Goal: Transaction & Acquisition: Purchase product/service

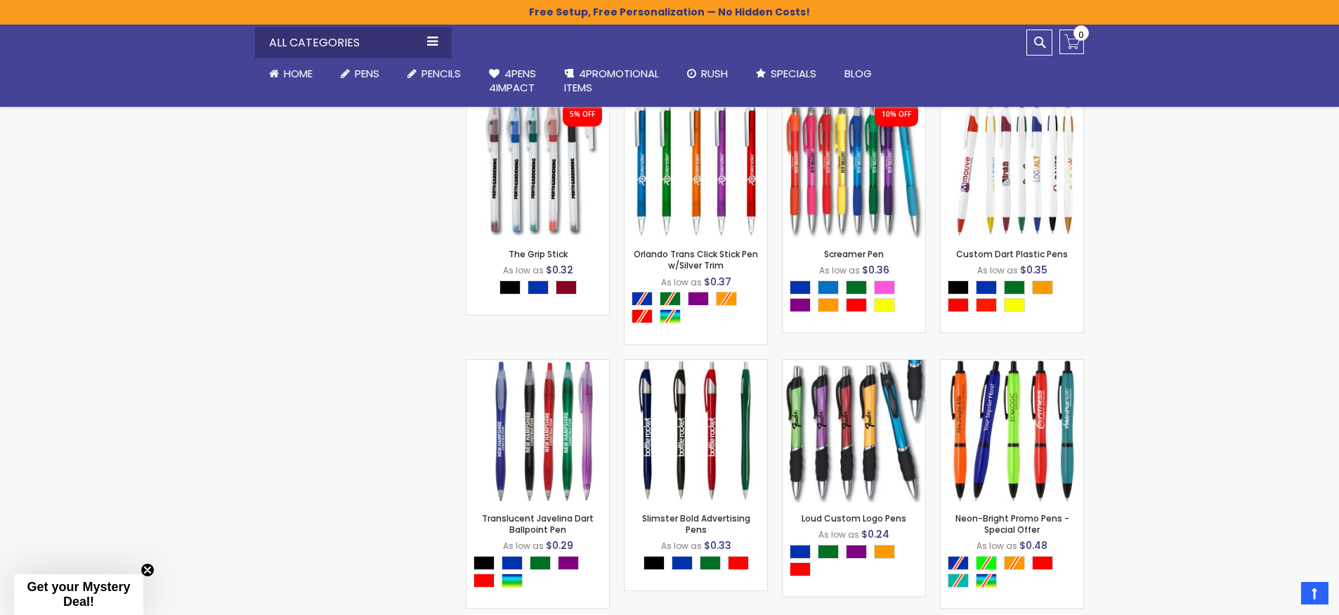
scroll to position [2273, 0]
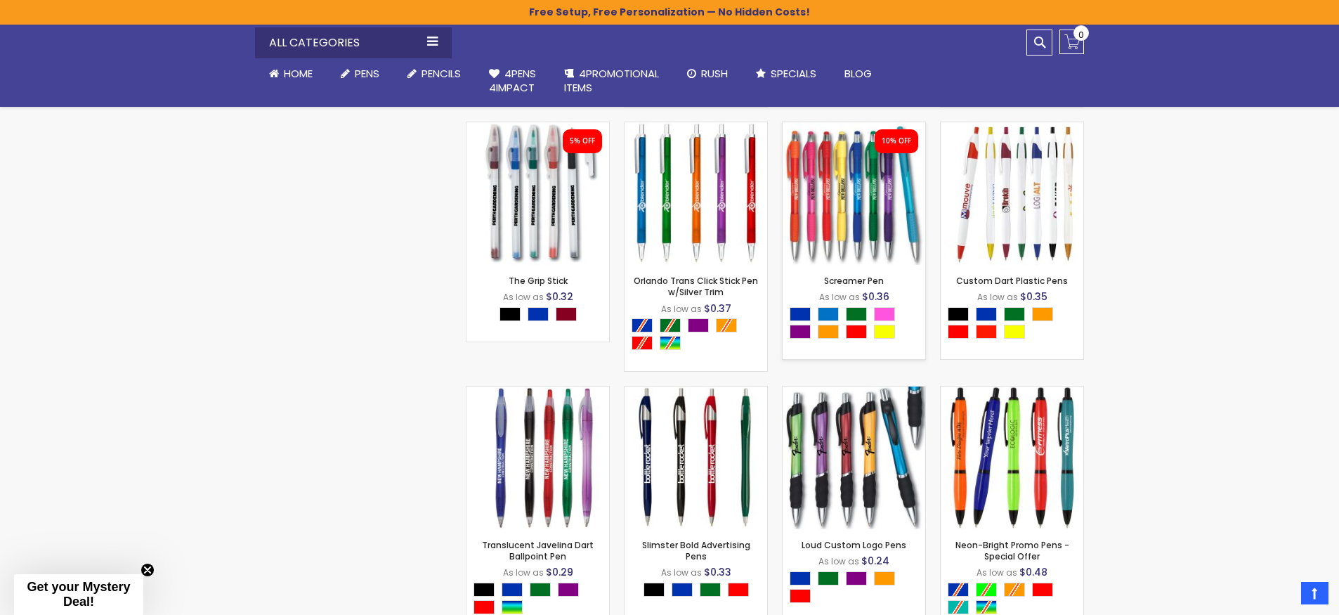
click at [846, 210] on img at bounding box center [853, 193] width 143 height 143
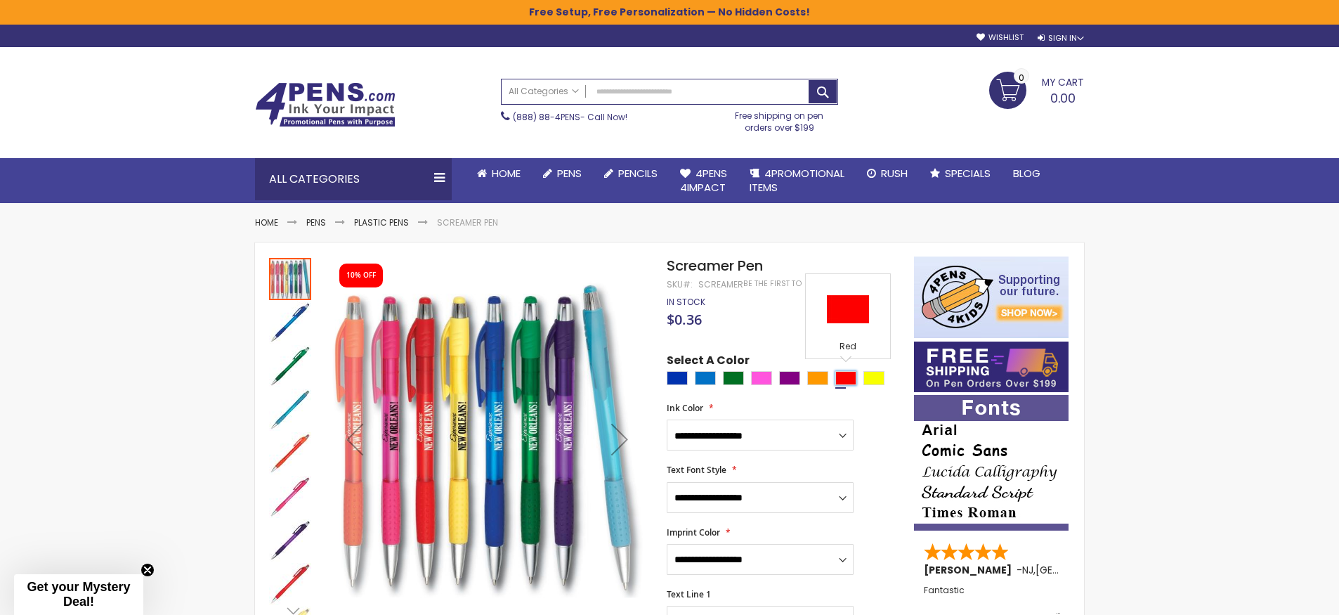
click at [851, 374] on div "Red" at bounding box center [845, 378] width 21 height 14
type input "****"
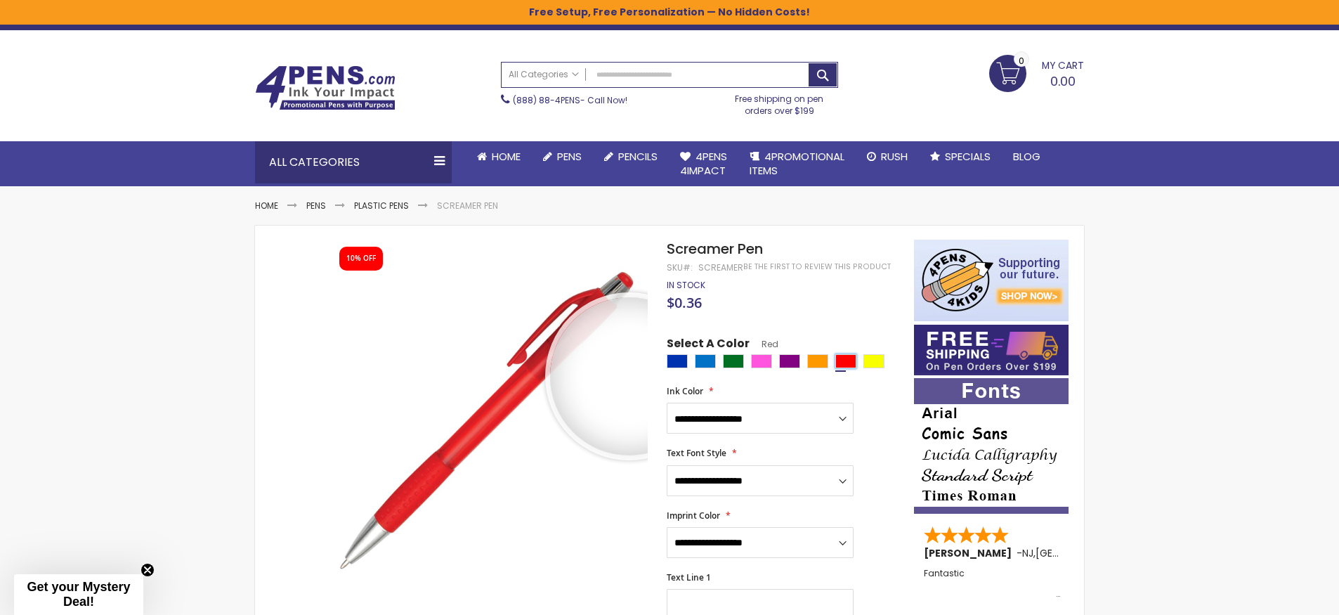
scroll to position [73, 0]
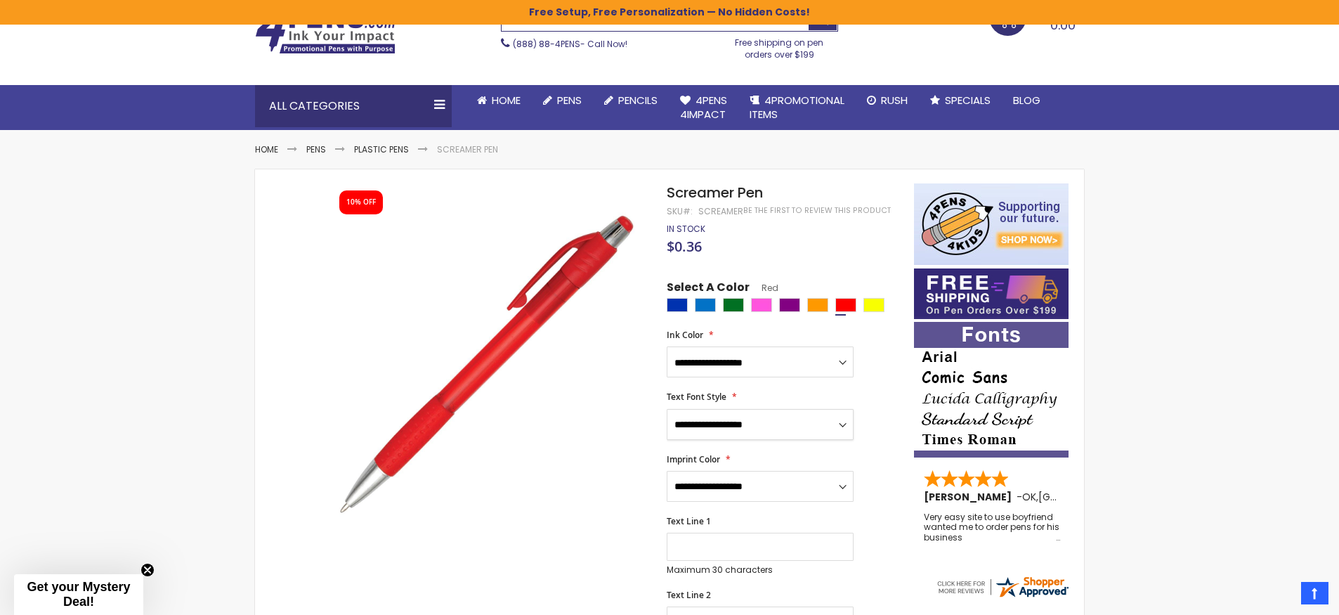
select select "****"
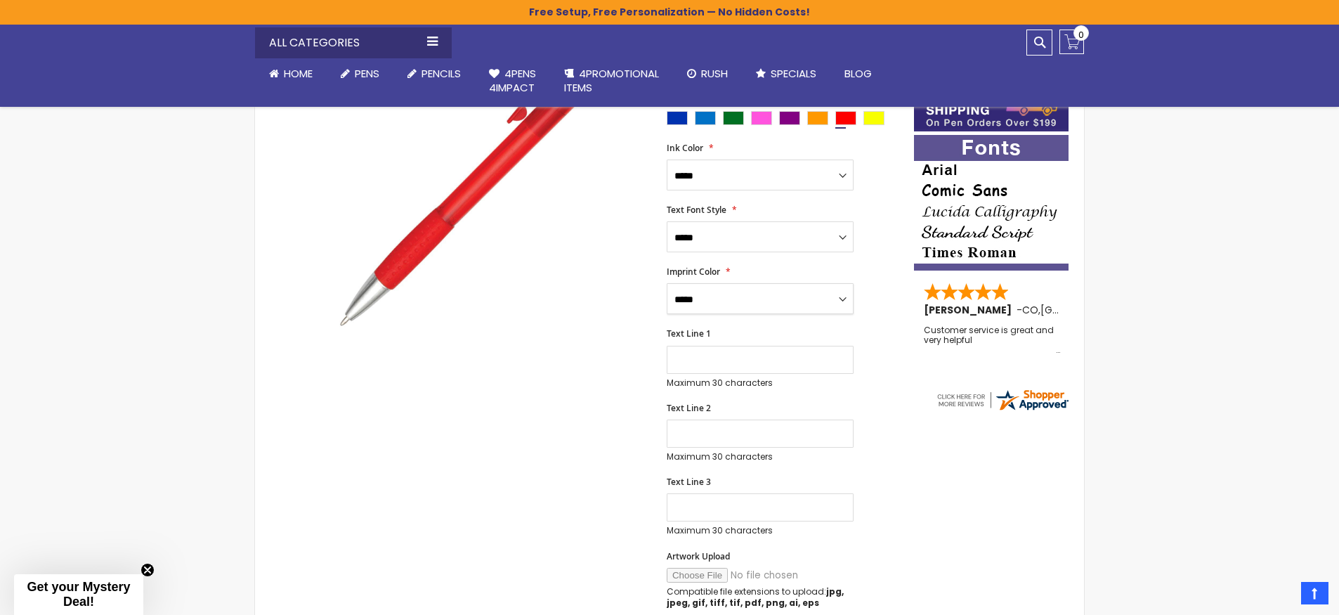
scroll to position [241, 0]
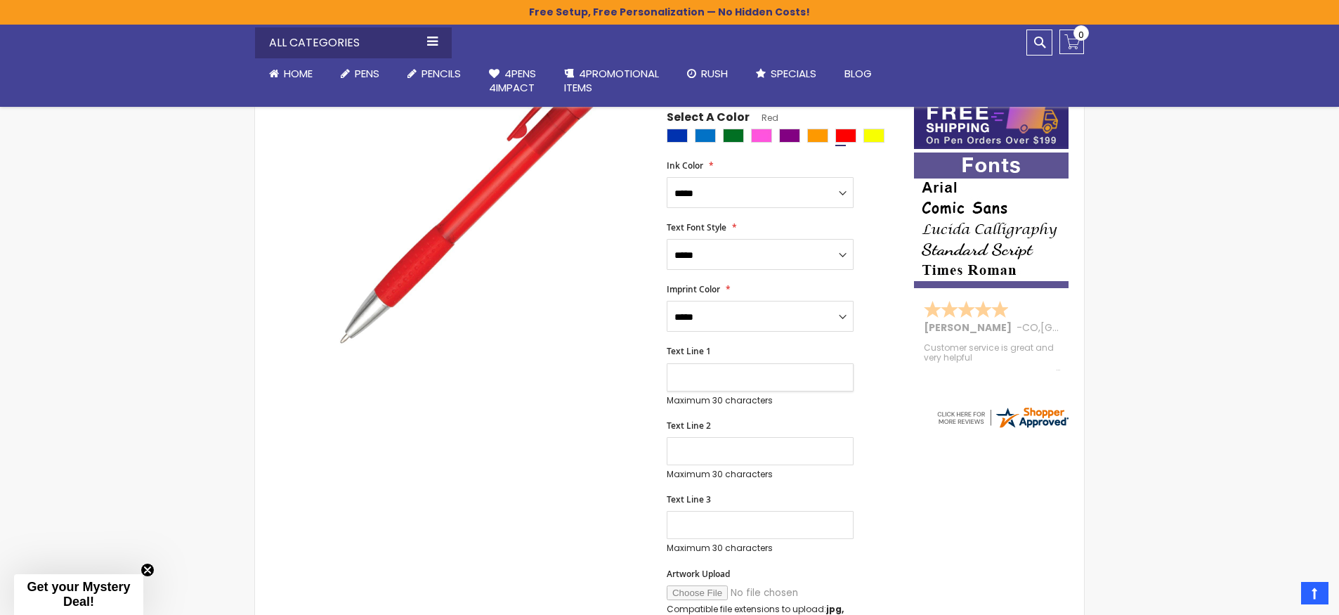
click at [721, 372] on input "Text Line 1" at bounding box center [760, 377] width 187 height 28
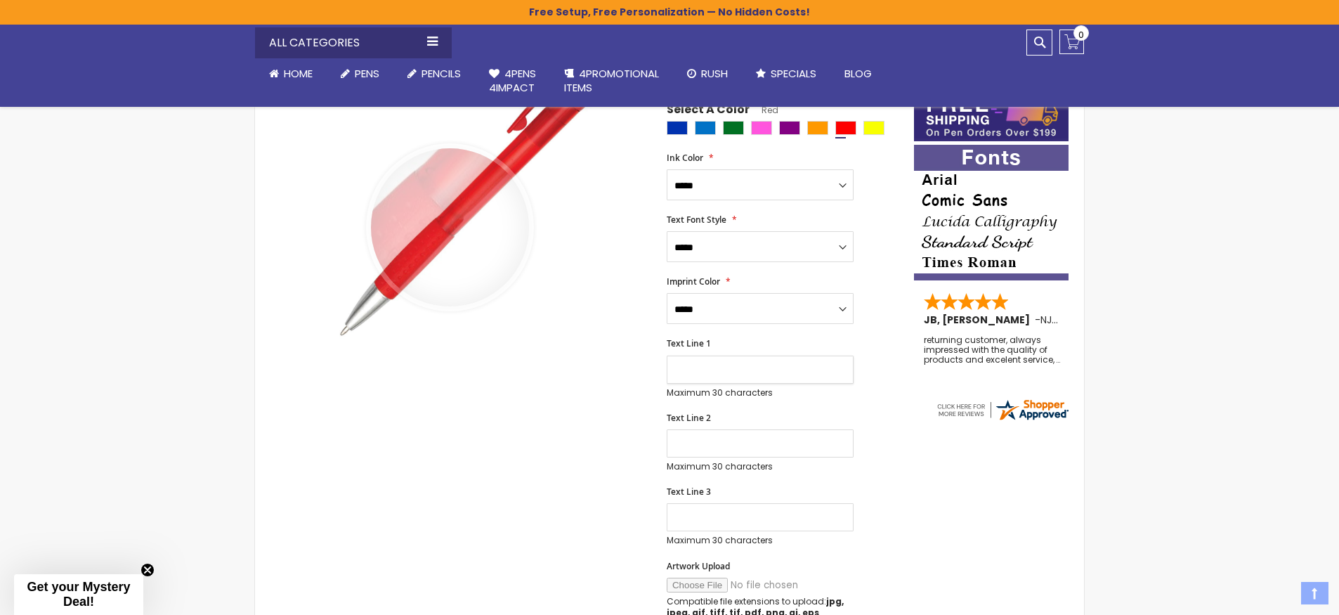
scroll to position [392, 0]
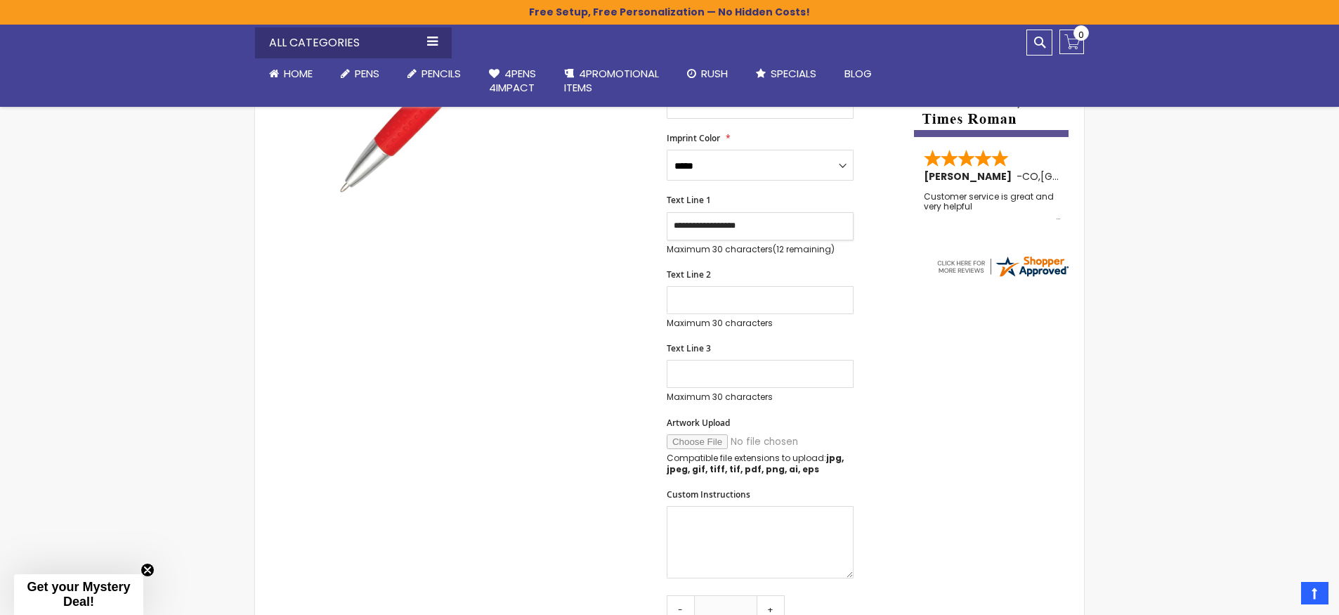
type input "**********"
type input "***"
drag, startPoint x: 723, startPoint y: 298, endPoint x: 643, endPoint y: 284, distance: 81.2
click at [643, 284] on div "Skip to the end of the images gallery 10% OFF Skip to the beginning of the imag…" at bounding box center [584, 388] width 645 height 1050
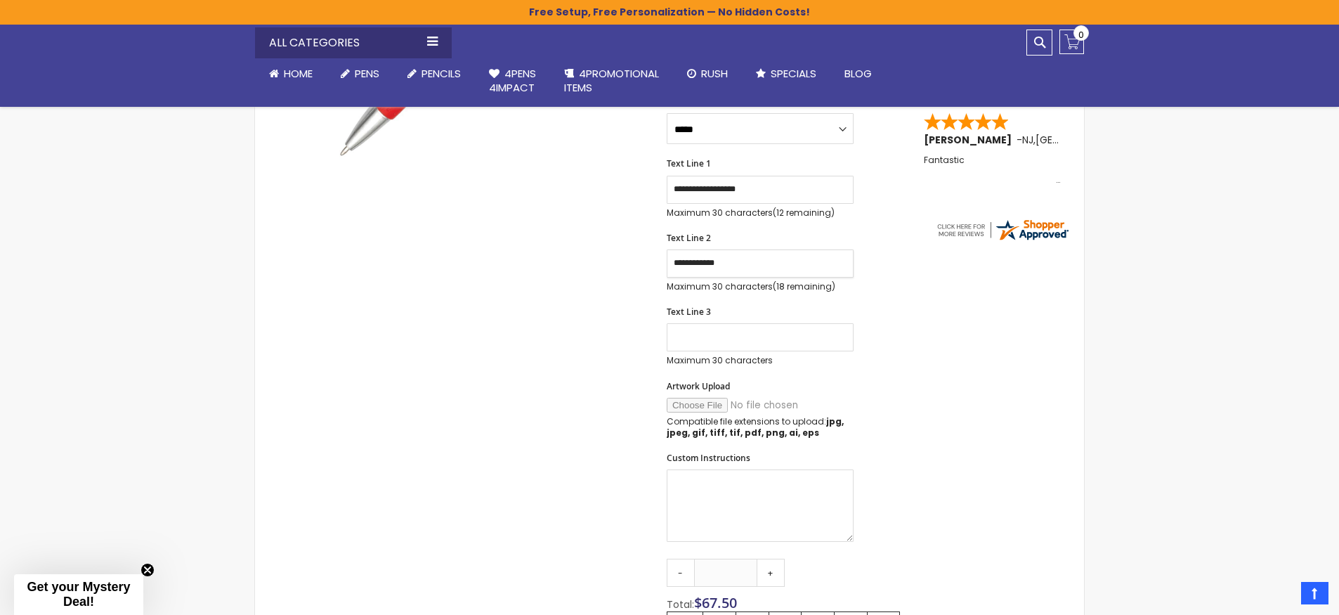
type input "**********"
click at [721, 338] on input "Text Line 3" at bounding box center [760, 337] width 187 height 28
type input "**********"
click at [995, 441] on div "Skip to the end of the images gallery 10% OFF Skip to the beginning of the imag…" at bounding box center [669, 352] width 815 height 1050
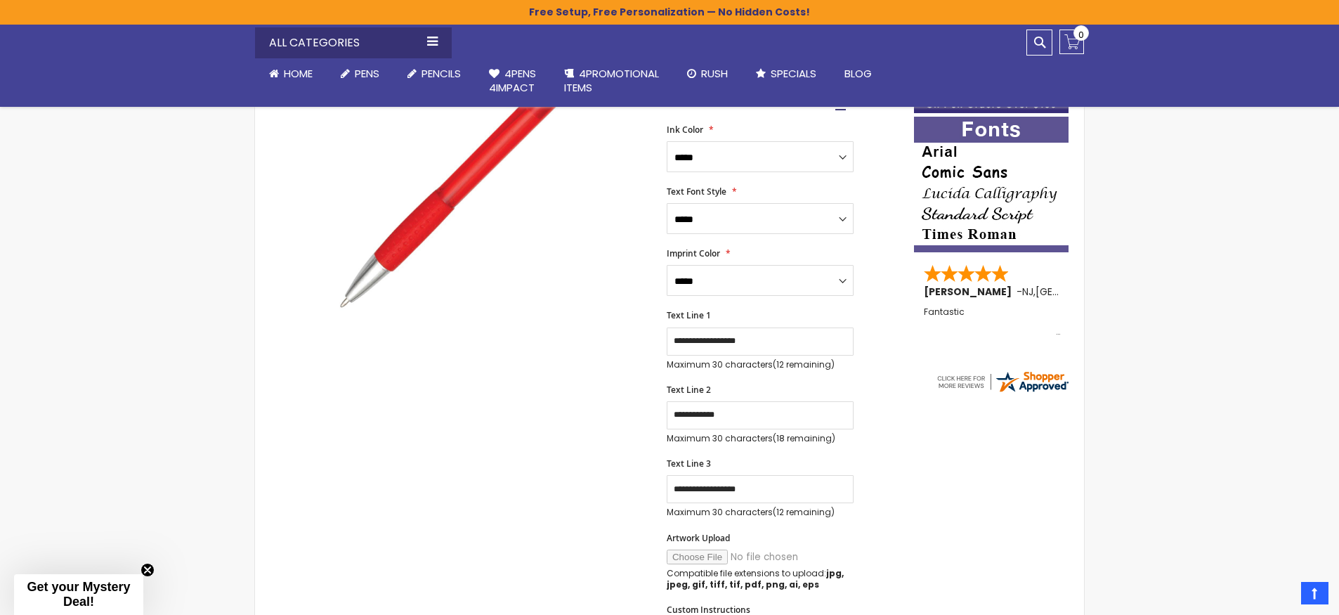
scroll to position [401, 0]
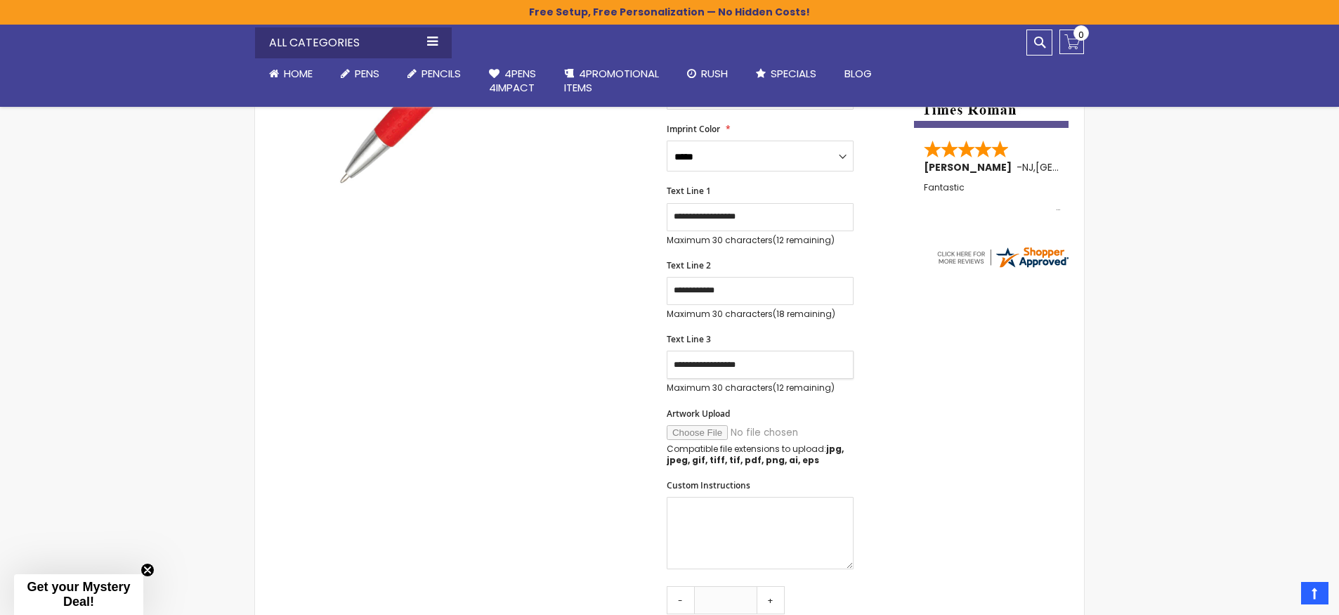
click at [793, 366] on input "**********" at bounding box center [760, 365] width 187 height 28
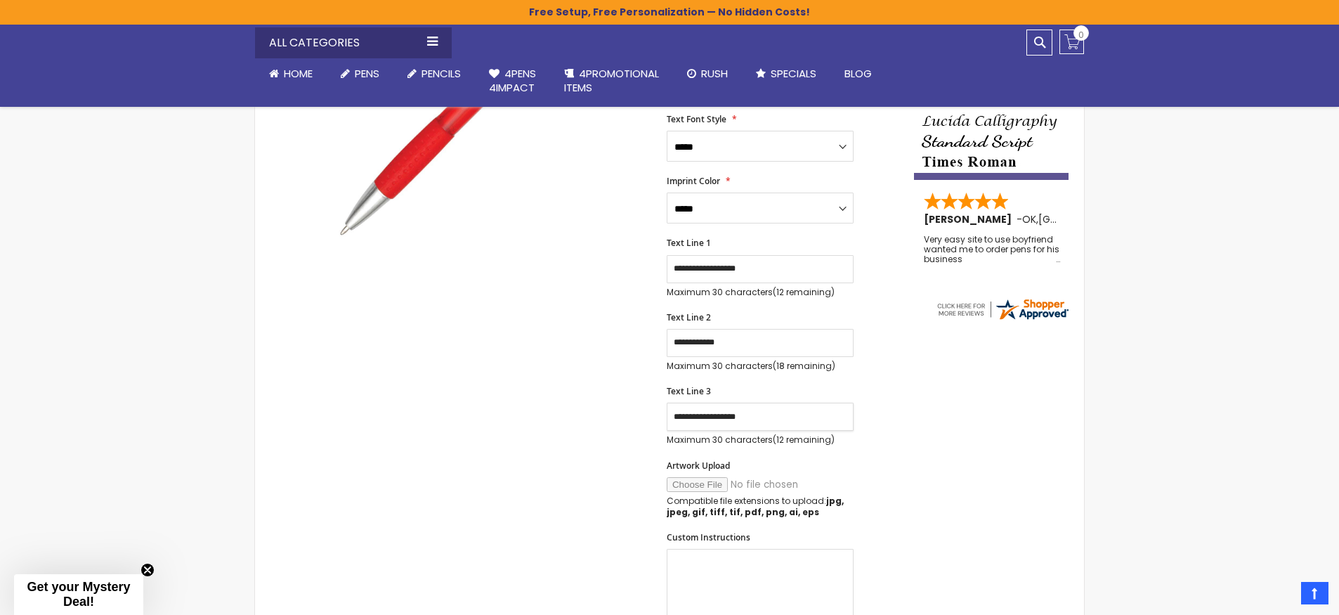
scroll to position [336, 0]
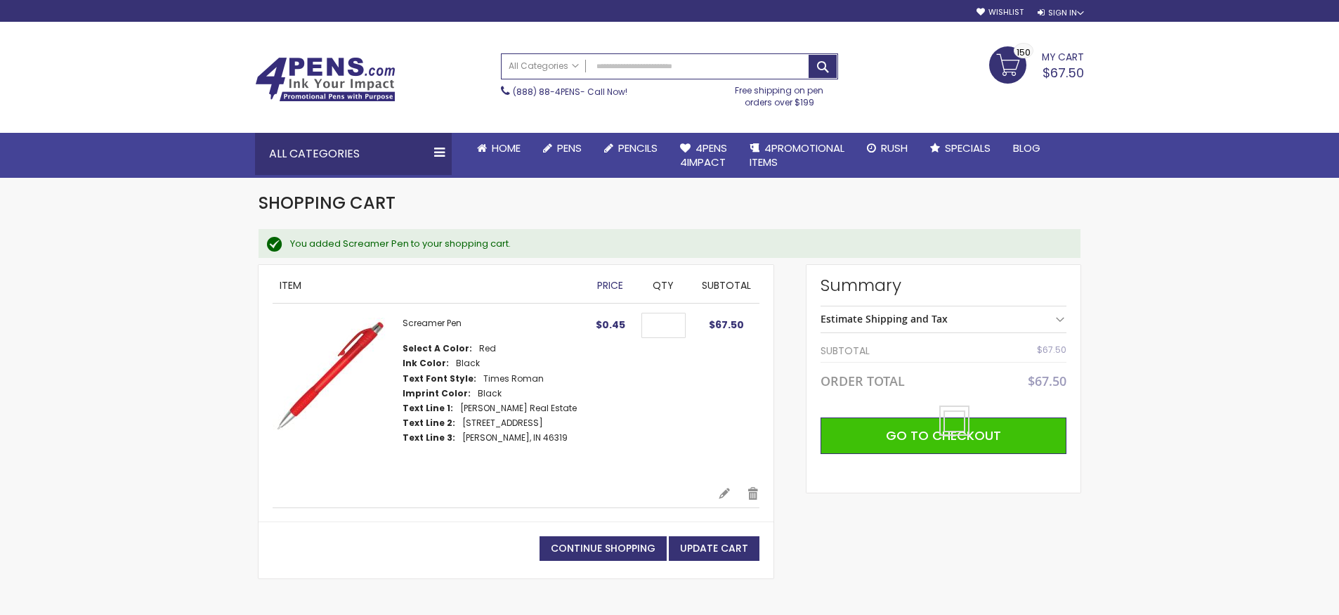
scroll to position [48, 0]
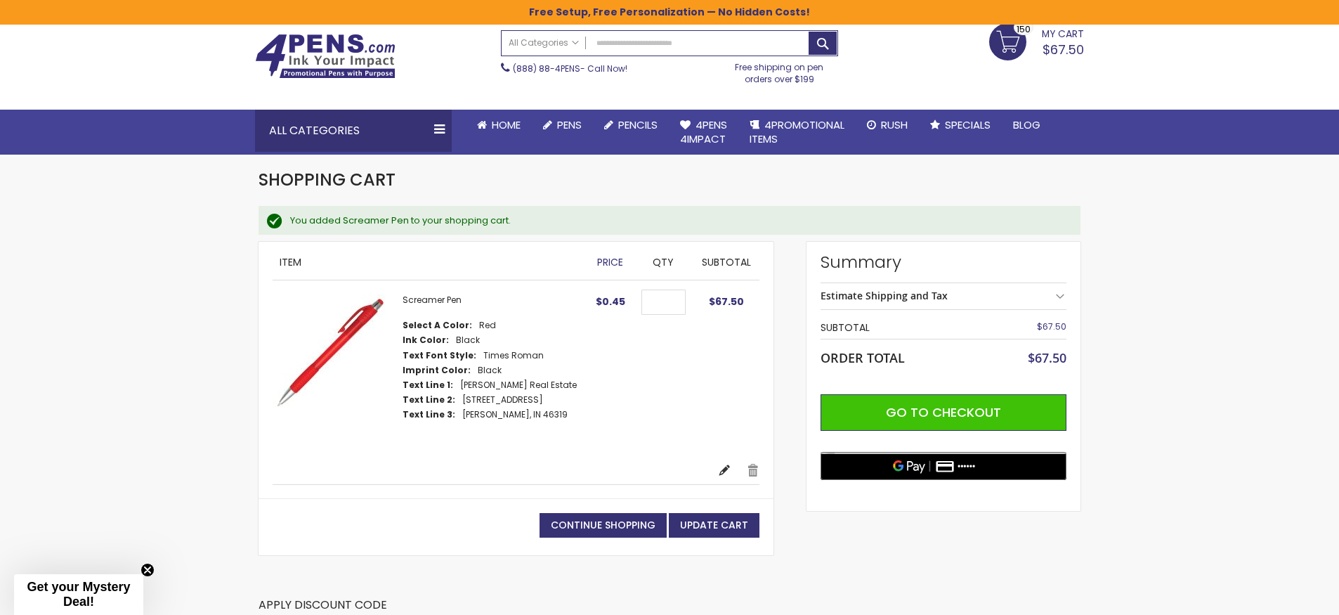
click at [728, 468] on link "Edit" at bounding box center [724, 470] width 13 height 14
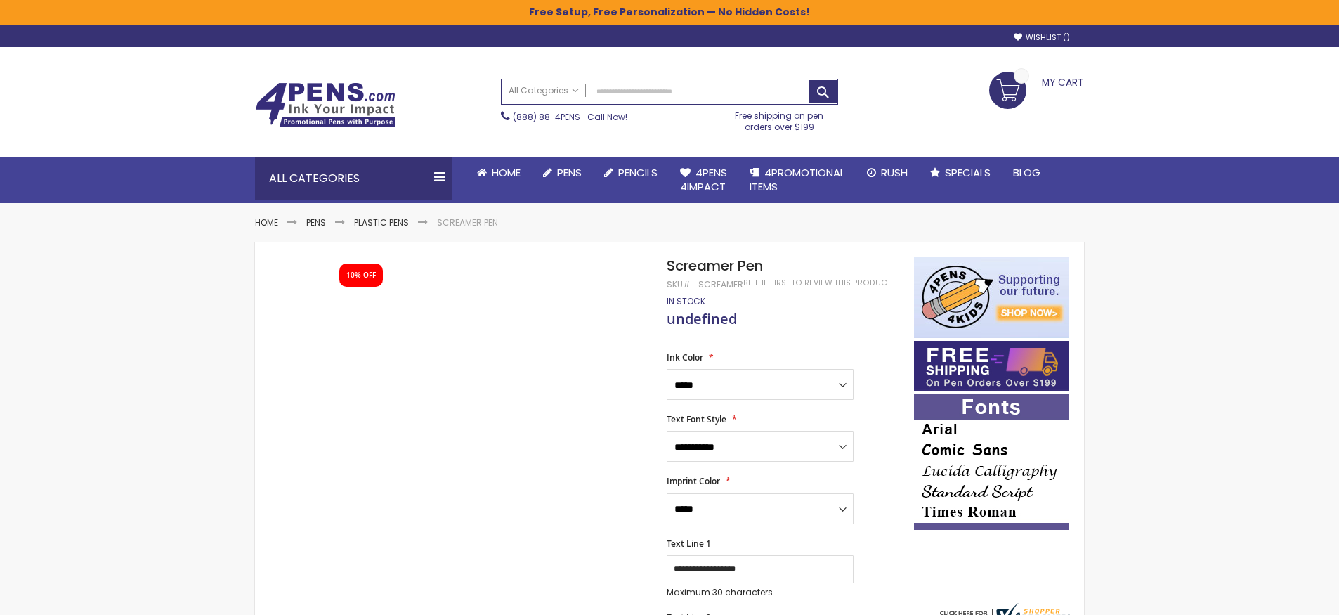
type input "***"
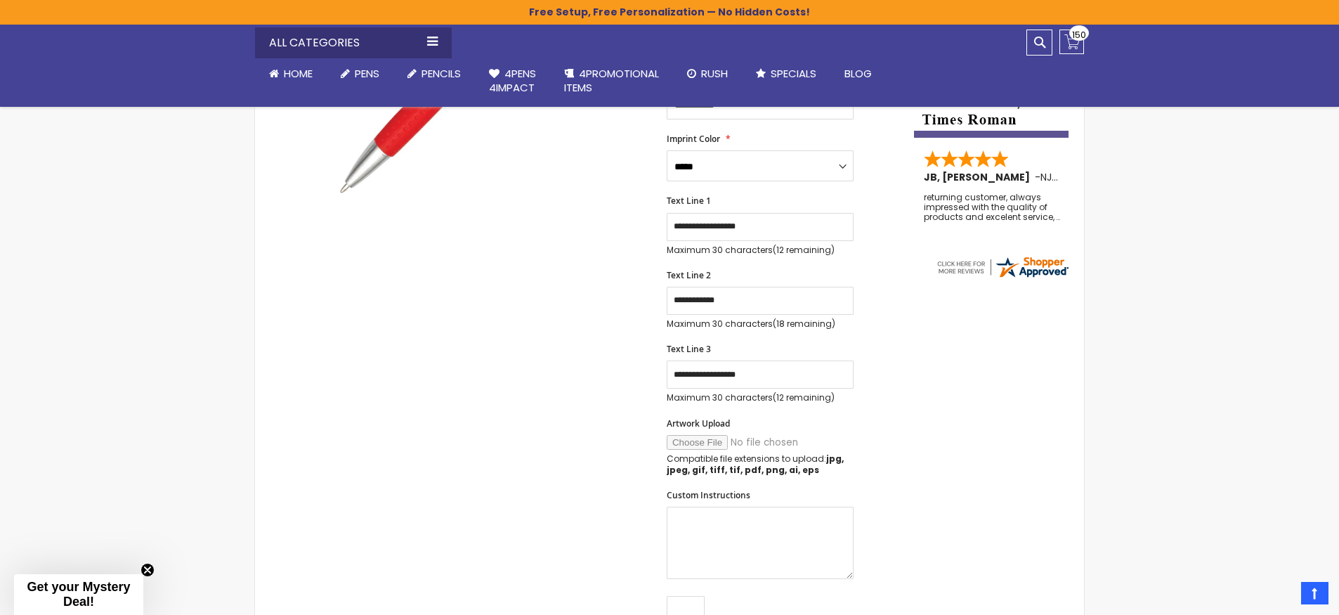
scroll to position [261, 0]
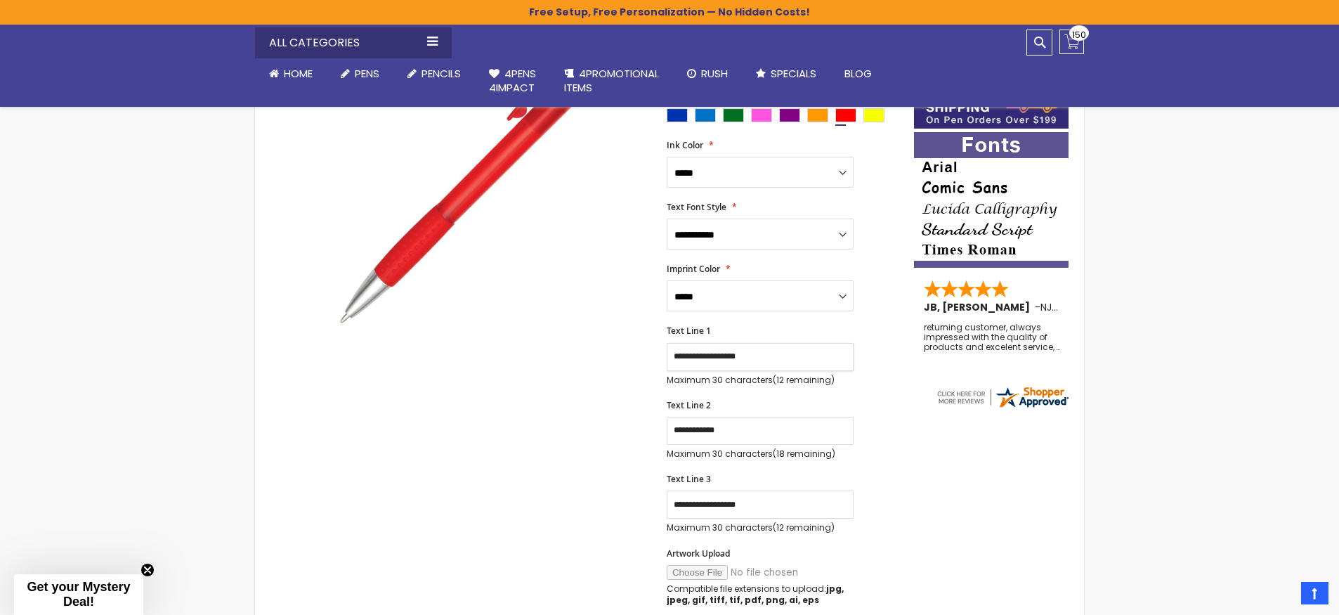
drag, startPoint x: 785, startPoint y: 352, endPoint x: 653, endPoint y: 352, distance: 132.1
click at [653, 352] on div "Skip to the end of the images gallery 10% OFF Skip to the beginning of the imag…" at bounding box center [584, 482] width 645 height 977
drag, startPoint x: 771, startPoint y: 429, endPoint x: 611, endPoint y: 432, distance: 159.5
click at [611, 432] on div "Skip to the end of the images gallery 10% OFF Skip to the beginning of the imag…" at bounding box center [584, 482] width 645 height 977
drag, startPoint x: 691, startPoint y: 346, endPoint x: 596, endPoint y: 332, distance: 96.0
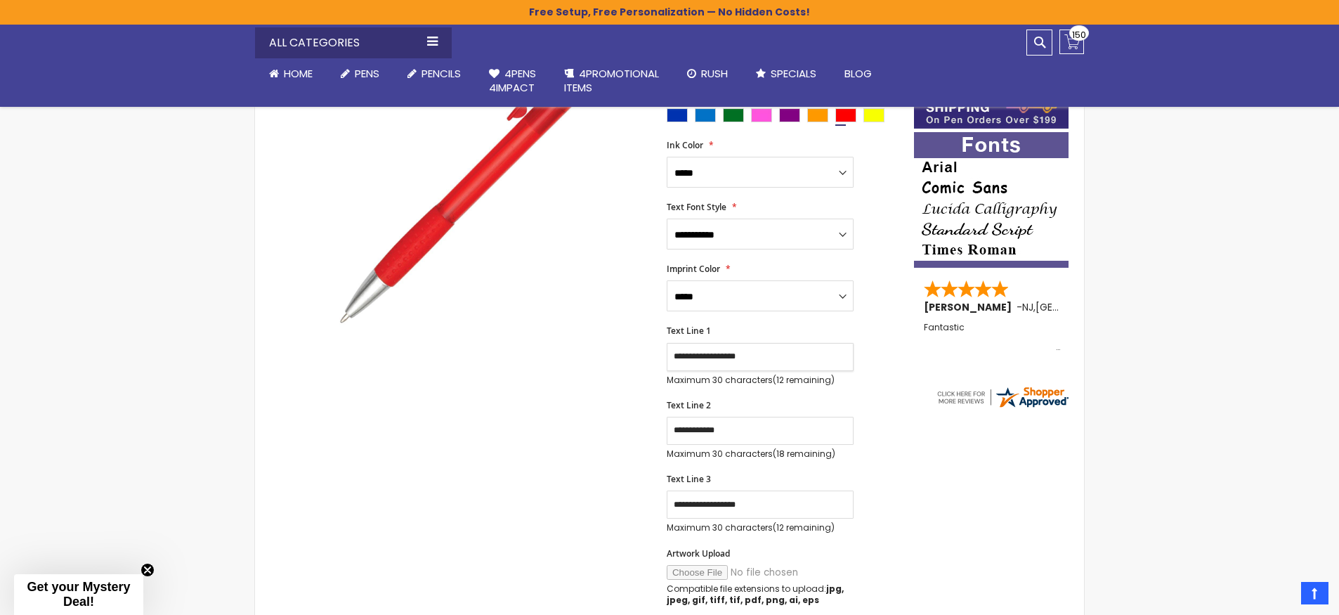
click at [596, 332] on div "Skip to the end of the images gallery 10% OFF Skip to the beginning of the imag…" at bounding box center [584, 482] width 645 height 977
paste input "text"
type input "**********"
drag, startPoint x: 738, startPoint y: 424, endPoint x: 638, endPoint y: 417, distance: 99.9
click at [638, 417] on div "Skip to the end of the images gallery 10% OFF Skip to the beginning of the imag…" at bounding box center [584, 482] width 645 height 977
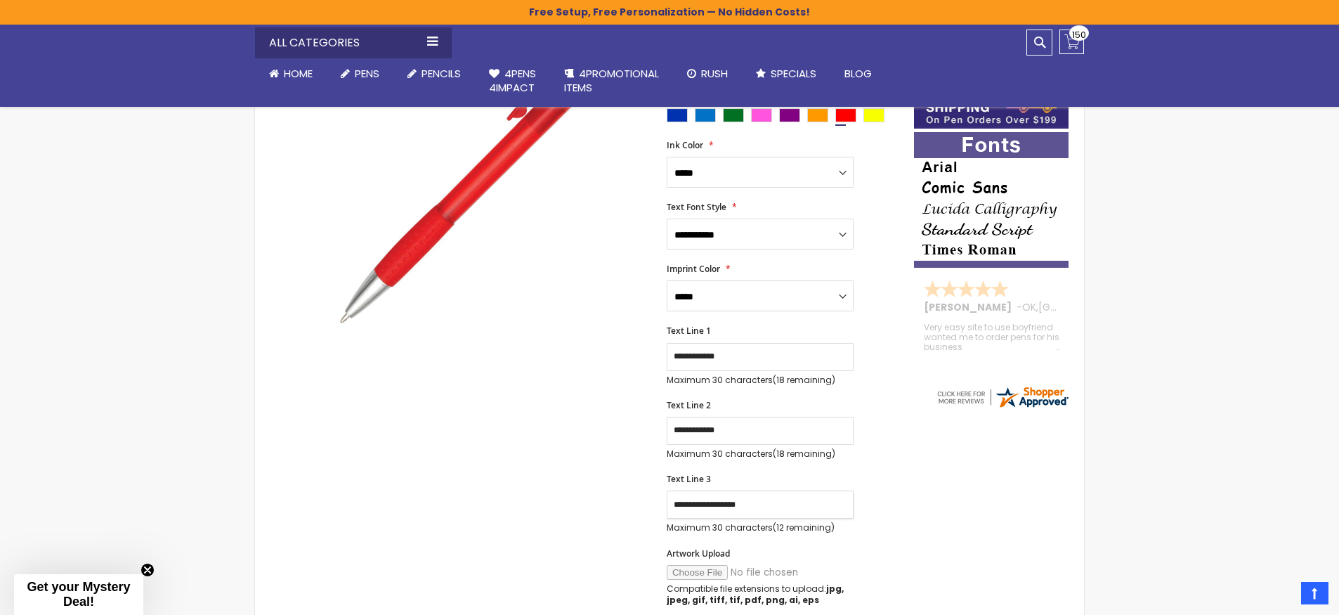
drag, startPoint x: 750, startPoint y: 501, endPoint x: 657, endPoint y: 499, distance: 93.4
click at [657, 499] on div "Skip to the end of the images gallery 10% OFF Skip to the beginning of the imag…" at bounding box center [584, 482] width 645 height 977
drag, startPoint x: 740, startPoint y: 430, endPoint x: 565, endPoint y: 406, distance: 177.2
click at [565, 406] on div "Skip to the end of the images gallery 10% OFF Skip to the beginning of the imag…" at bounding box center [584, 482] width 645 height 977
paste input "*******"
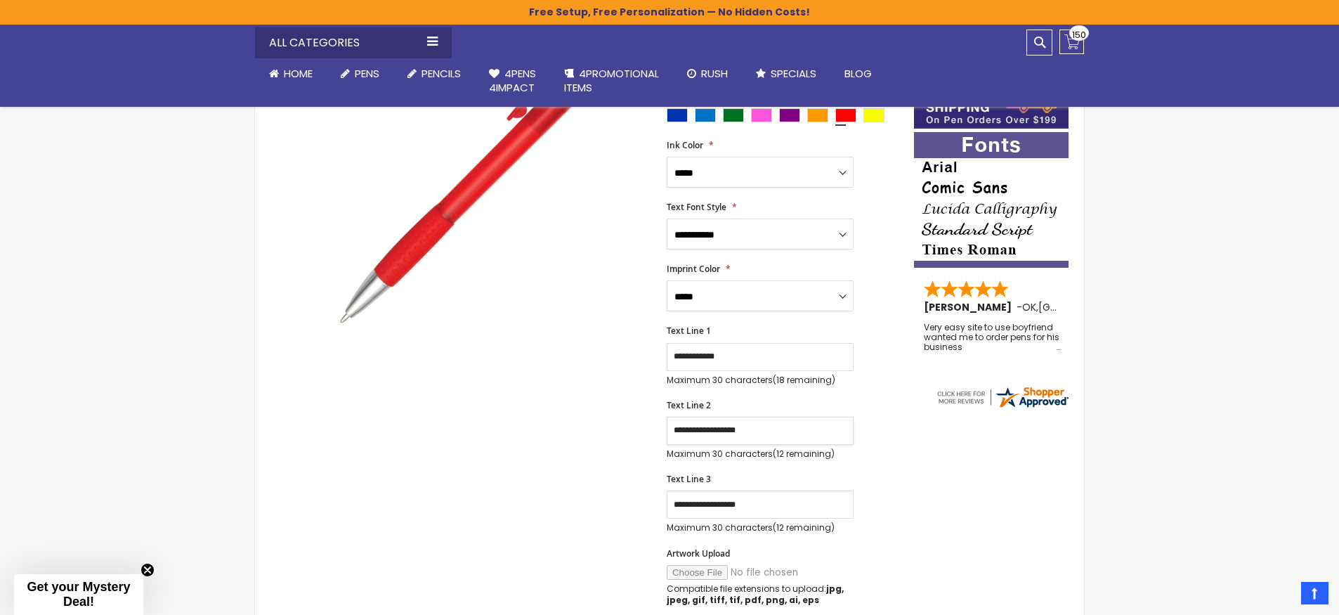
type input "**********"
drag, startPoint x: 776, startPoint y: 508, endPoint x: 620, endPoint y: 490, distance: 156.9
click at [620, 490] on div "Skip to the end of the images gallery 10% OFF Skip to the beginning of the imag…" at bounding box center [584, 482] width 645 height 977
type input "*"
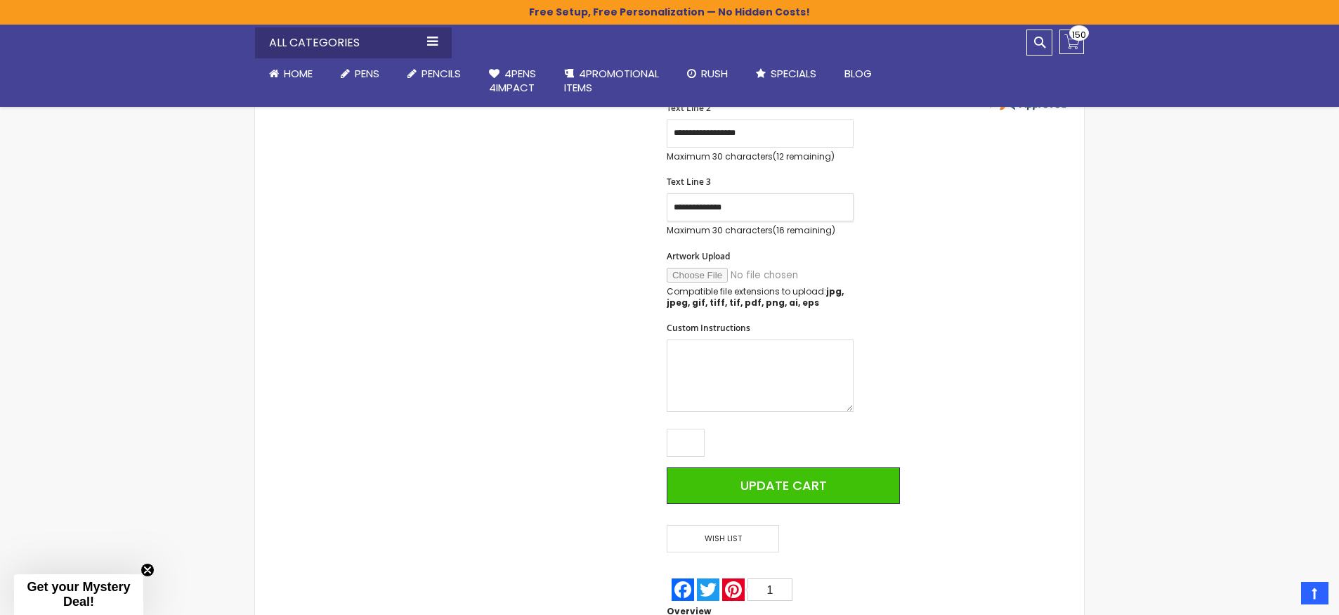
type input "**********"
click at [697, 268] on input "Artwork Upload" at bounding box center [762, 275] width 191 height 15
type input "**********"
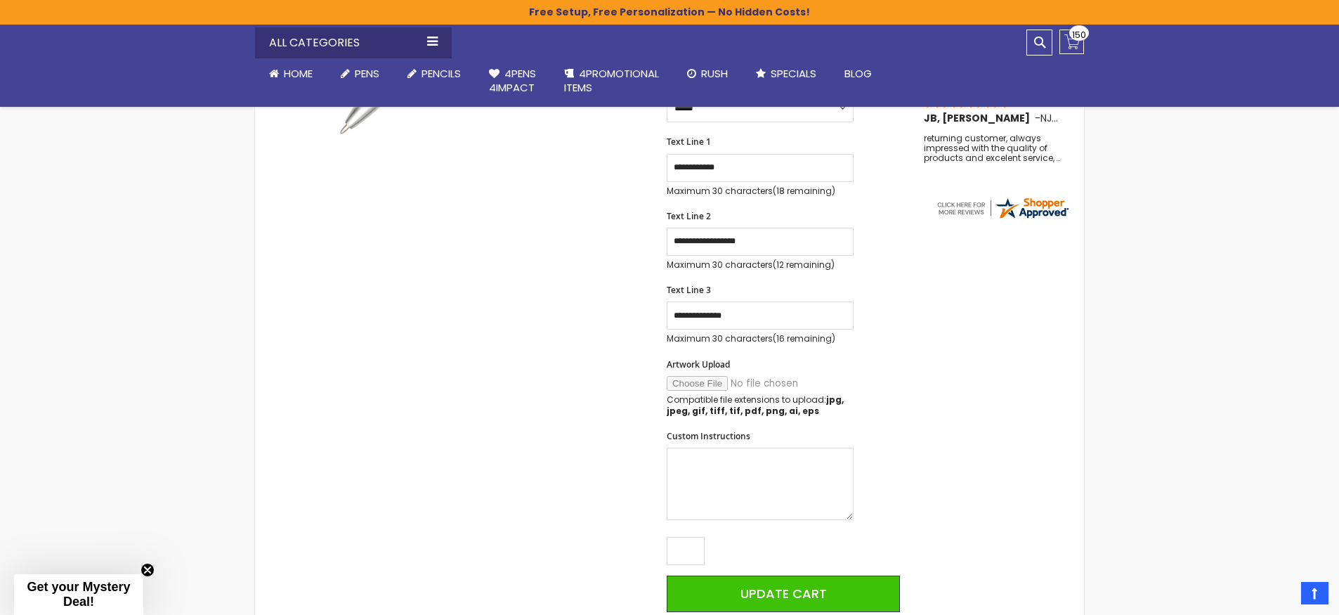
scroll to position [550, 0]
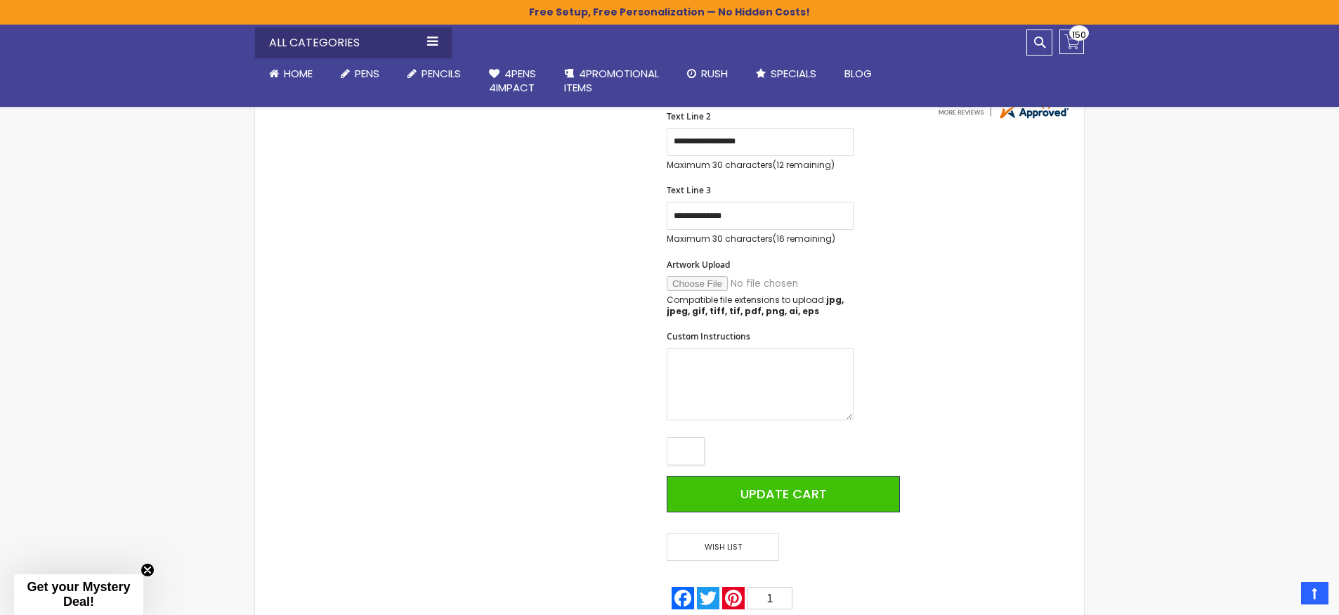
drag, startPoint x: 697, startPoint y: 447, endPoint x: 598, endPoint y: 438, distance: 99.5
click at [598, 439] on div "Skip to the end of the images gallery 10% OFF Skip to the beginning of the imag…" at bounding box center [584, 193] width 645 height 977
type input "***"
click at [1024, 433] on div "Skip to the end of the images gallery 10% OFF Skip to the beginning of the imag…" at bounding box center [669, 193] width 815 height 977
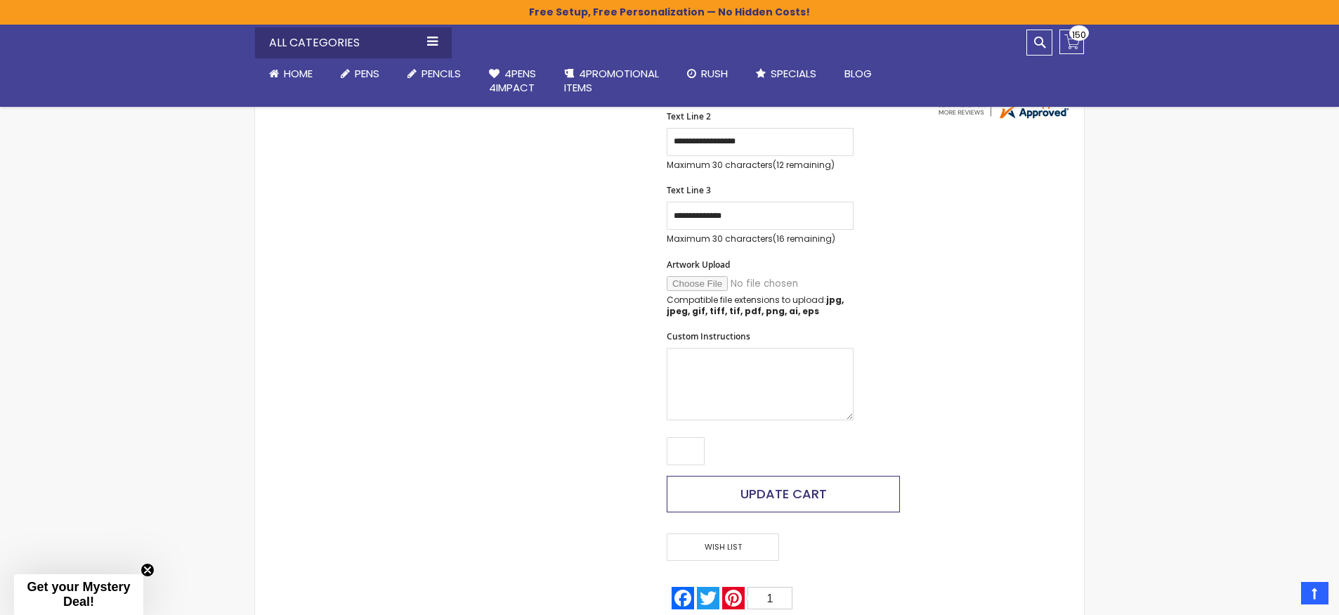
click at [832, 485] on button "Update Cart" at bounding box center [783, 494] width 233 height 37
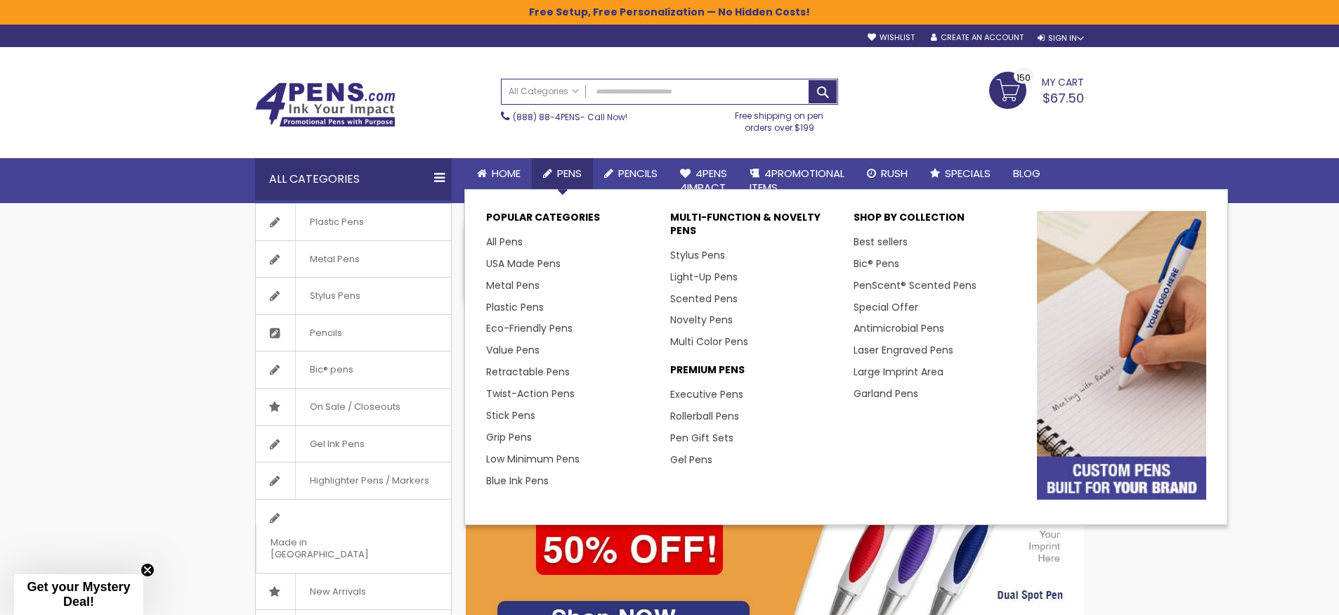
click at [569, 176] on span "Pens" at bounding box center [569, 173] width 25 height 15
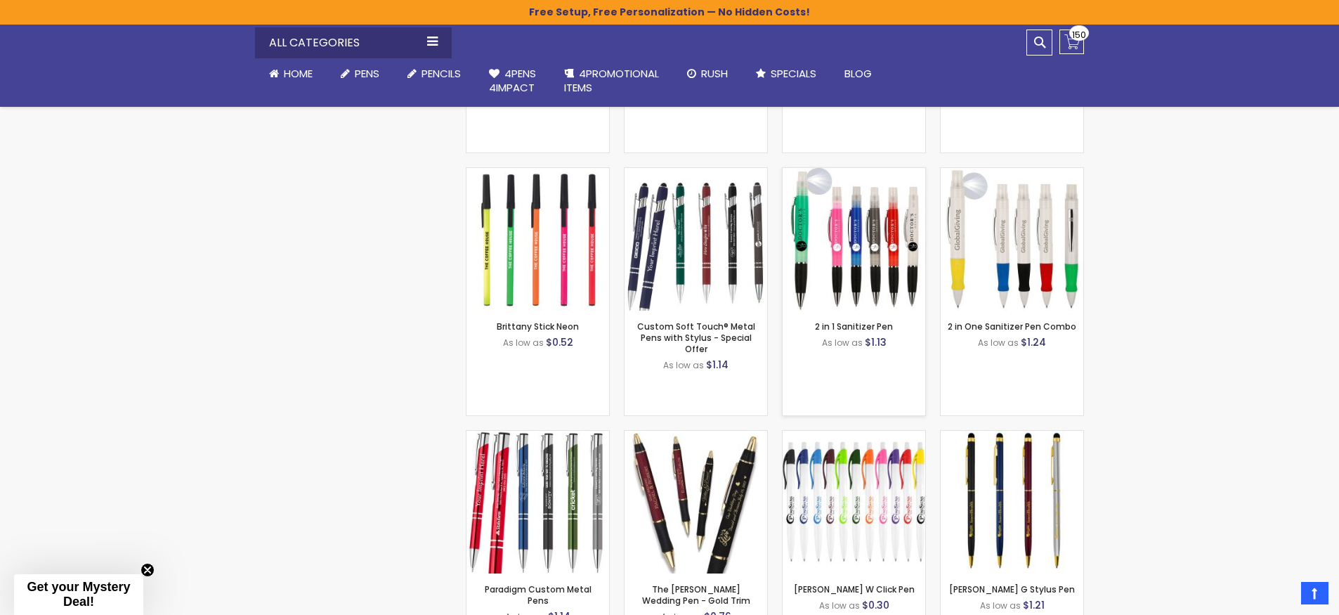
scroll to position [1090, 0]
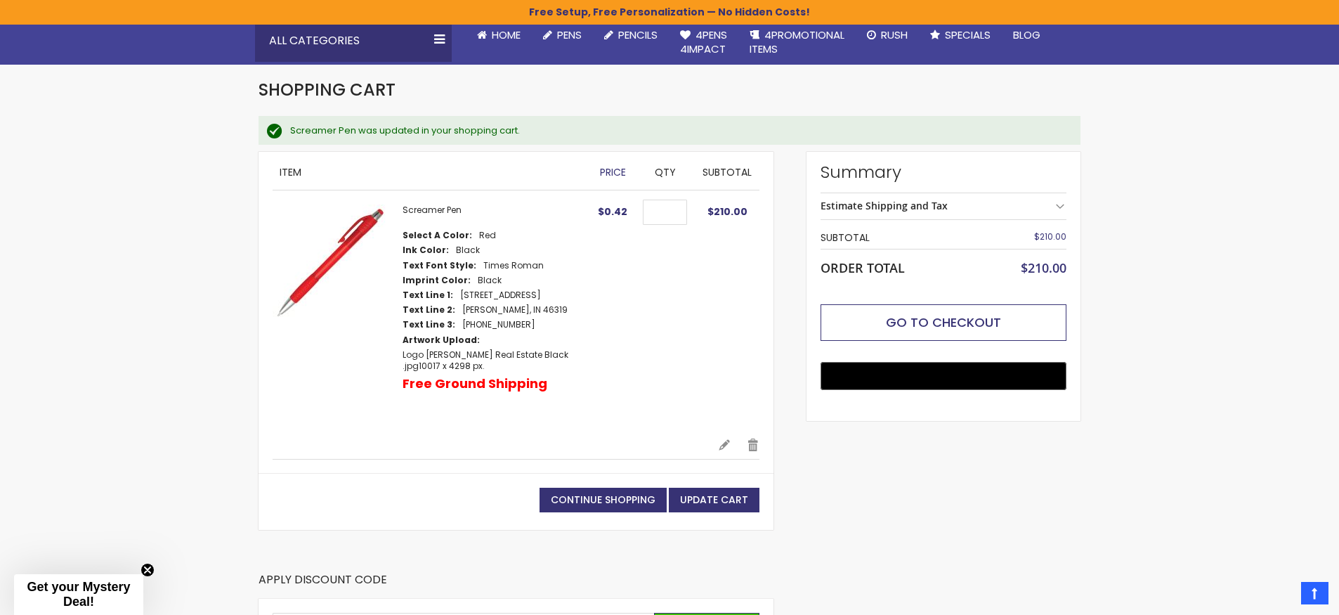
scroll to position [219, 0]
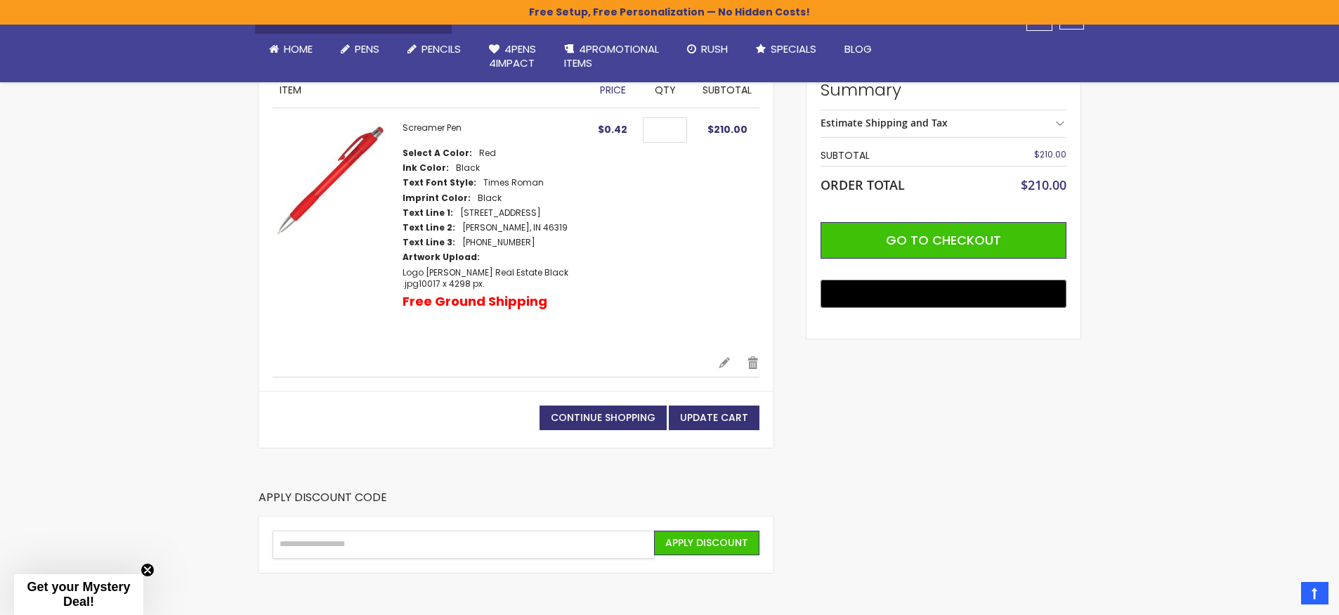
click at [446, 542] on input "Enter discount code" at bounding box center [464, 544] width 382 height 28
type input "********"
click at [704, 542] on span "Apply Discount" at bounding box center [706, 542] width 83 height 14
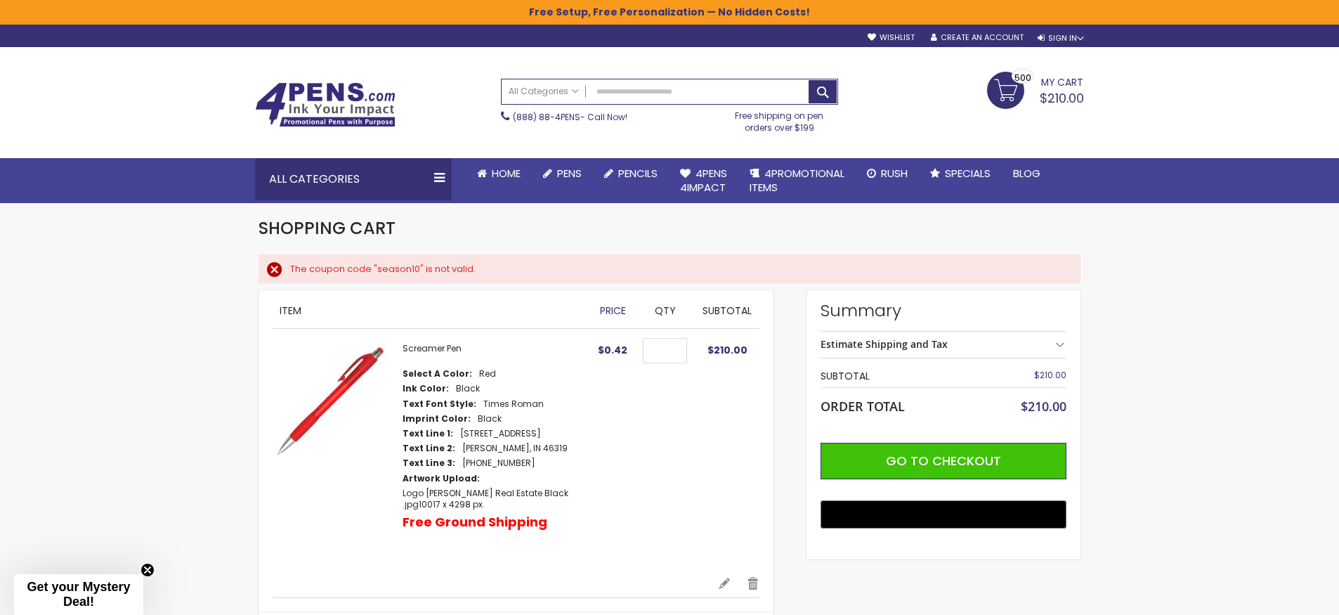
click at [898, 469] on button "Go to Checkout" at bounding box center [943, 461] width 246 height 37
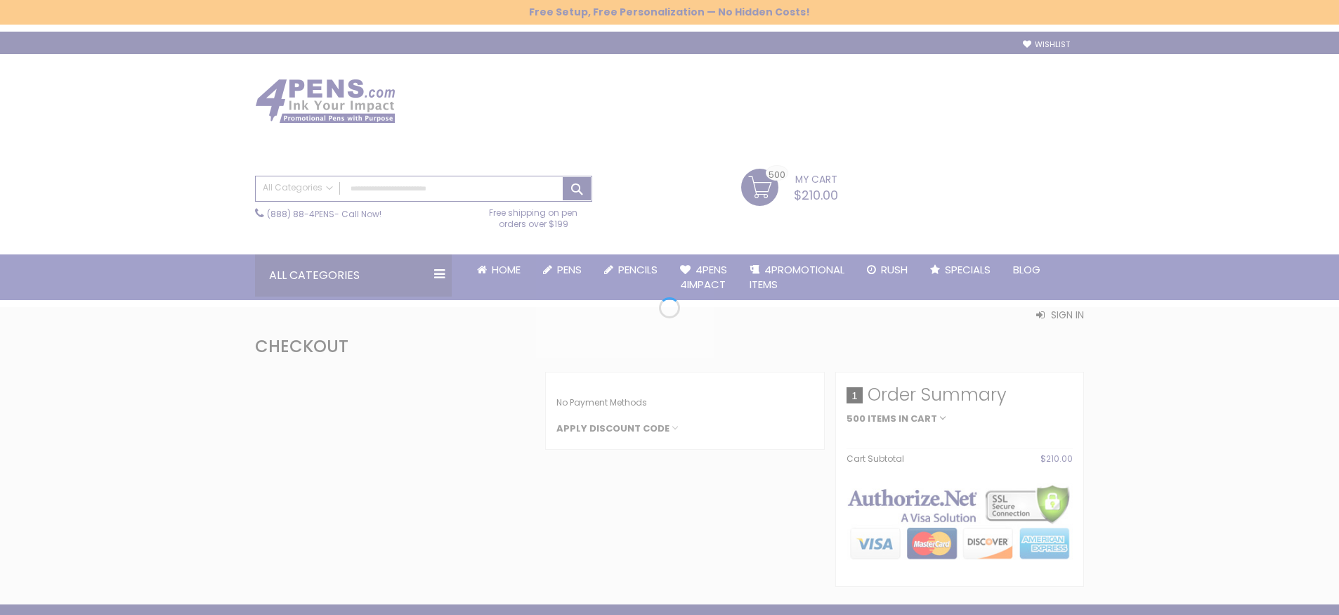
select select "*"
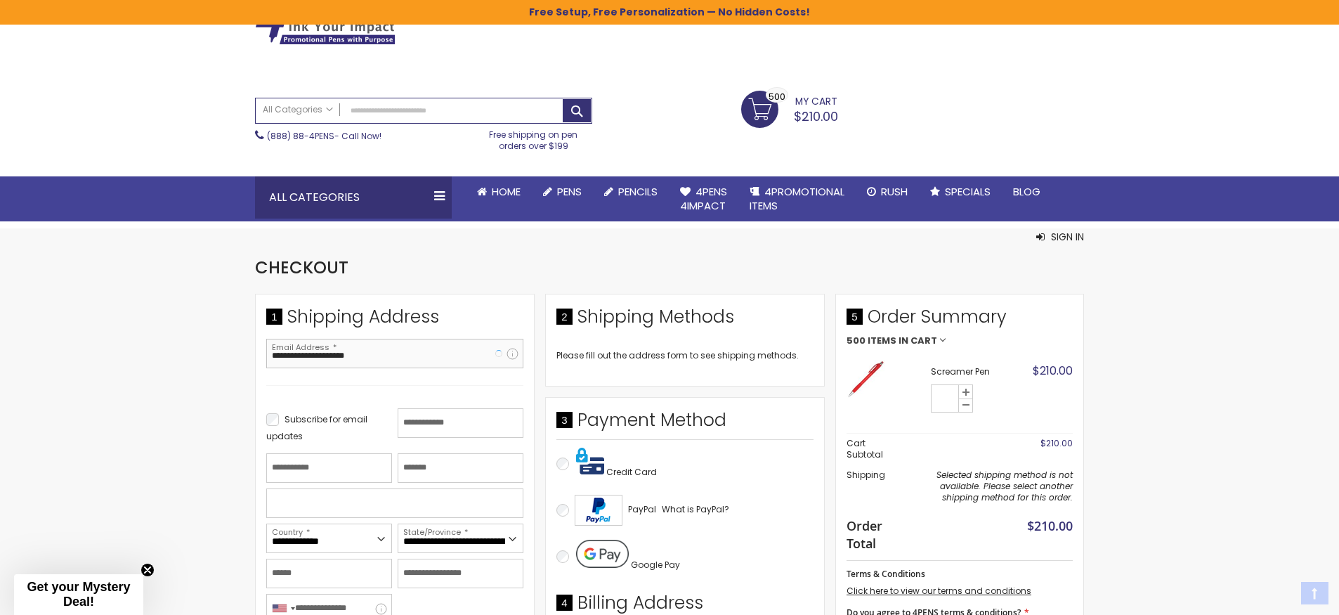
scroll to position [179, 0]
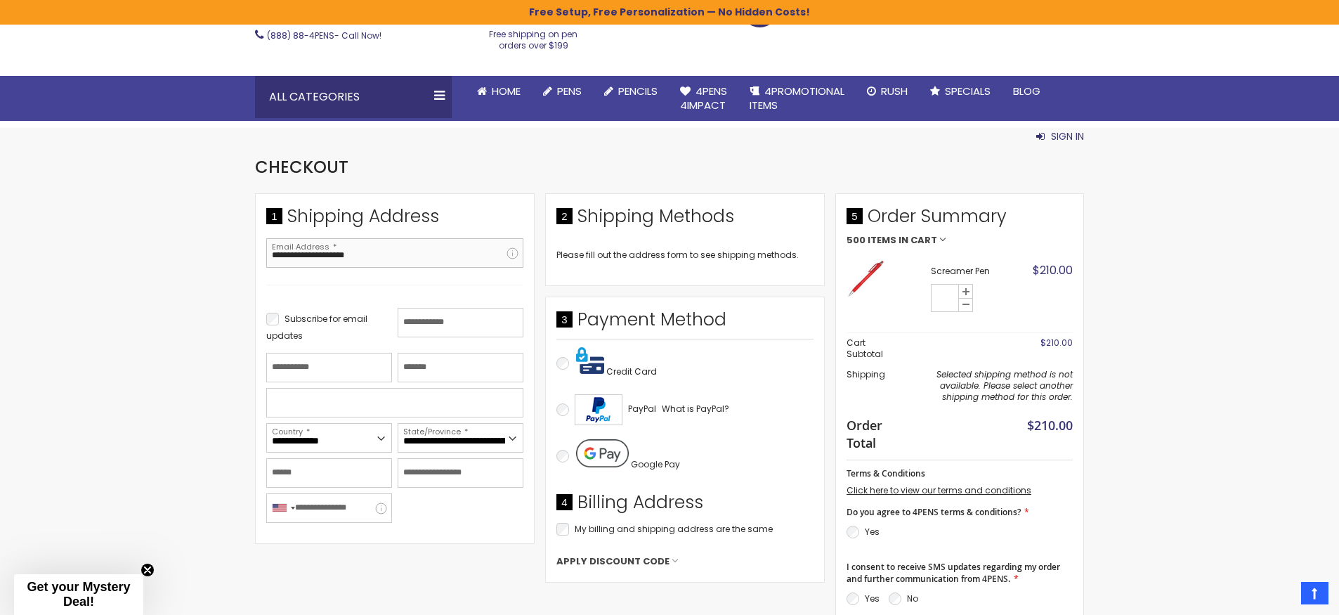
type input "**********"
click at [1073, 129] on span "Sign In" at bounding box center [1067, 136] width 33 height 14
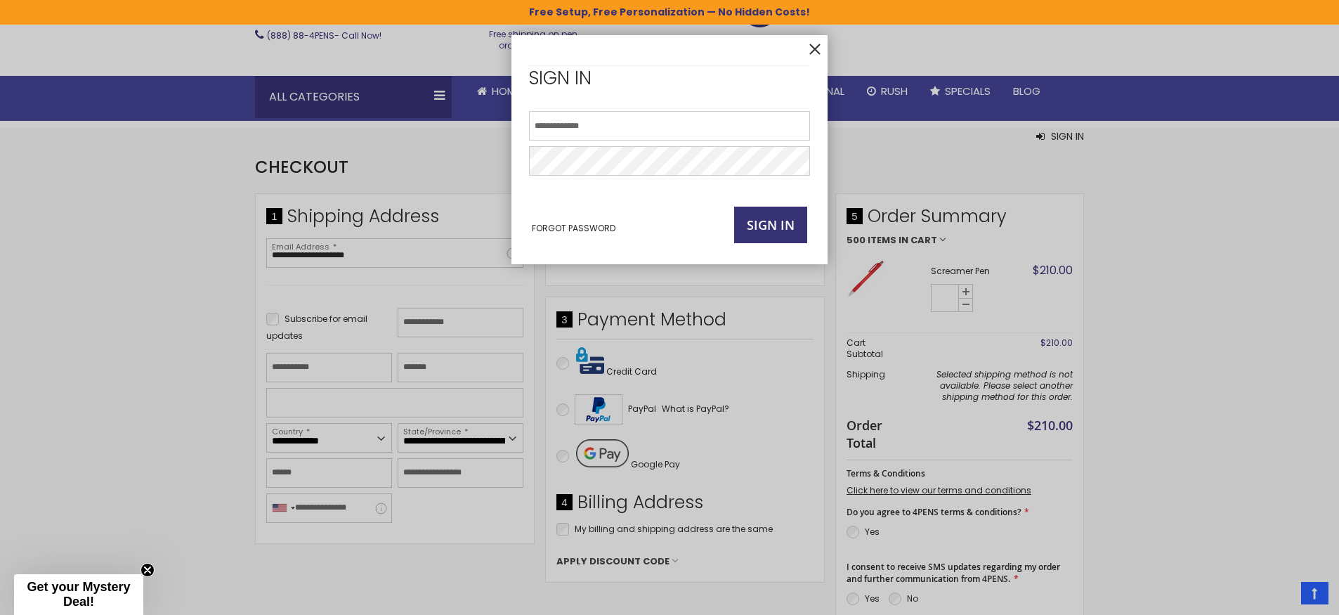
click at [667, 109] on div "Email Address" at bounding box center [669, 125] width 287 height 35
type input "**********"
click at [801, 231] on button "Sign In" at bounding box center [770, 225] width 73 height 37
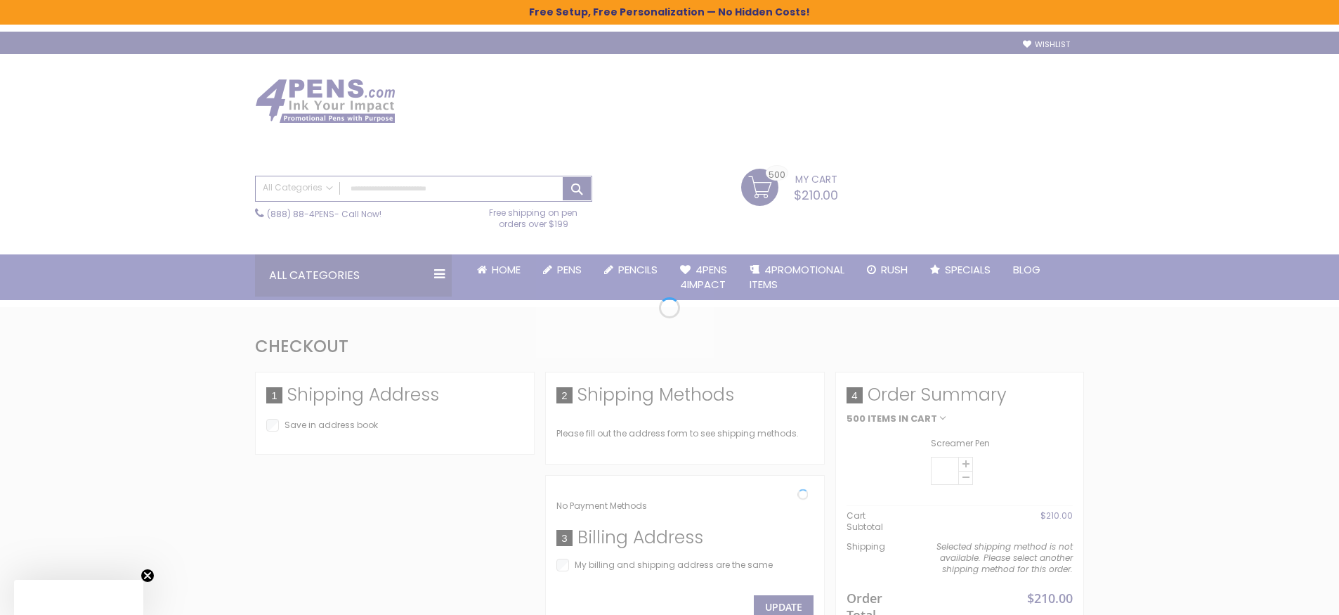
select select "*"
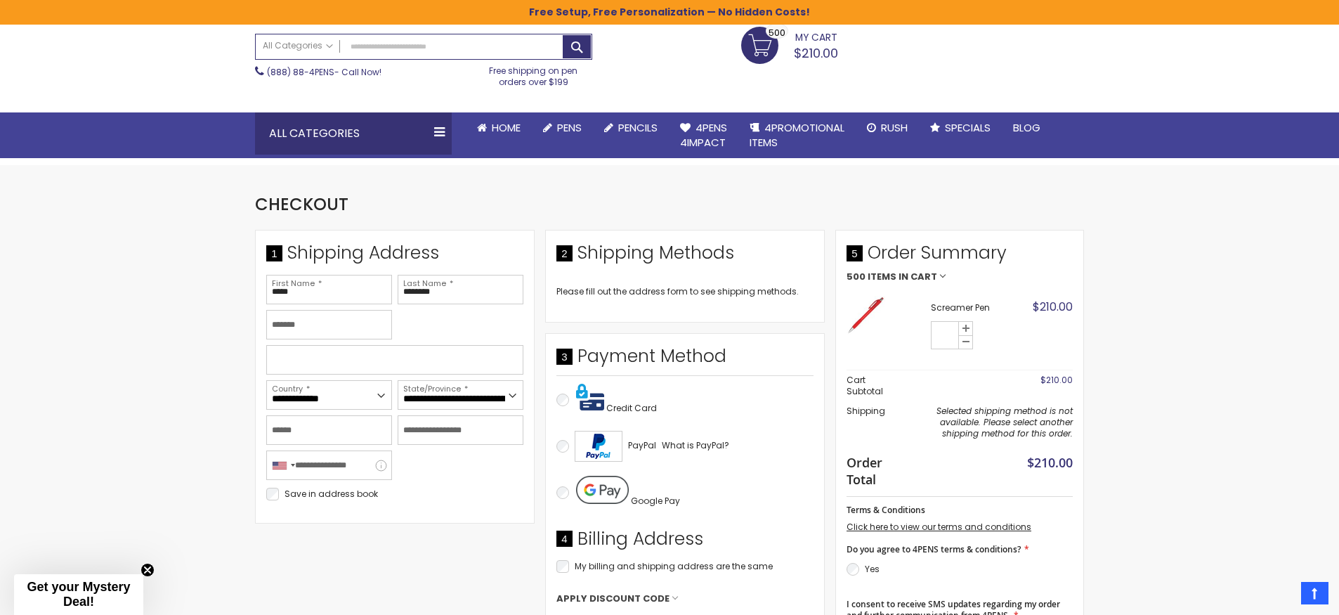
scroll to position [182, 0]
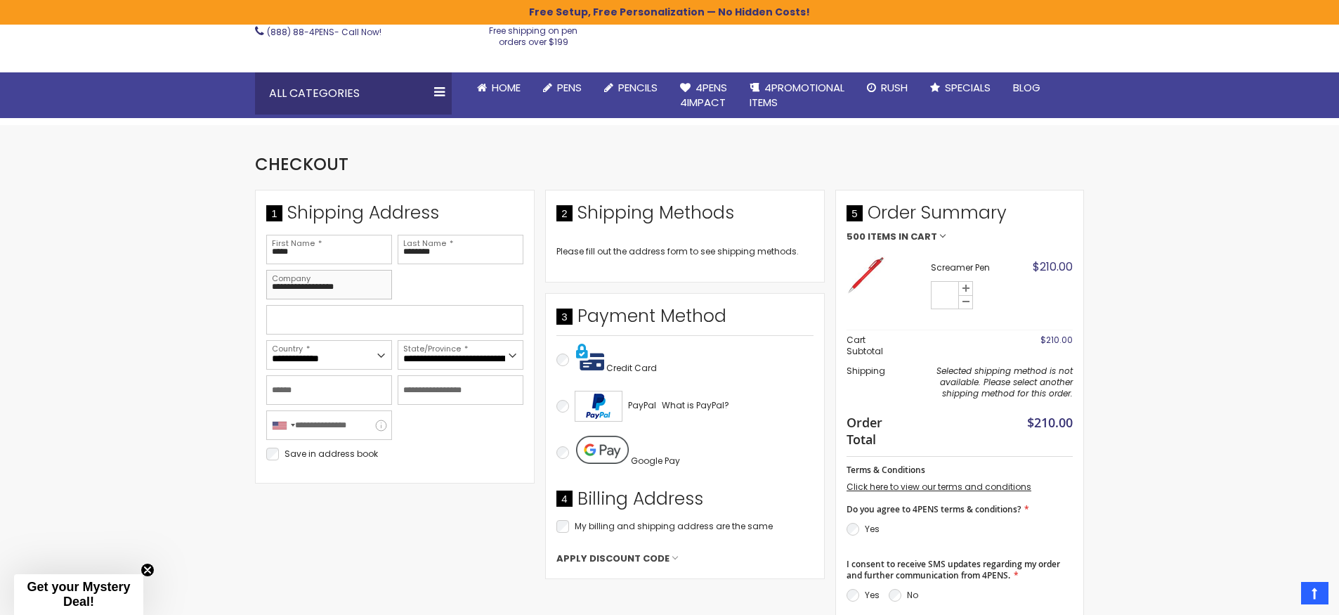
type input "**********"
click at [893, 232] on span "Items in Cart" at bounding box center [902, 237] width 70 height 10
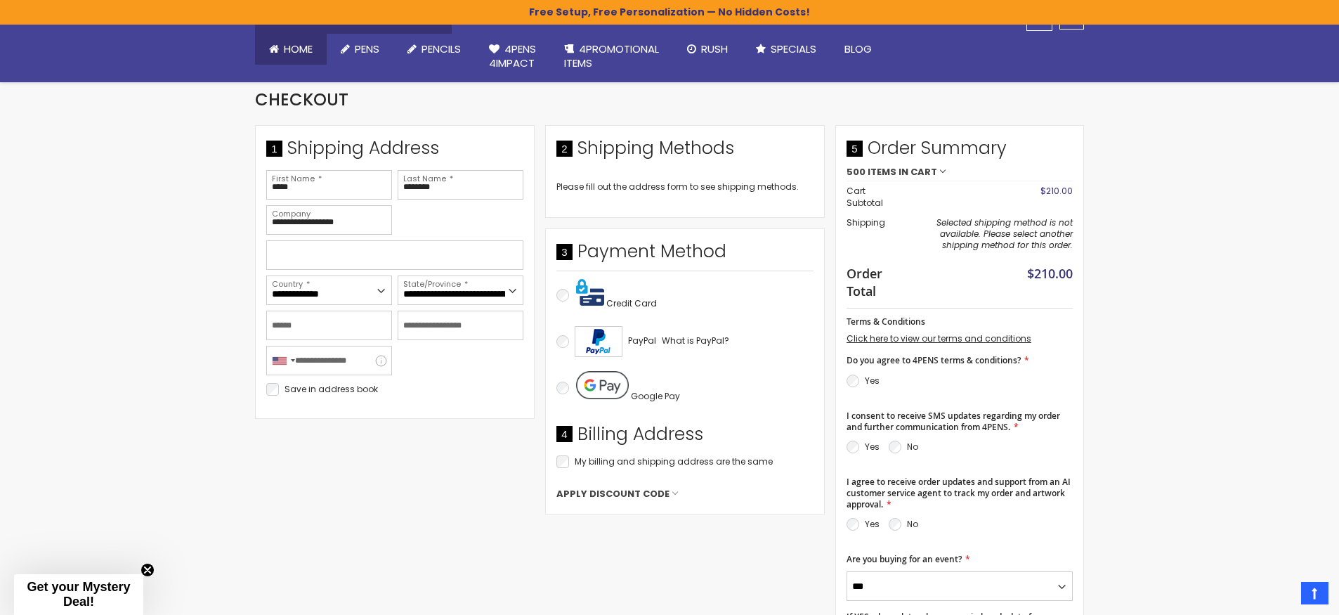
scroll to position [0, 0]
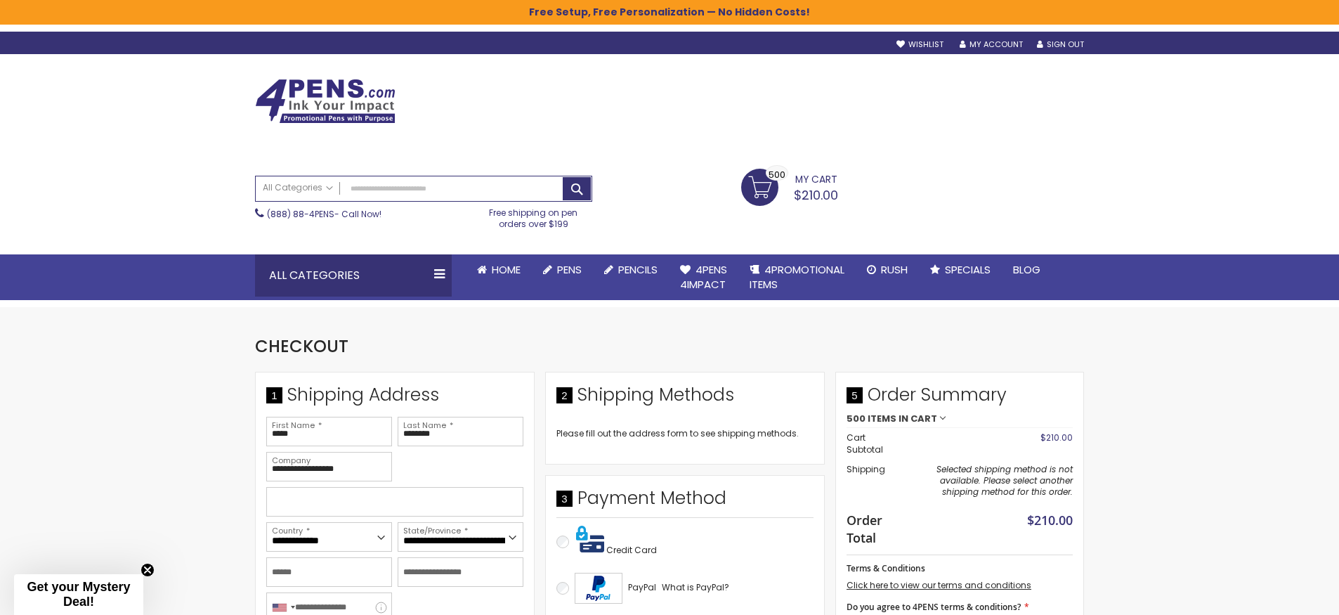
click at [795, 180] on span "My Cart" at bounding box center [816, 178] width 42 height 18
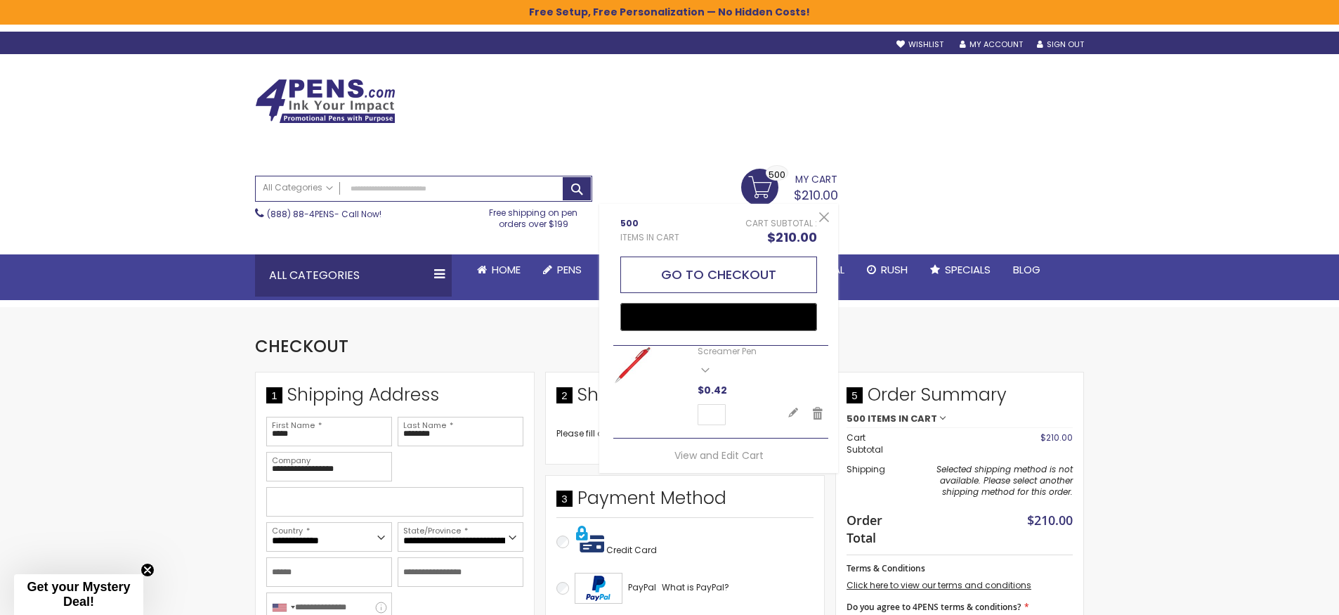
click at [694, 261] on button "Go to Checkout" at bounding box center [718, 274] width 197 height 37
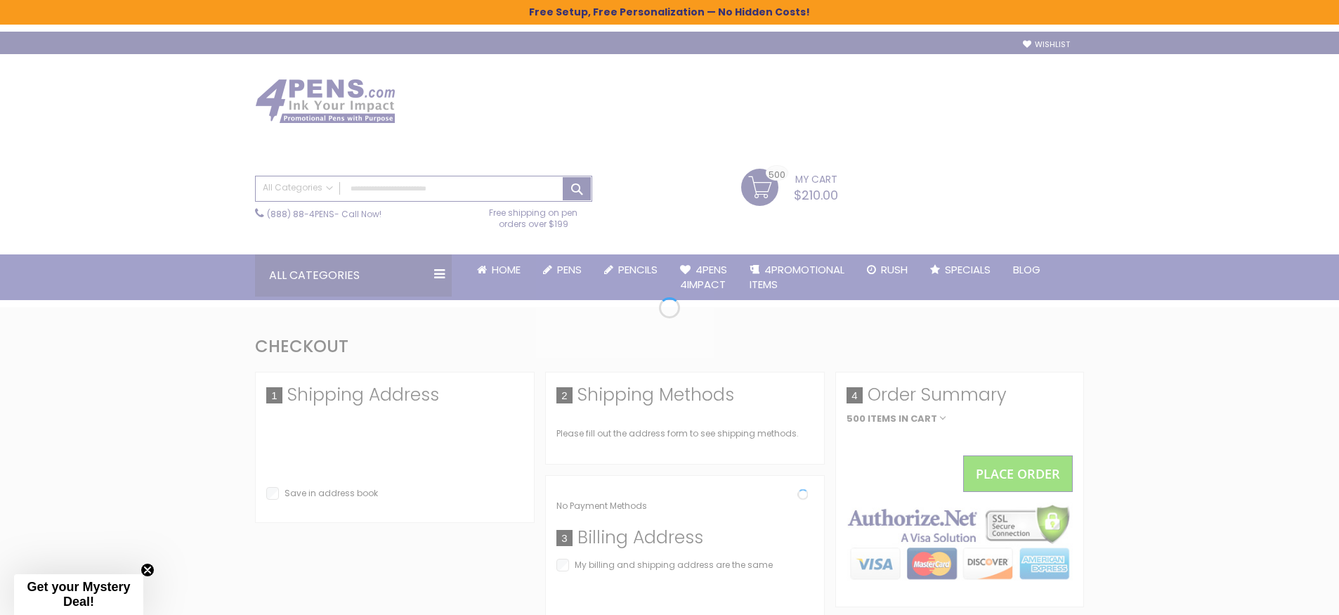
select select "*"
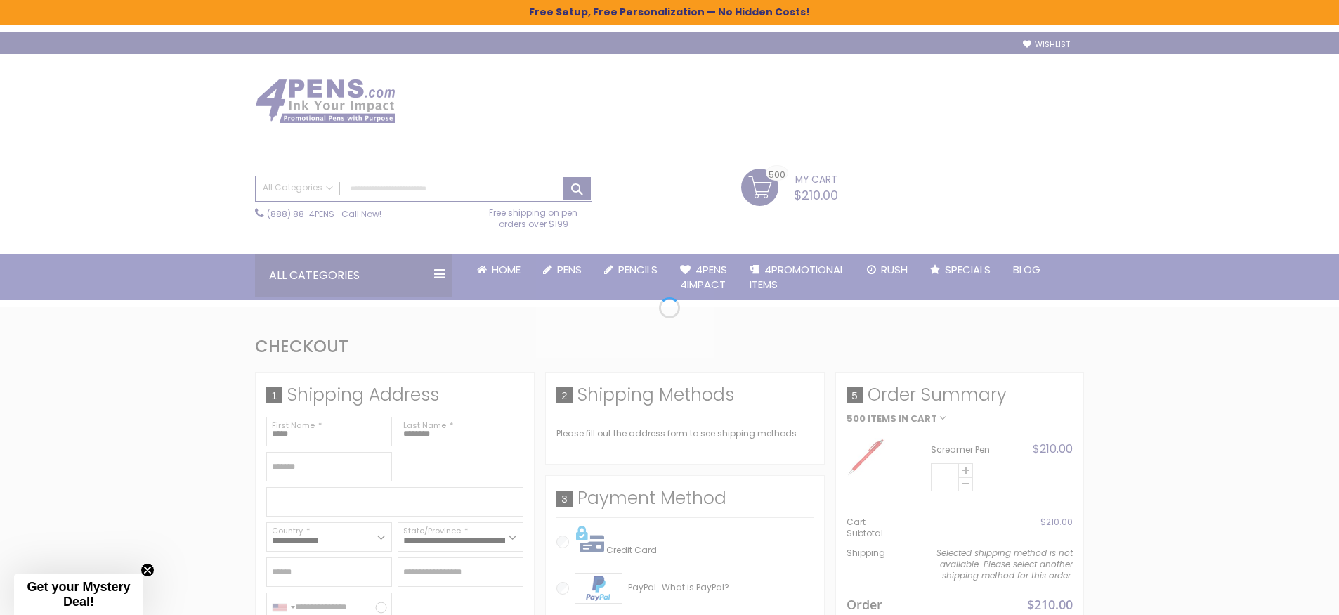
click at [809, 184] on div at bounding box center [669, 307] width 1339 height 615
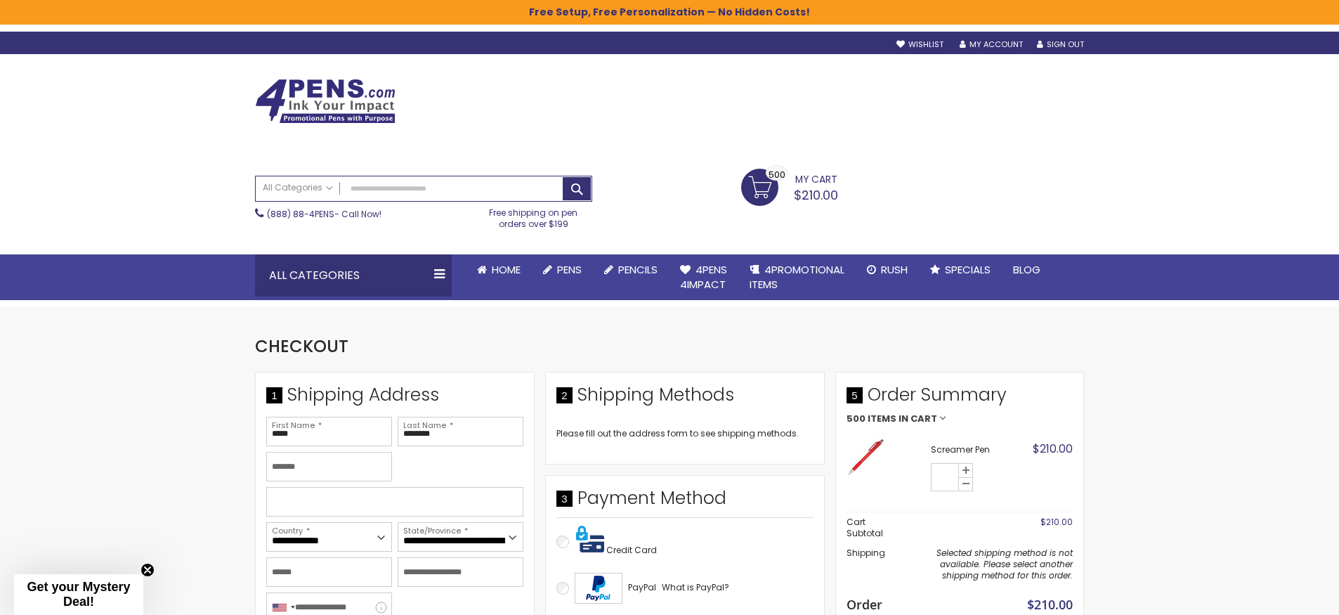
click at [782, 186] on link "My Cart $210.00 500 500 items" at bounding box center [789, 186] width 97 height 35
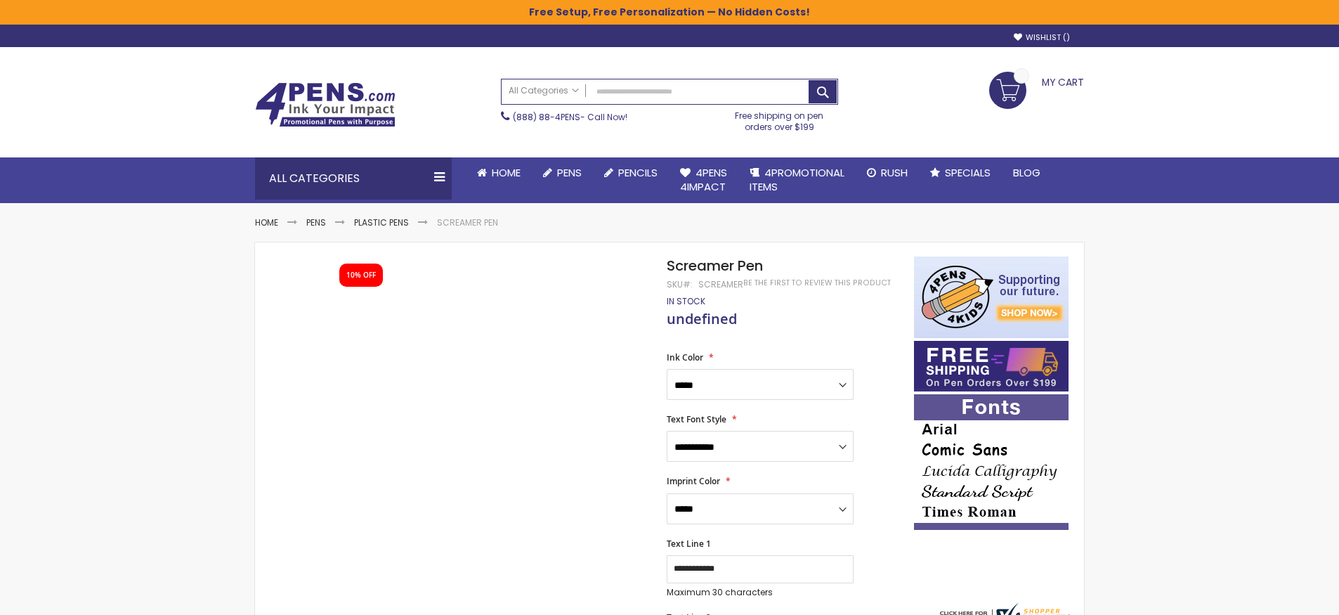
type input "***"
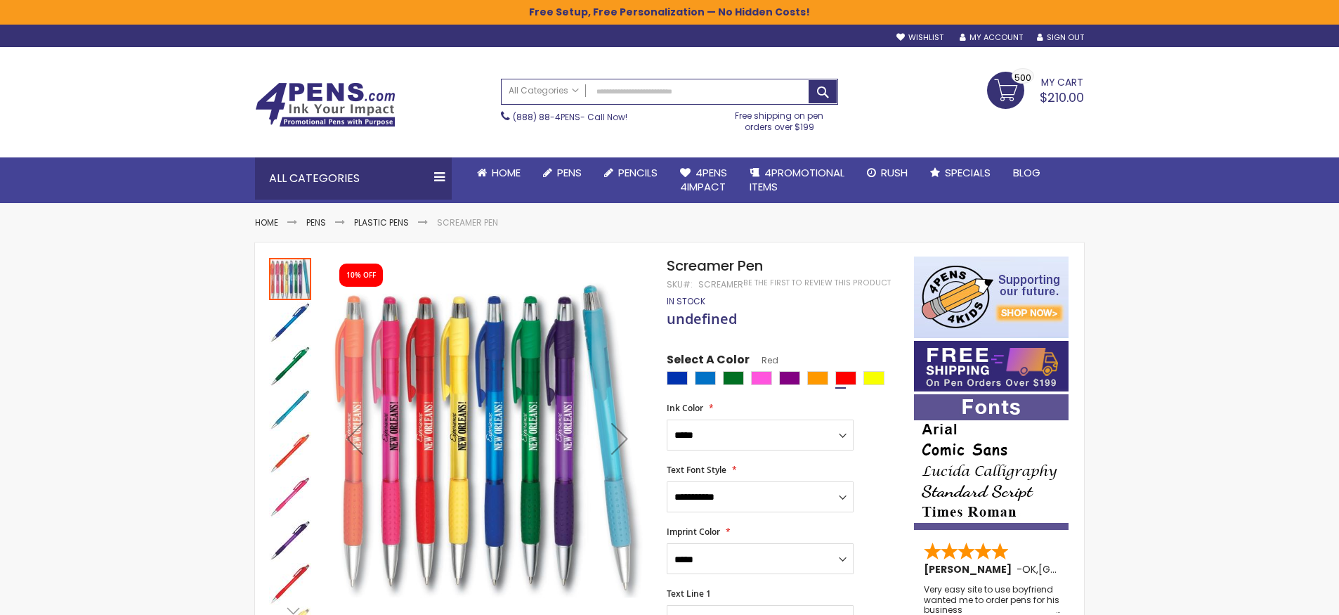
click at [288, 361] on img "Screamer Pen" at bounding box center [290, 366] width 42 height 42
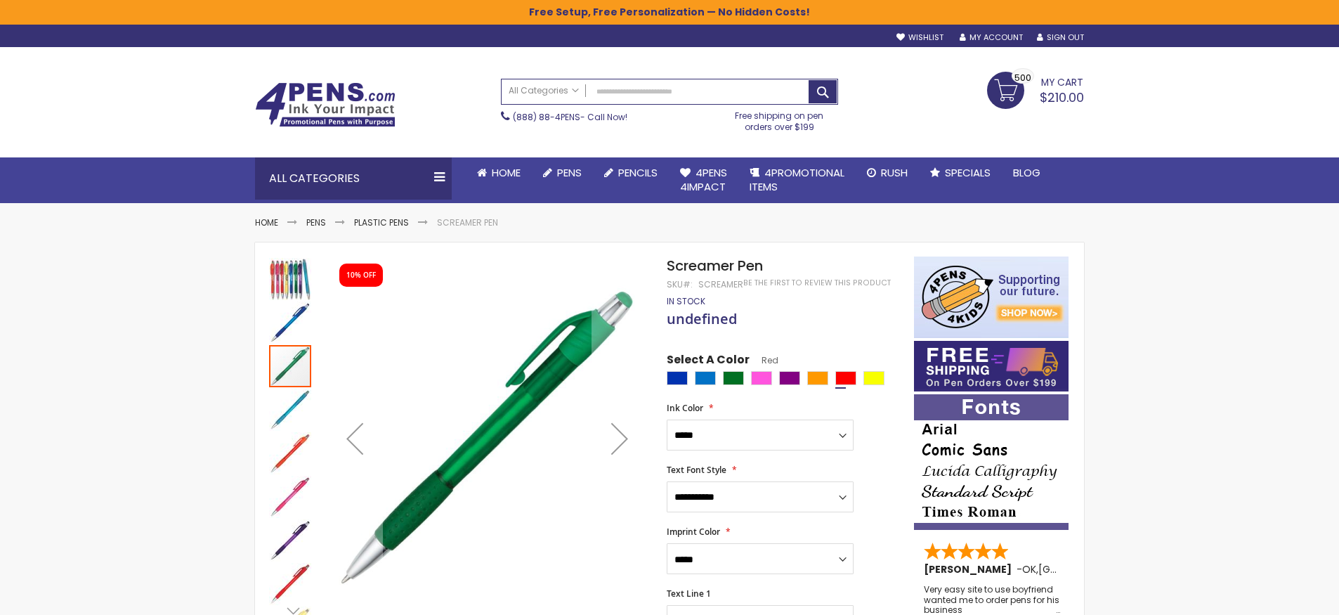
click at [295, 287] on img "Screamer Pen" at bounding box center [290, 279] width 42 height 42
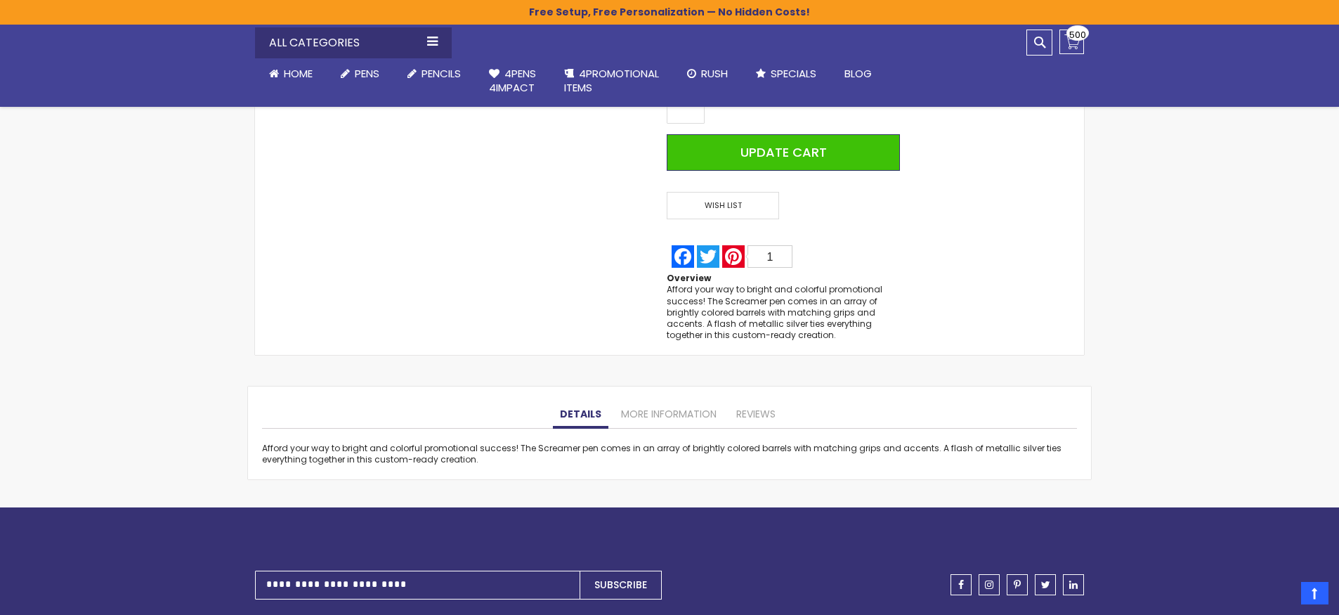
scroll to position [1002, 0]
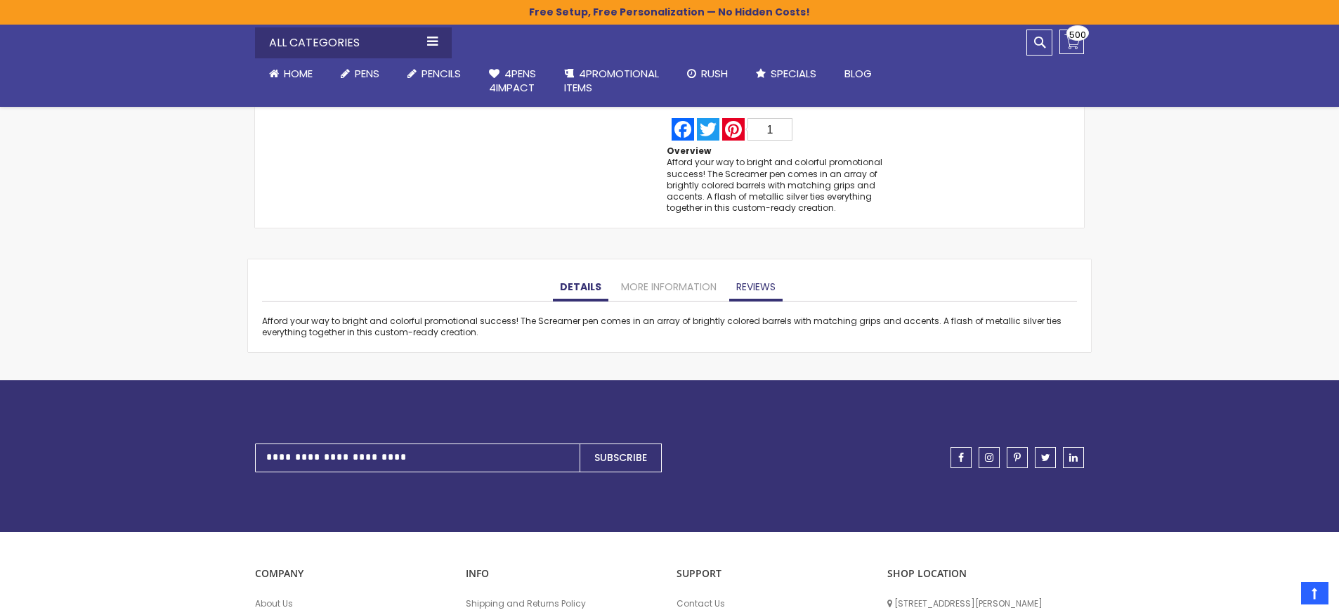
click at [731, 277] on link "Reviews" at bounding box center [755, 287] width 53 height 28
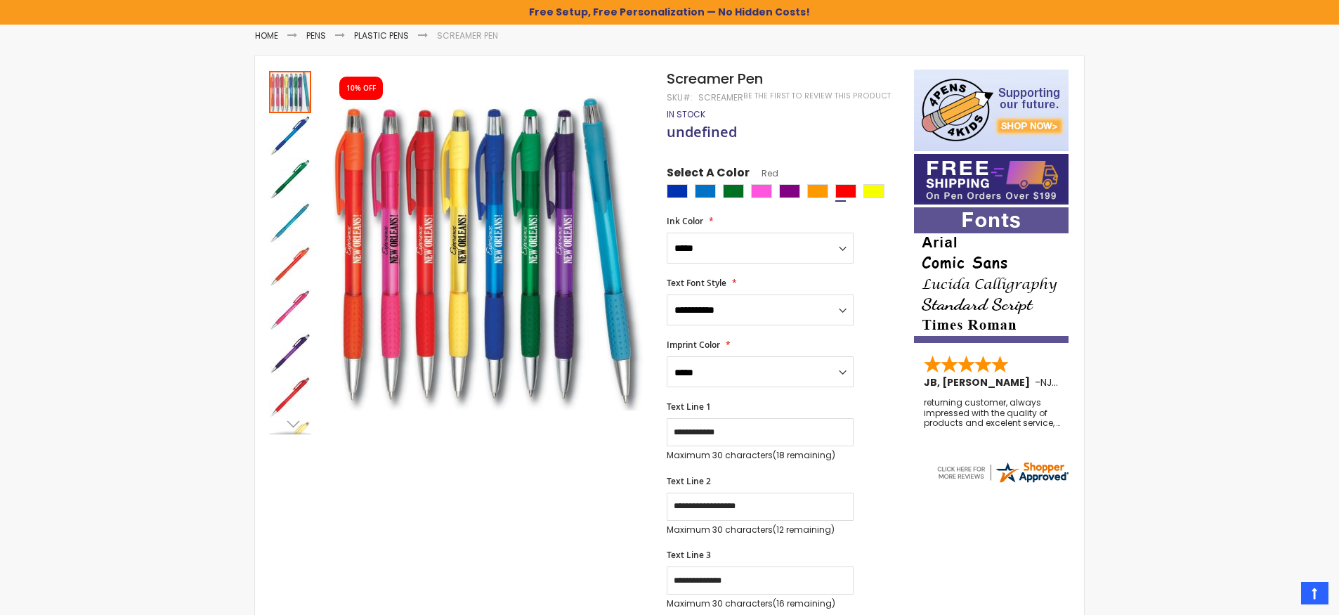
scroll to position [128, 0]
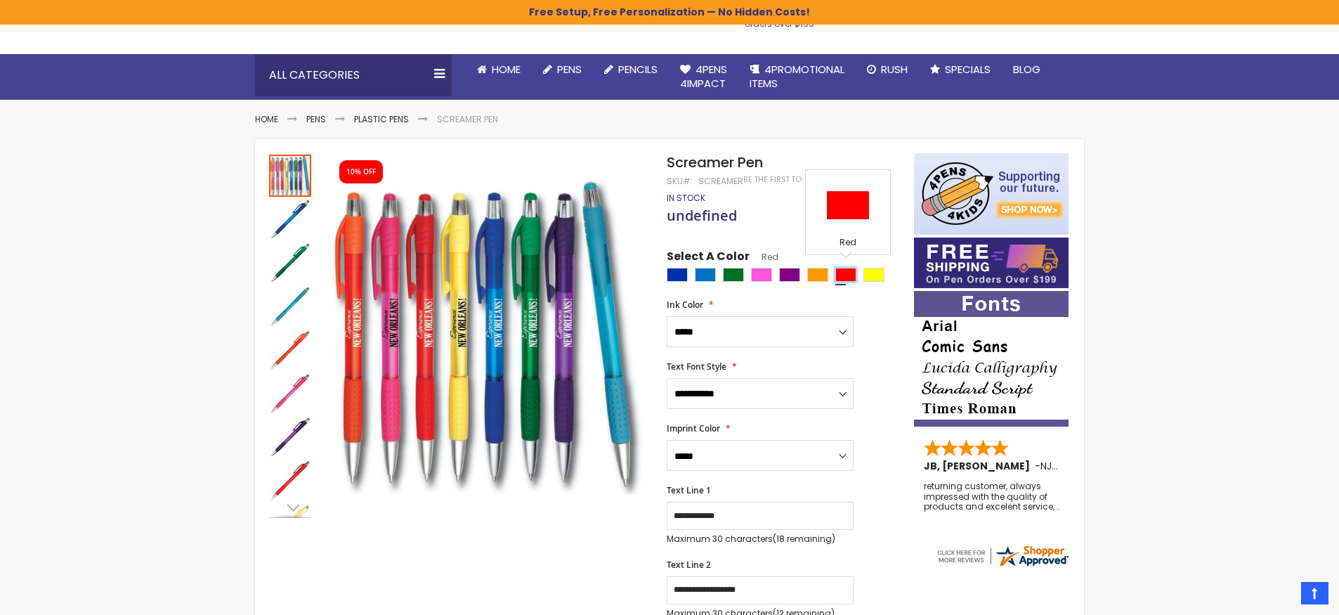
click at [847, 270] on div "Red" at bounding box center [845, 275] width 21 height 14
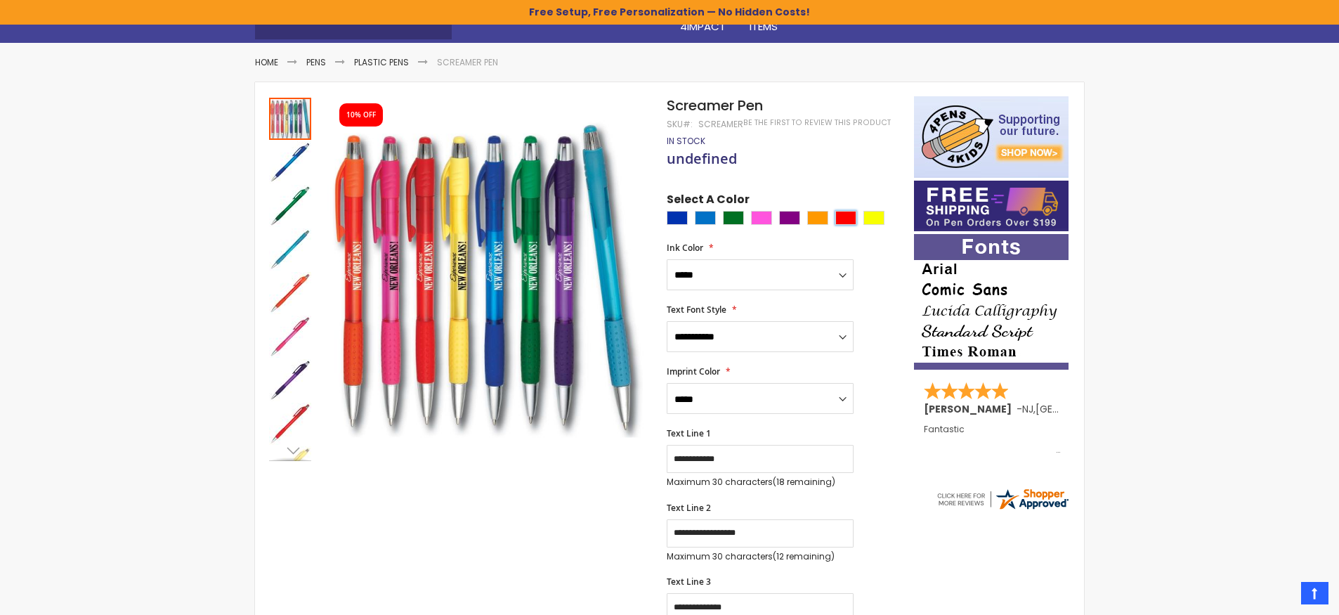
scroll to position [173, 0]
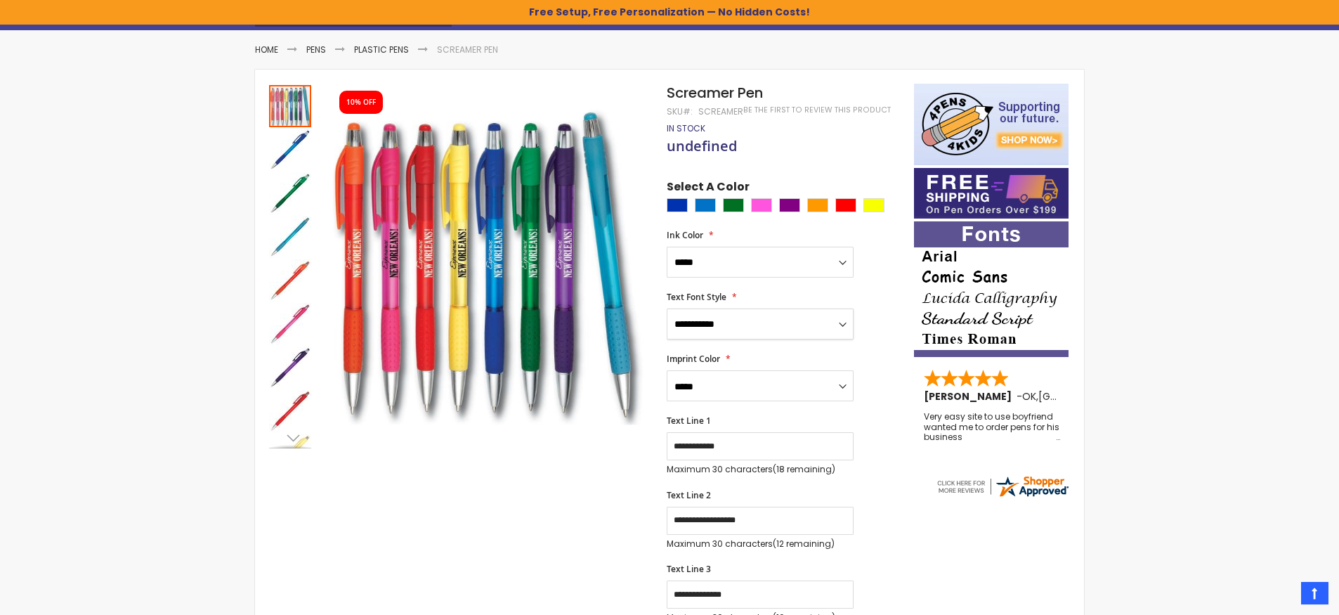
select select "****"
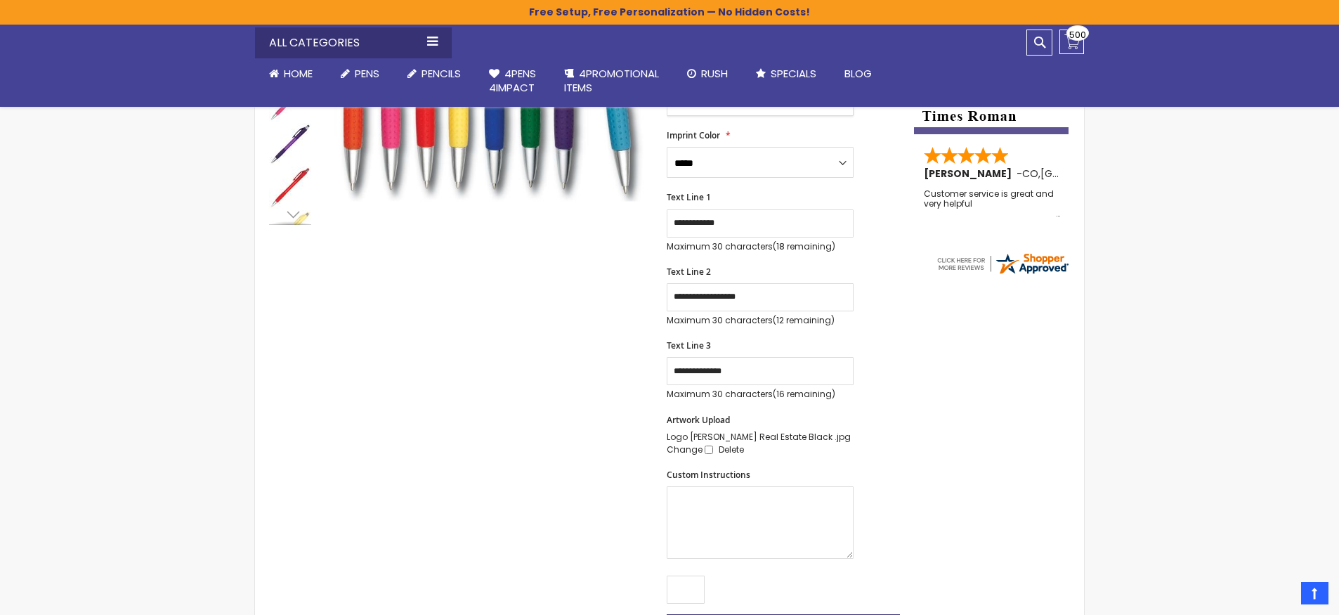
scroll to position [453, 0]
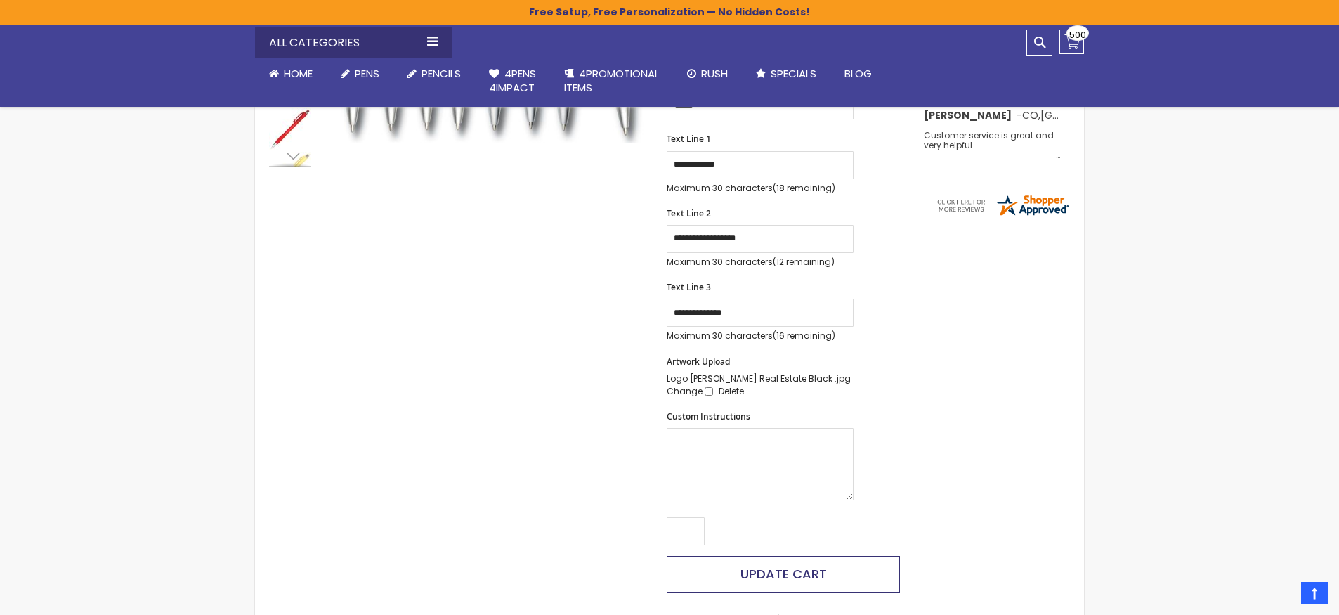
click at [719, 575] on button "Update Cart" at bounding box center [783, 574] width 233 height 37
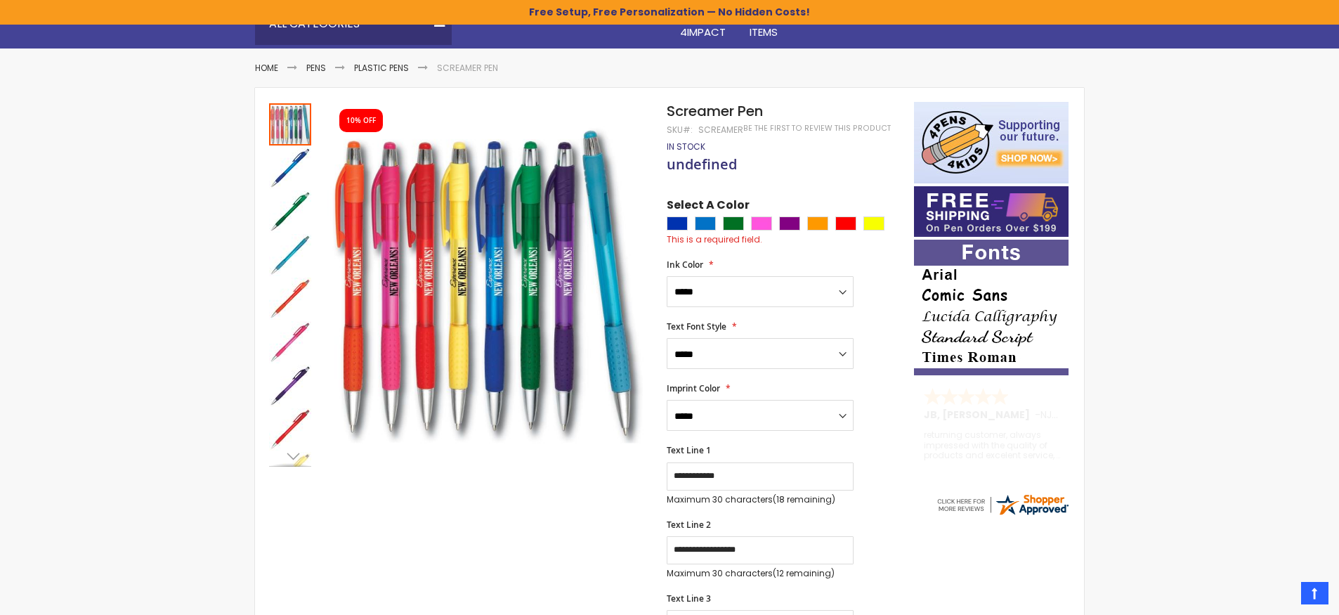
scroll to position [42, 0]
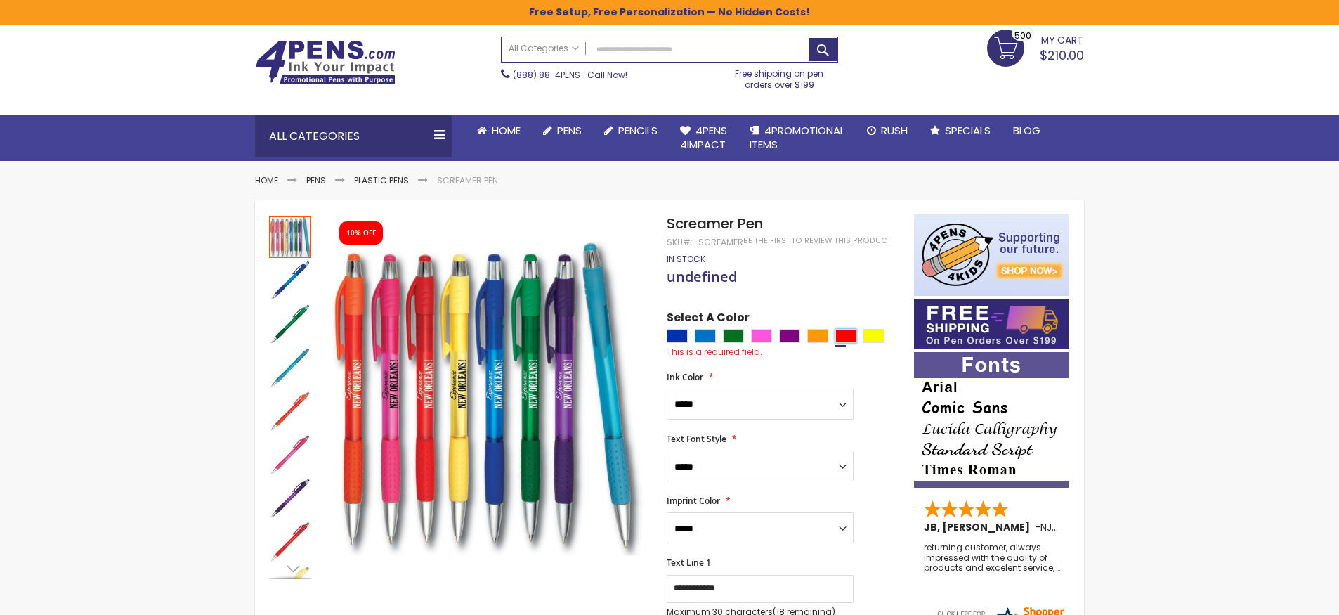
click at [851, 332] on div "Red" at bounding box center [845, 336] width 21 height 14
type input "****"
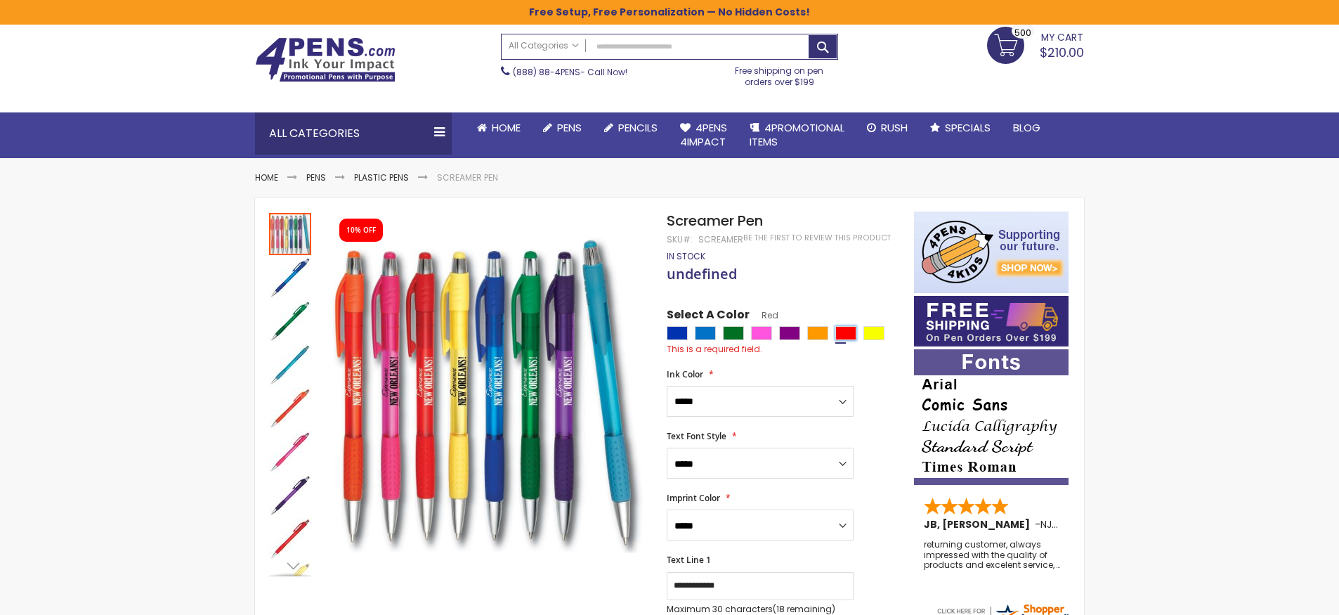
scroll to position [619, 0]
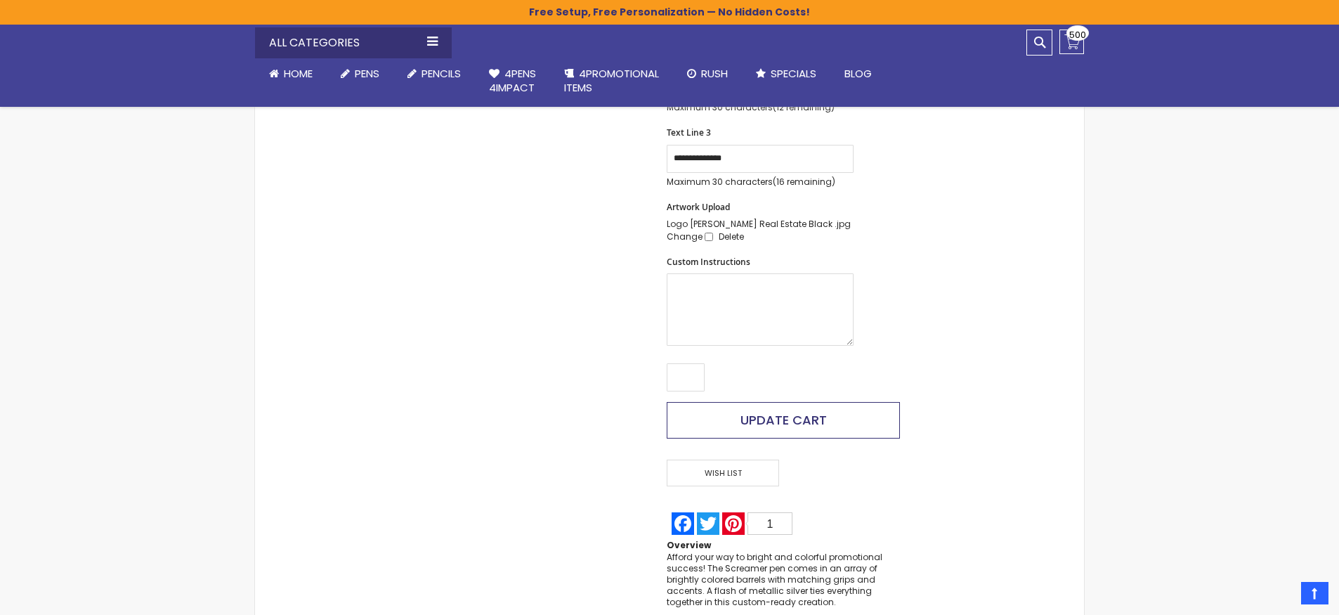
click at [727, 405] on button "Update Cart" at bounding box center [783, 420] width 233 height 37
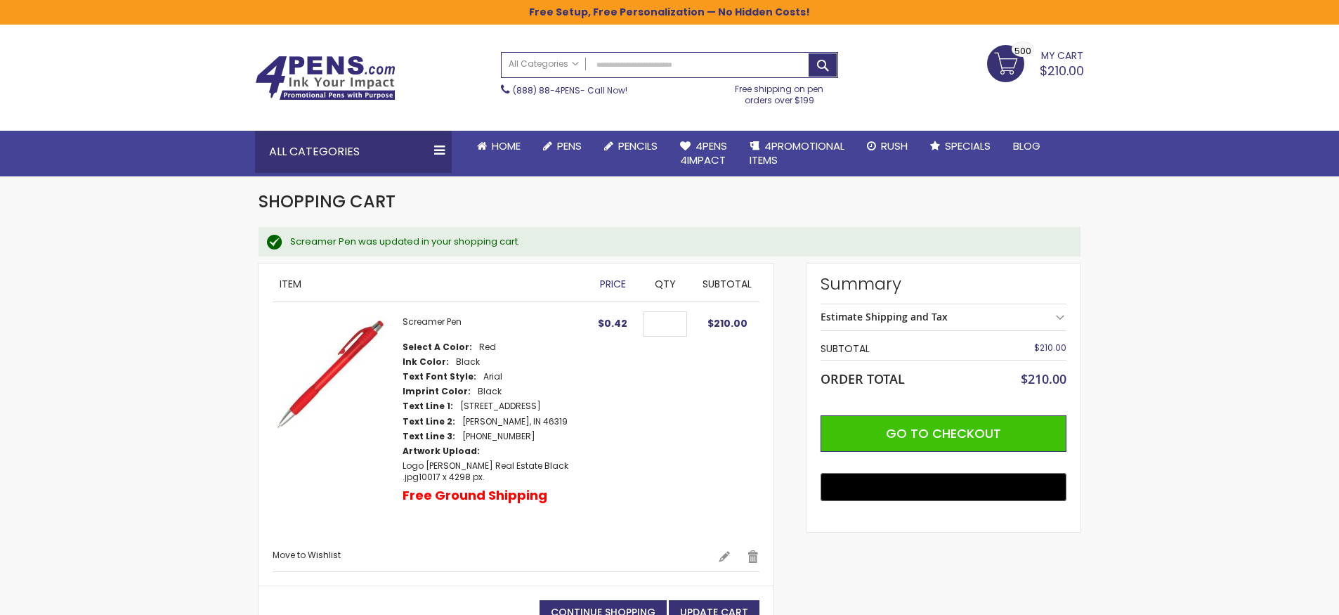
scroll to position [85, 0]
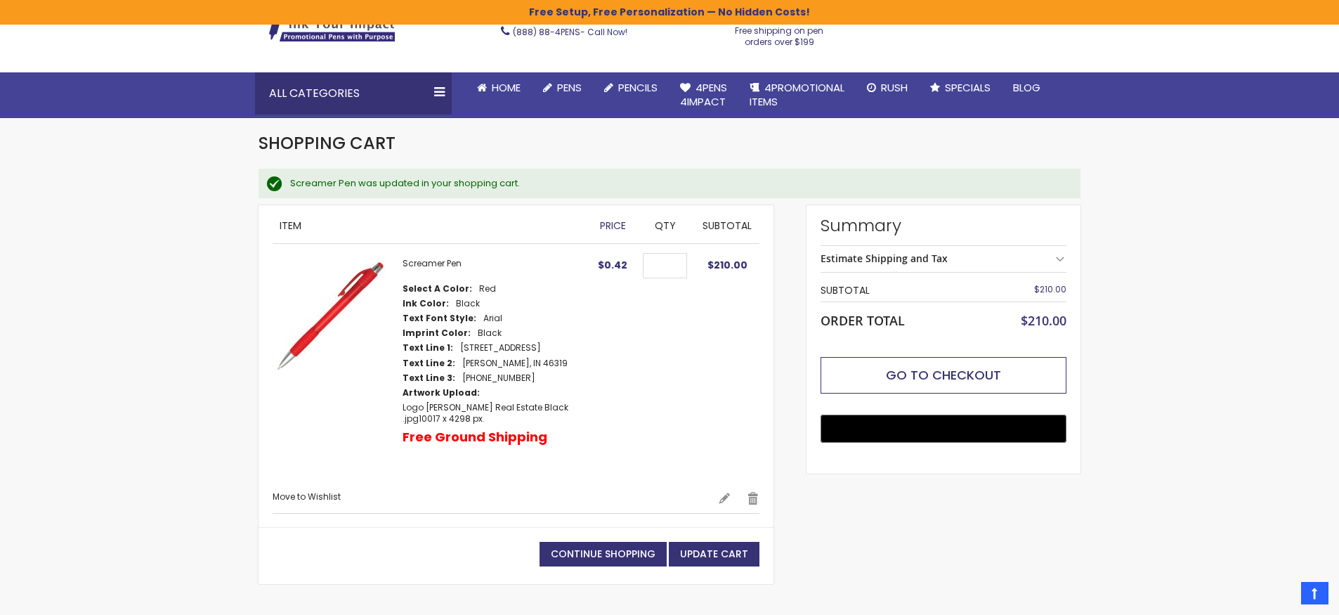
click at [856, 367] on button "Go to Checkout" at bounding box center [943, 375] width 246 height 37
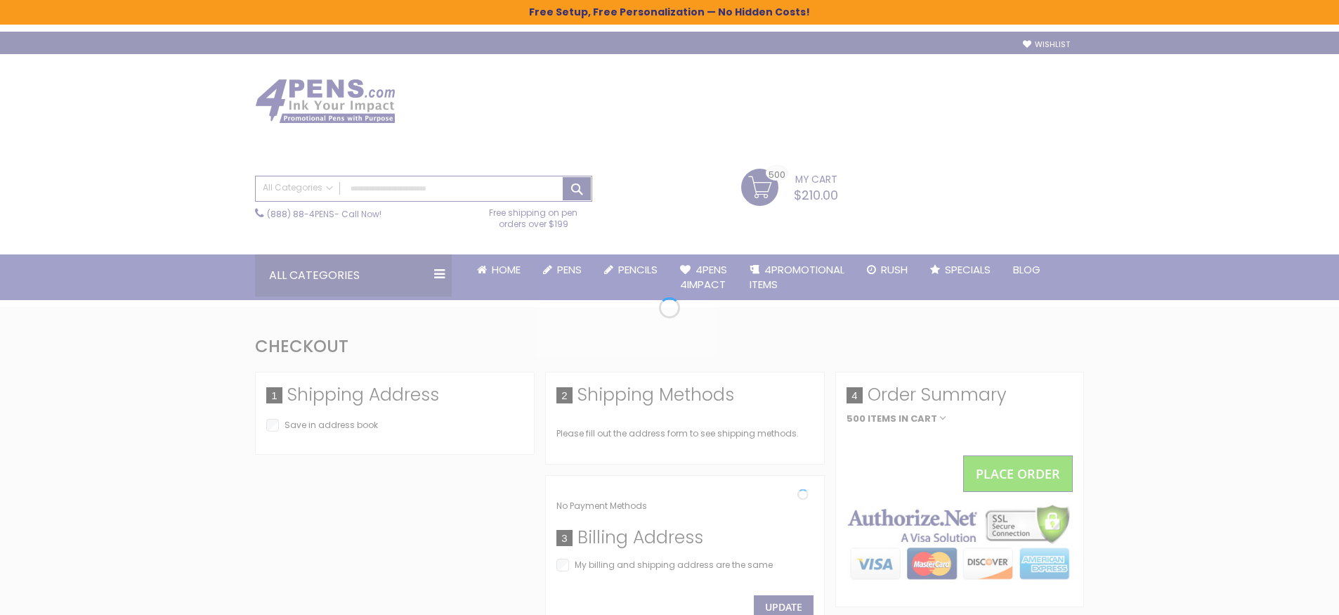
select select "*"
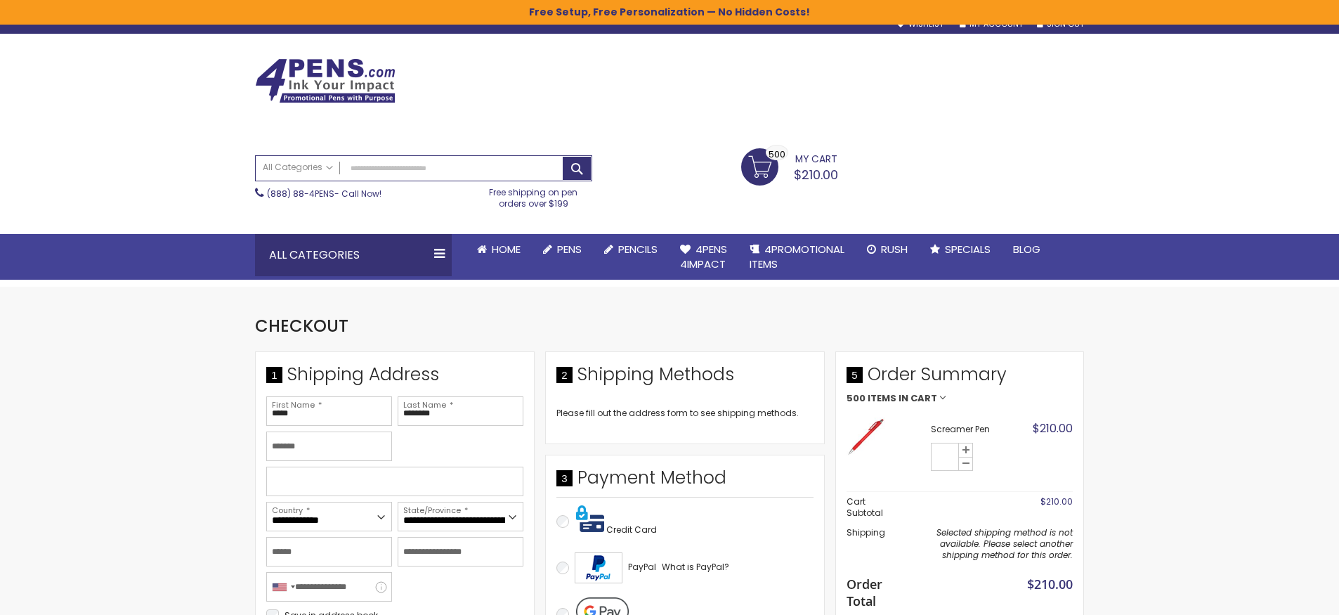
scroll to position [81, 0]
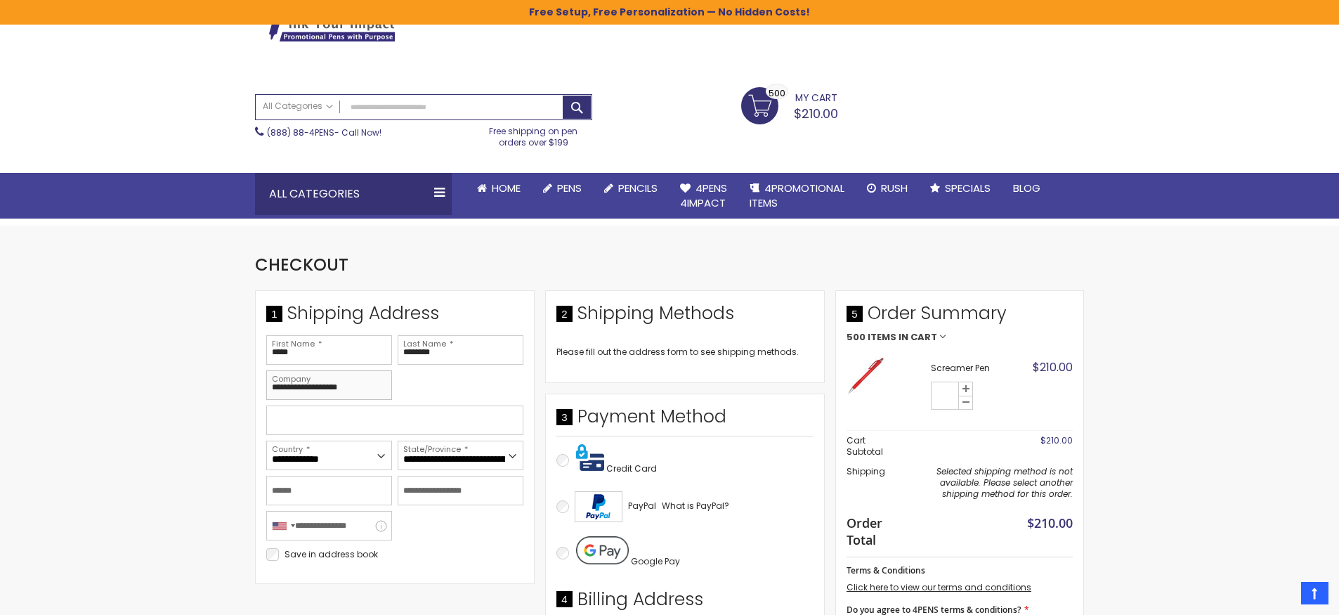
click at [281, 388] on input "**********" at bounding box center [329, 385] width 126 height 30
type input "**********"
type input "********"
type input "*"
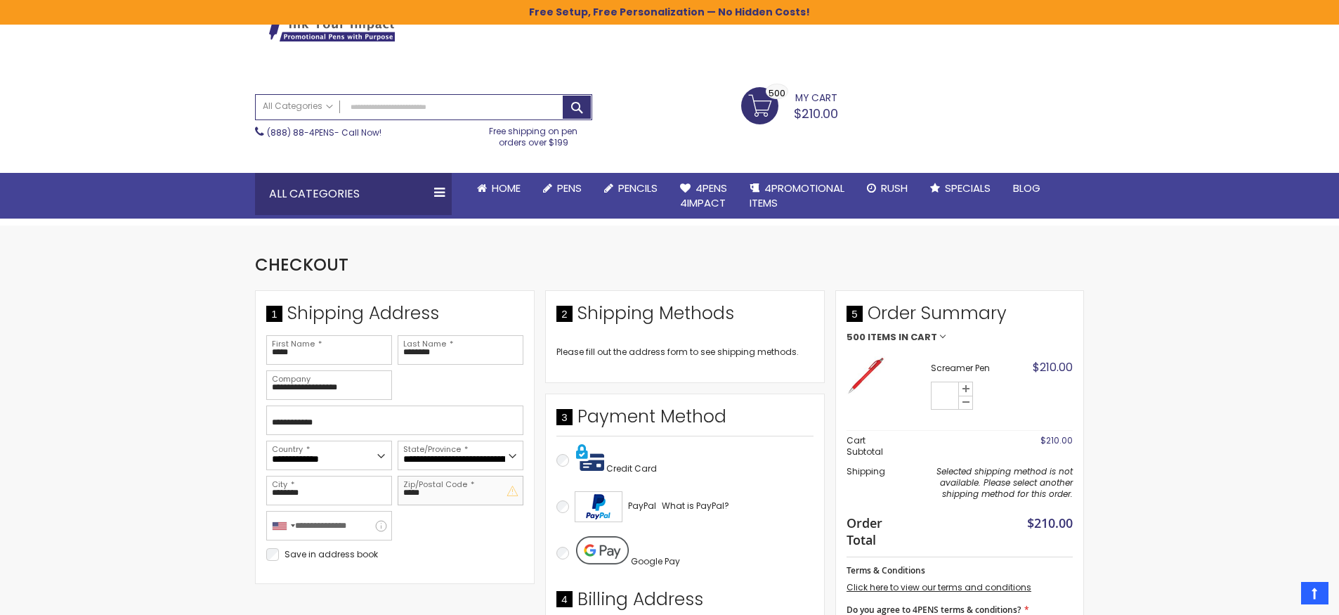
type input "*****"
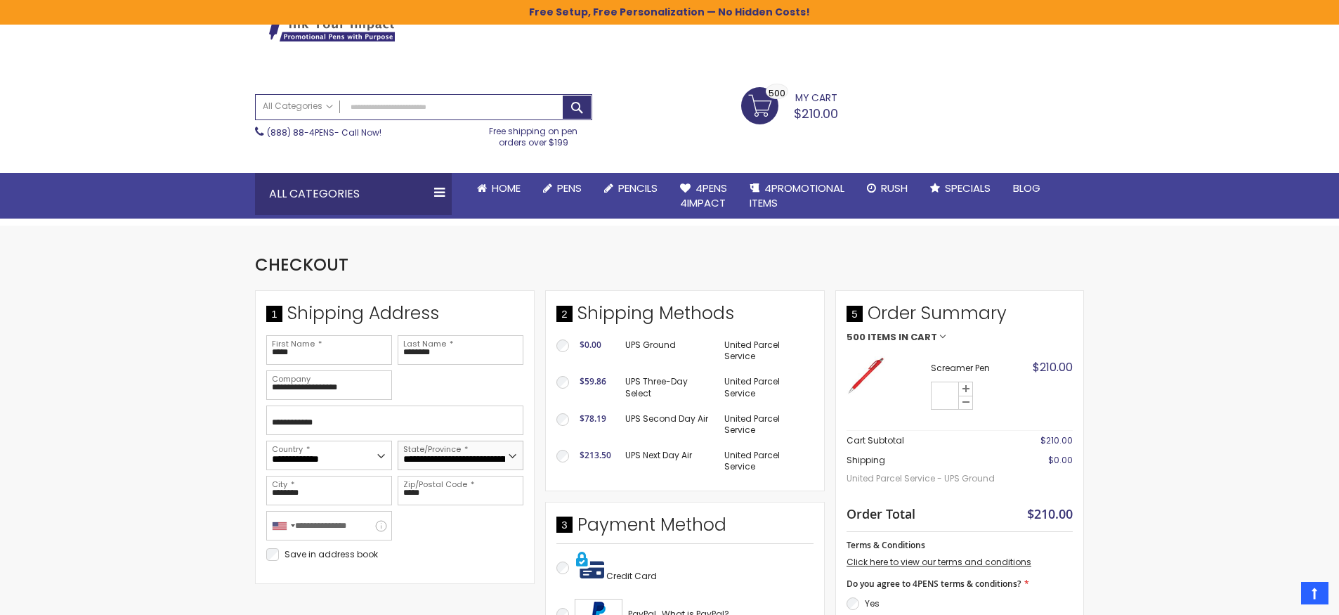
select select "**"
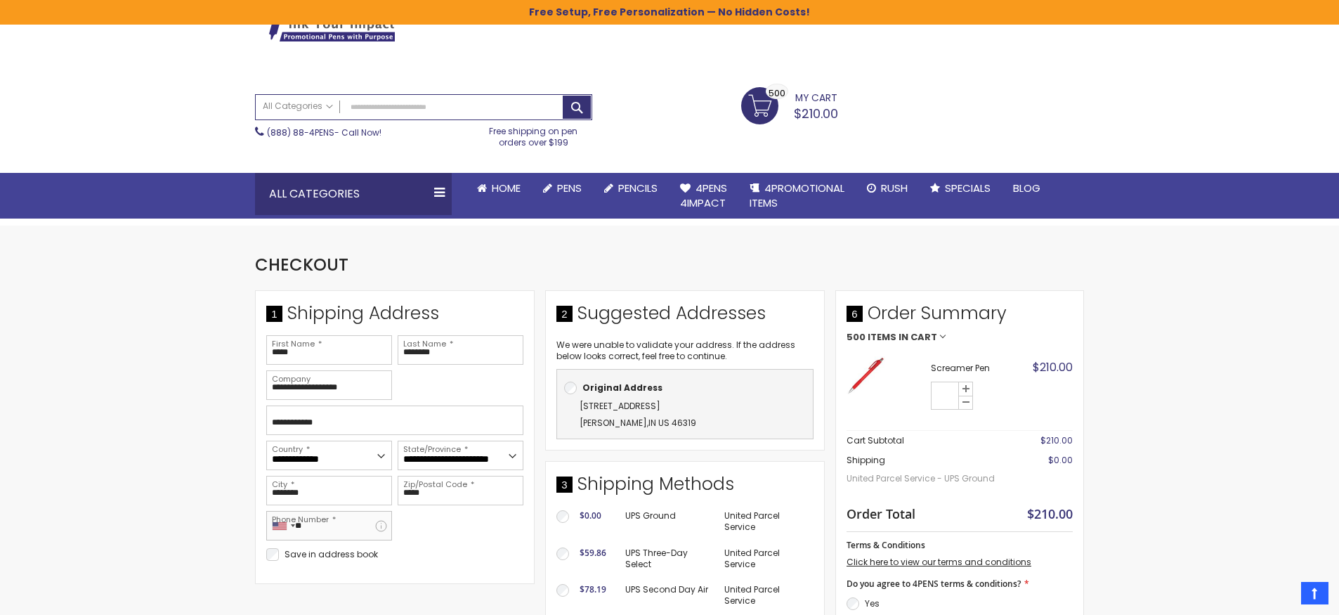
type input "*"
type input "**********"
click at [476, 556] on div "Save in address book" at bounding box center [394, 554] width 263 height 22
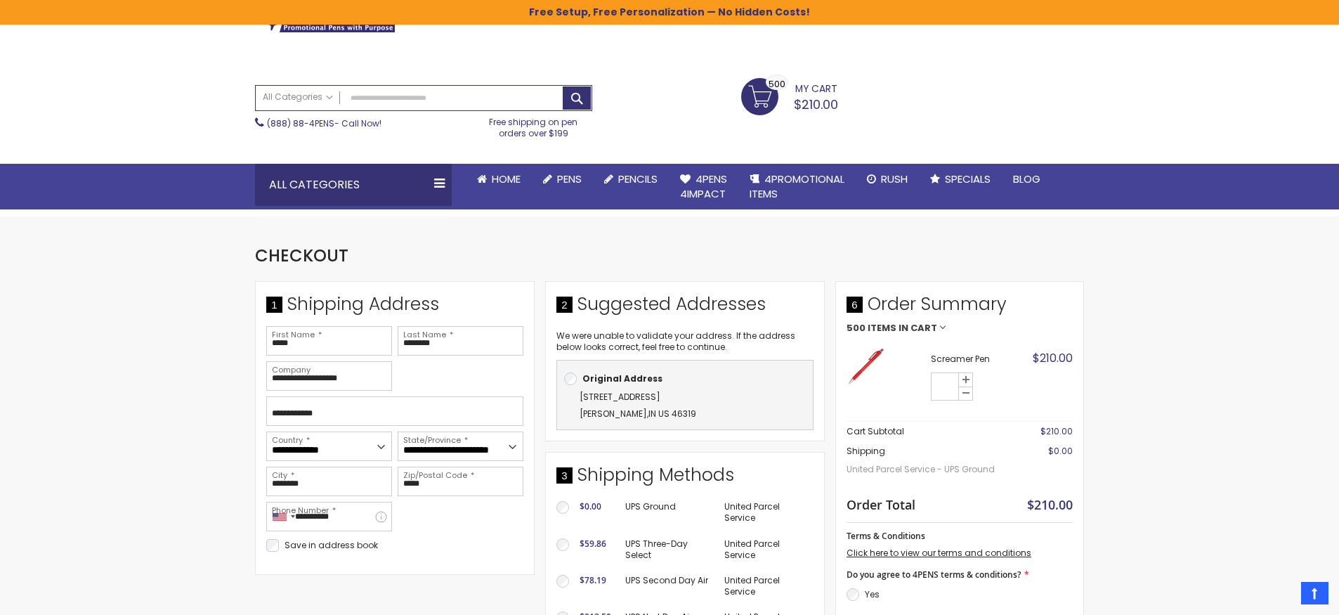
scroll to position [107, 0]
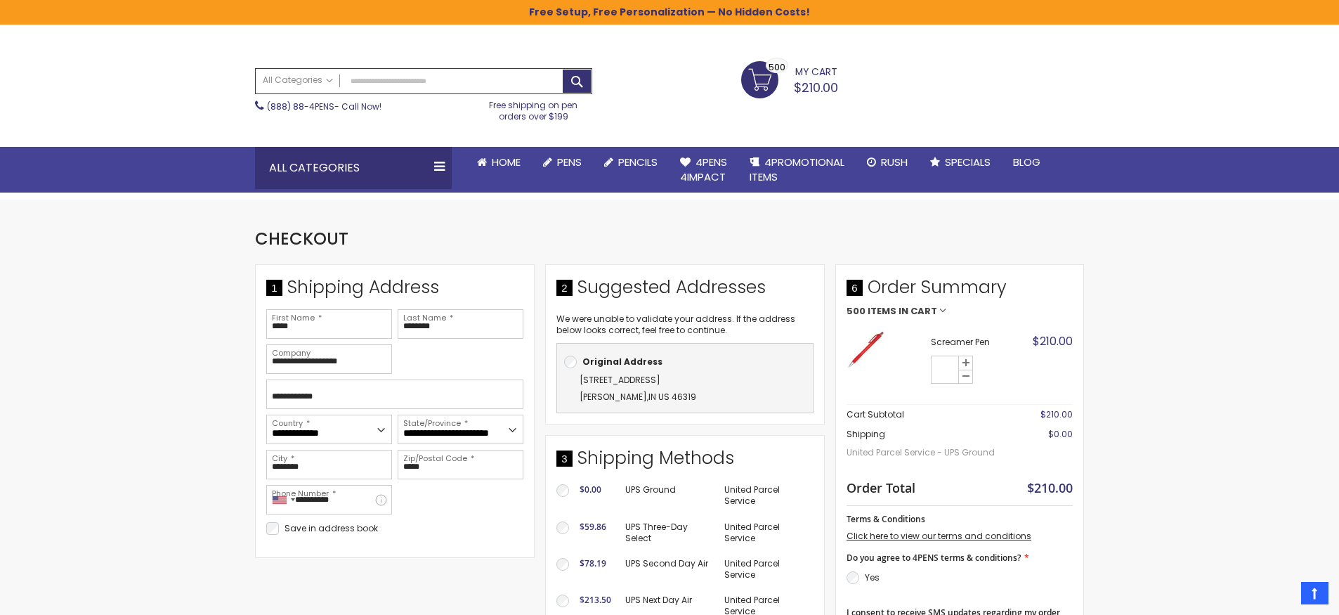
click at [598, 379] on span "235 N Broad" at bounding box center [619, 380] width 81 height 12
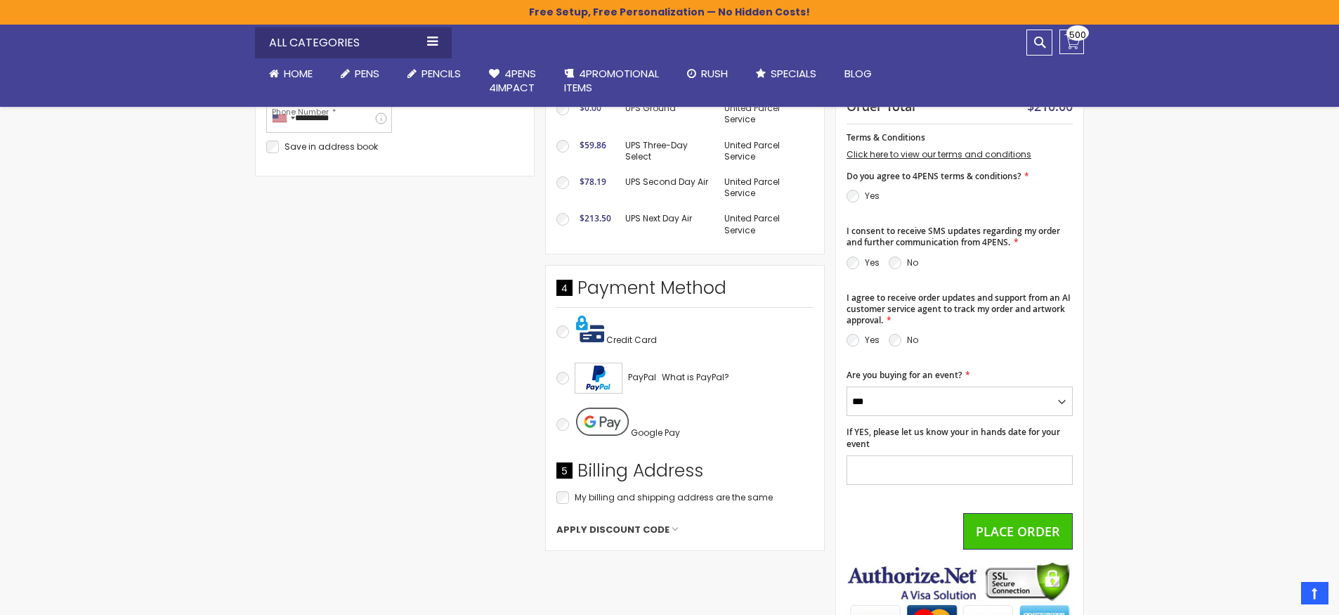
scroll to position [351, 0]
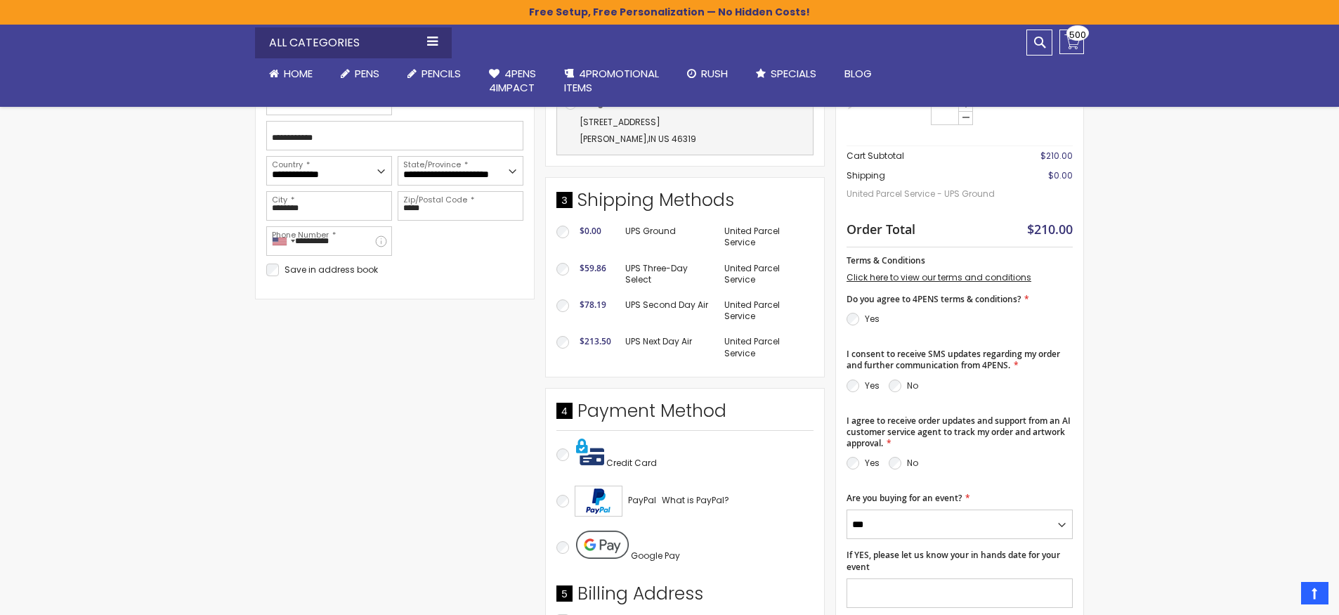
click at [861, 387] on p "Yes" at bounding box center [862, 385] width 33 height 17
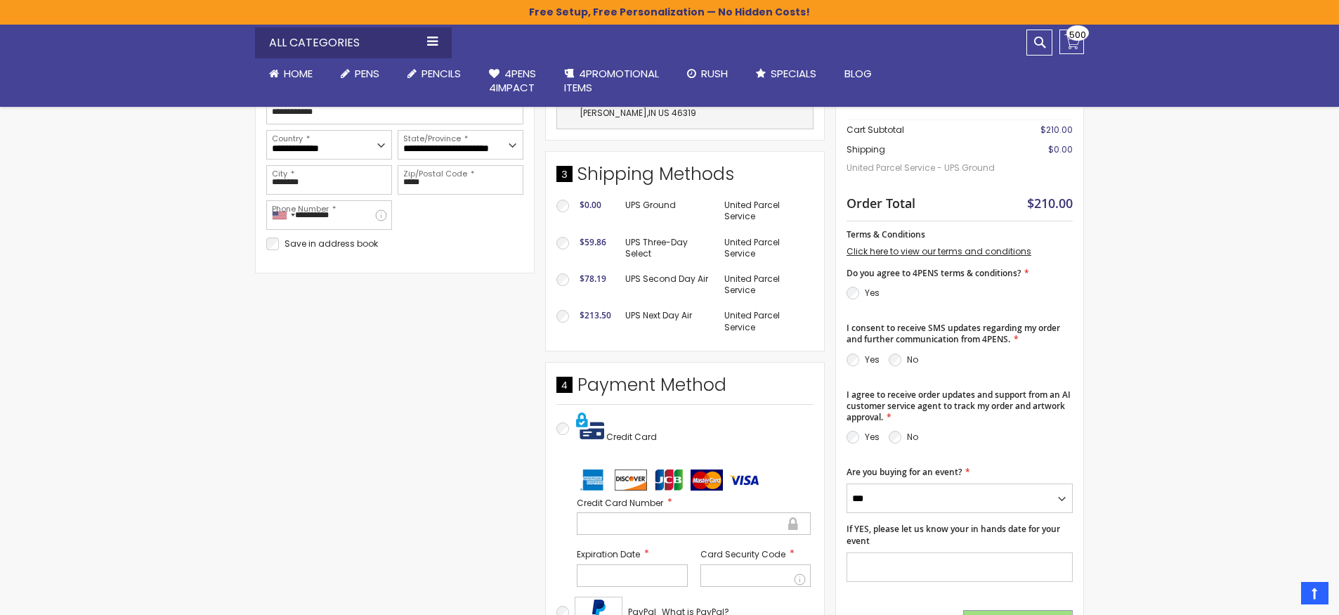
scroll to position [443, 0]
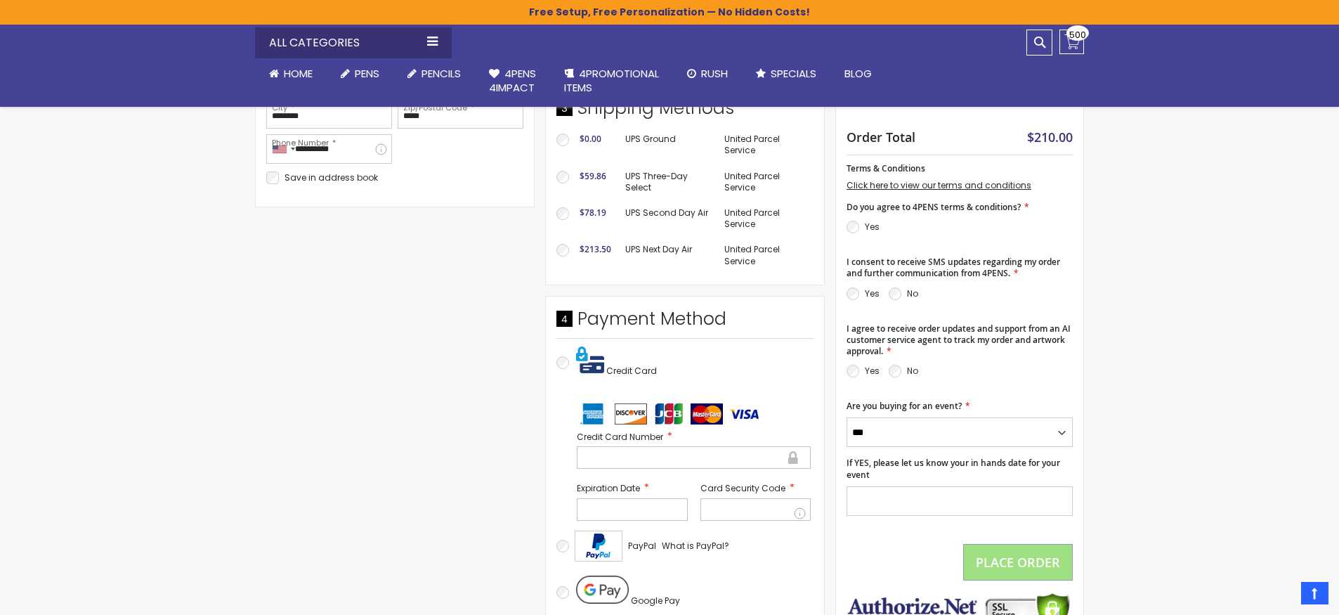
click at [631, 446] on div at bounding box center [694, 457] width 234 height 22
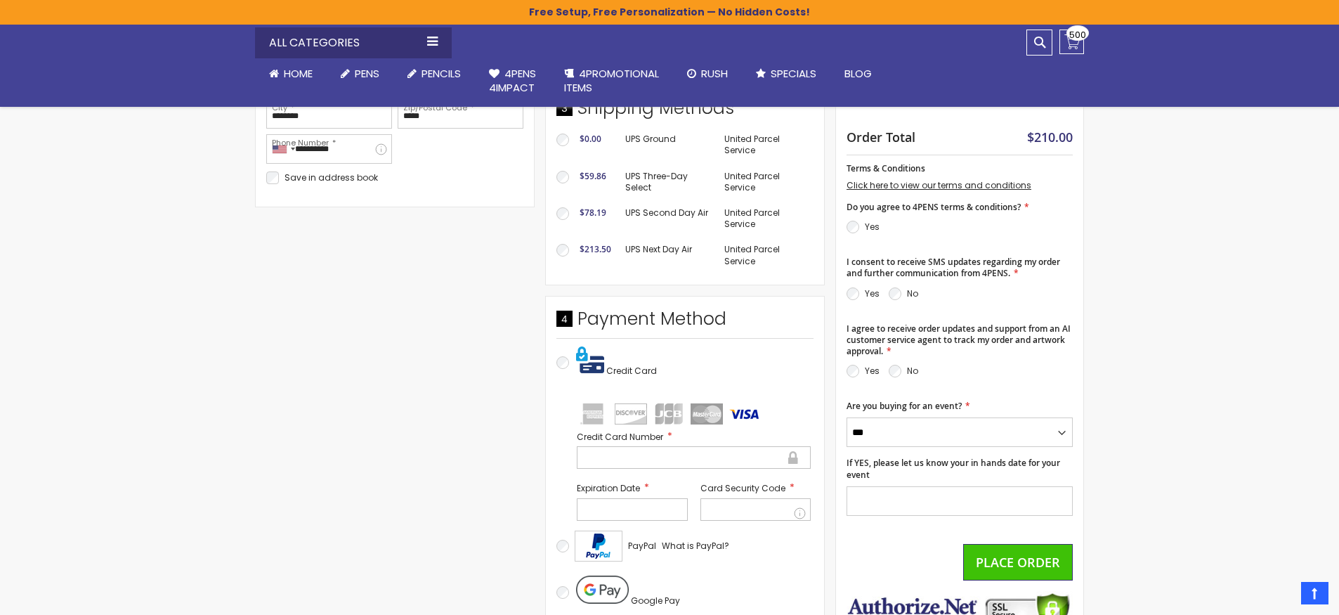
click at [771, 556] on div "PayPal What is PayPal?" at bounding box center [684, 545] width 257 height 45
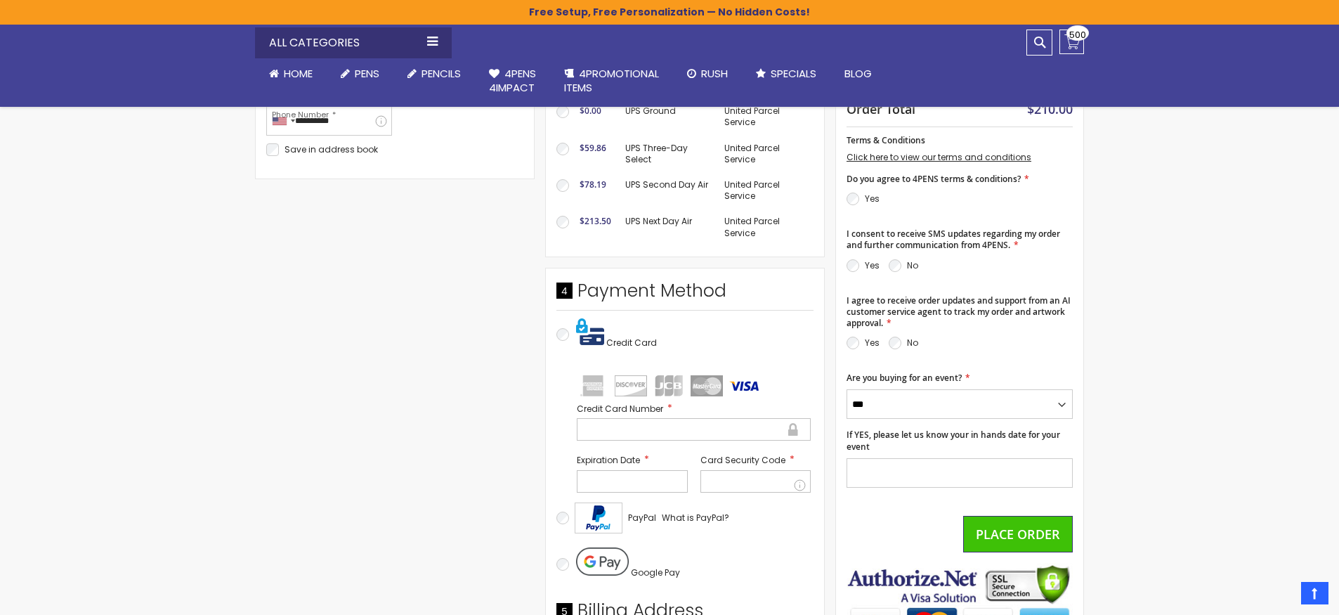
scroll to position [546, 0]
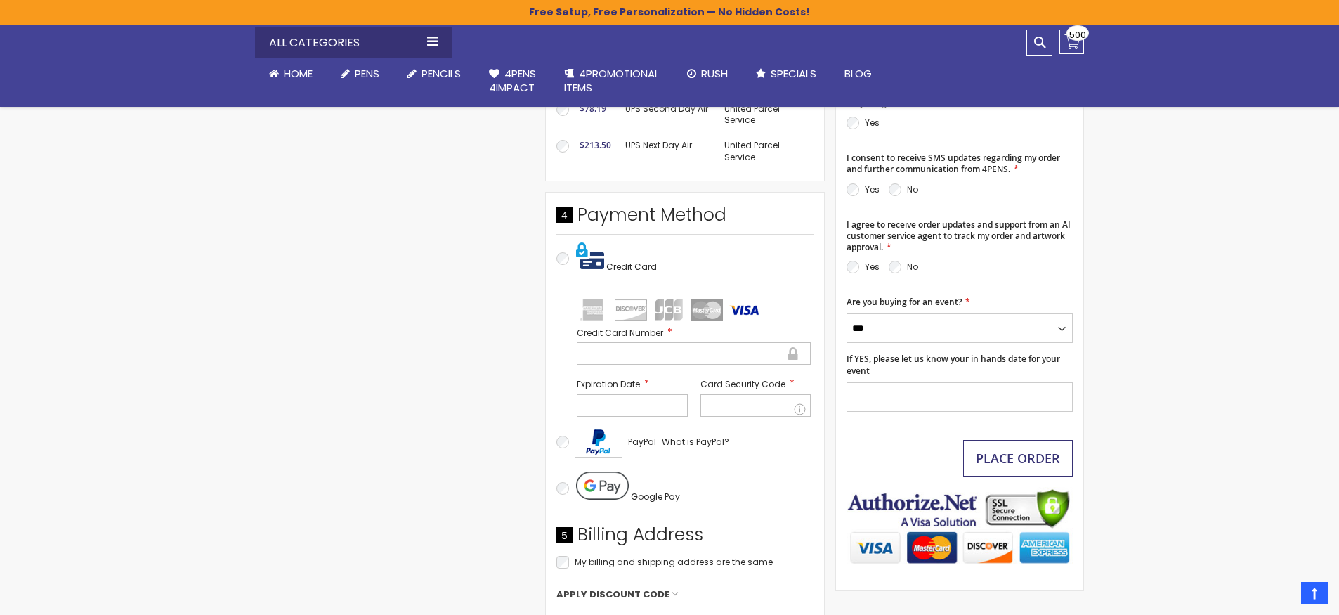
click at [997, 459] on span "Place Order" at bounding box center [1018, 458] width 84 height 17
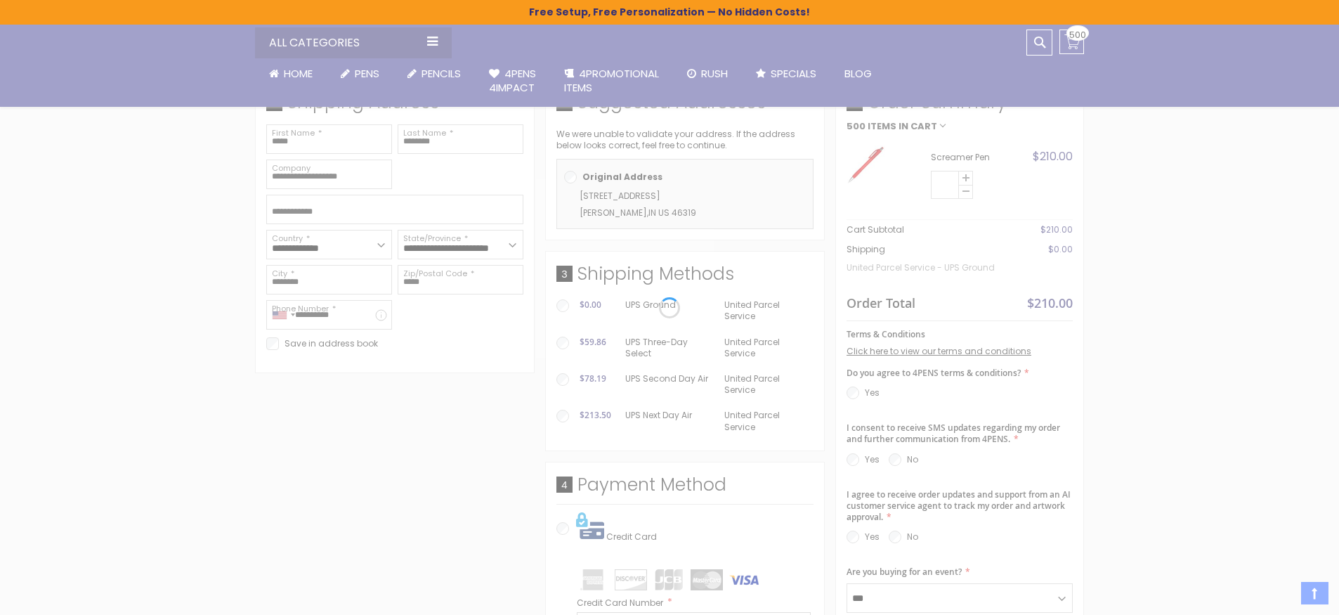
scroll to position [259, 0]
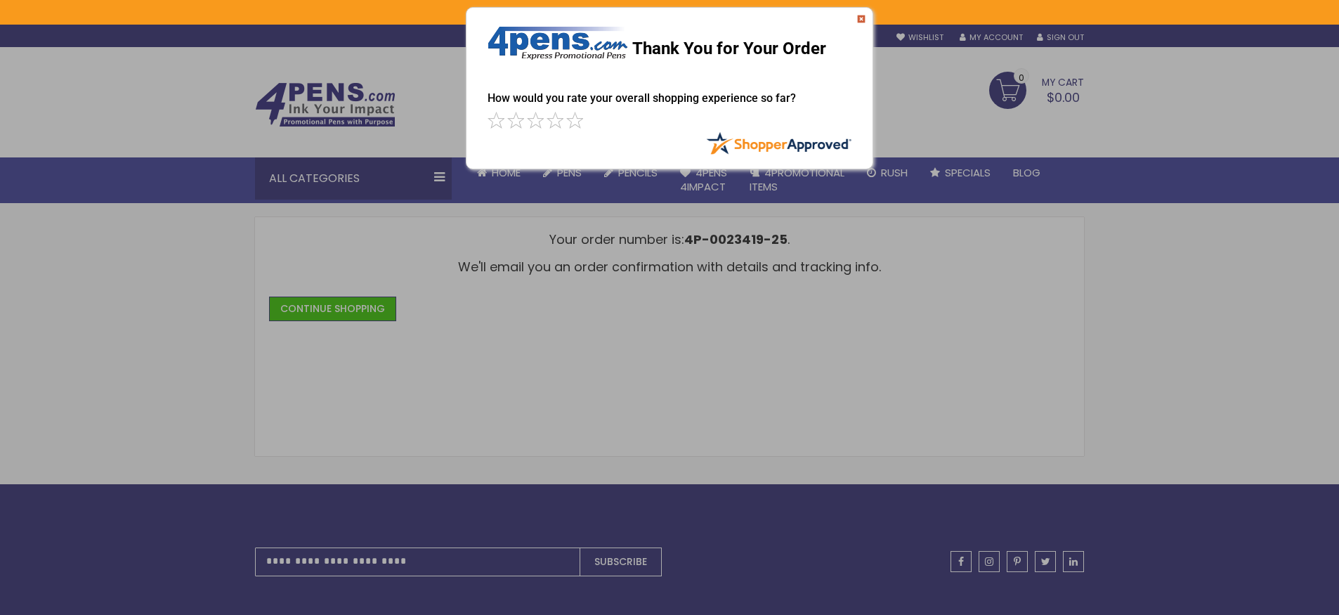
click at [863, 16] on img at bounding box center [861, 19] width 8 height 8
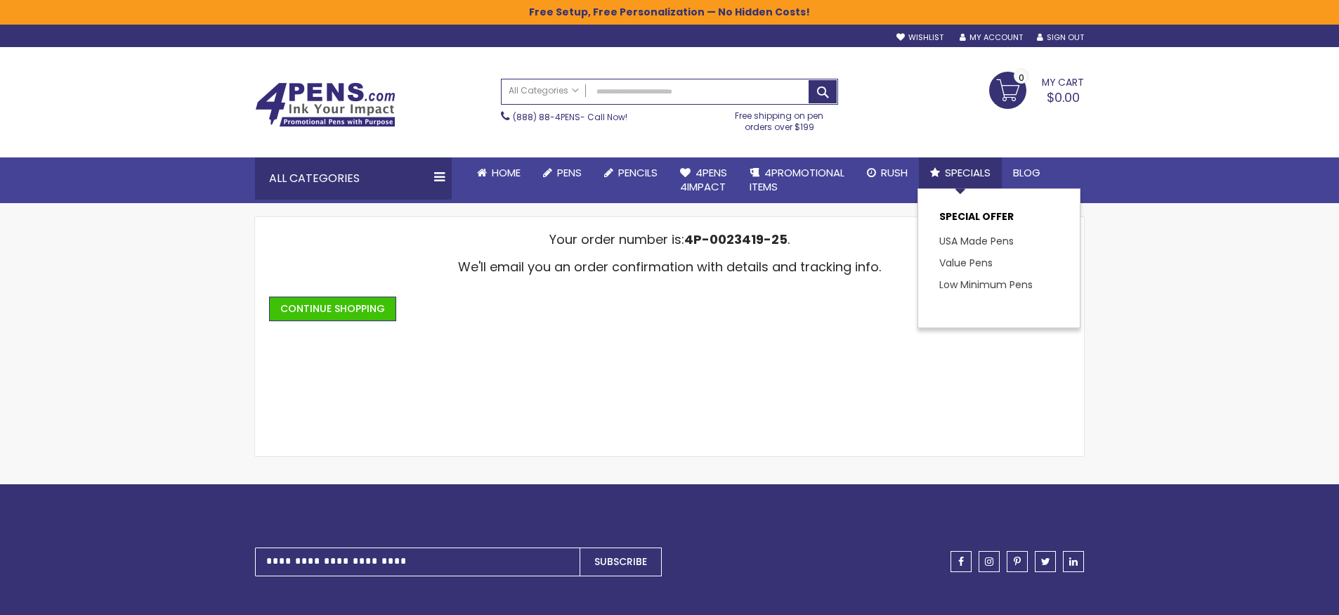
click at [971, 173] on span "Specials" at bounding box center [968, 172] width 46 height 15
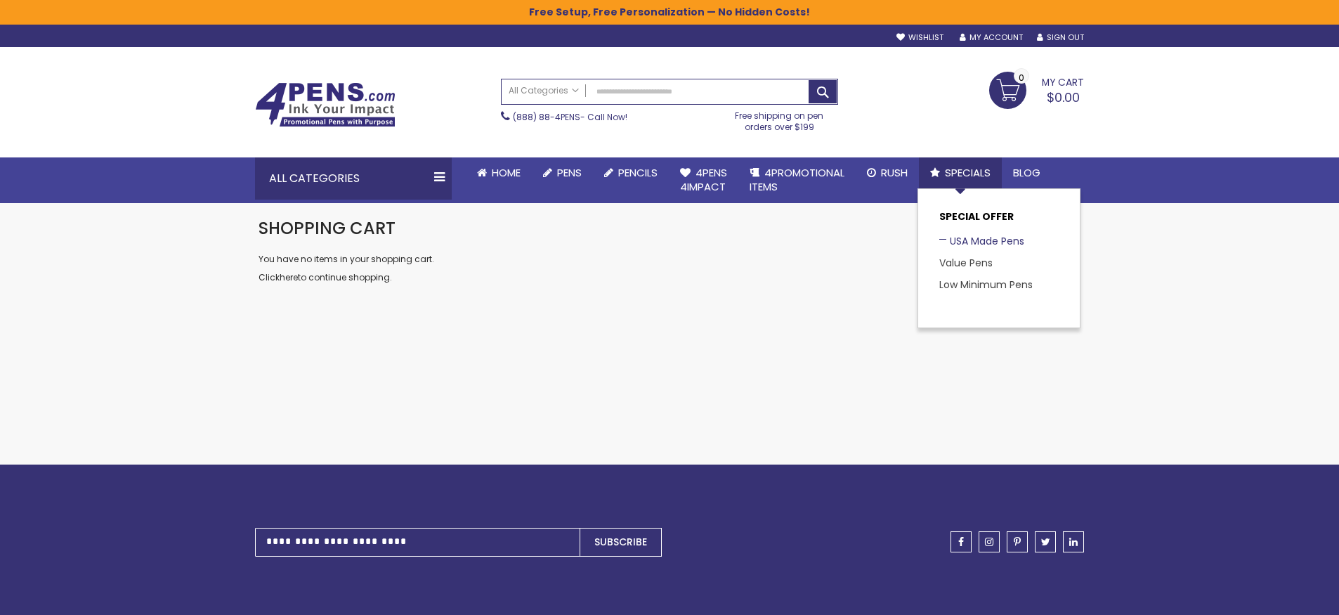
click at [977, 240] on link "USA Made Pens" at bounding box center [981, 241] width 85 height 14
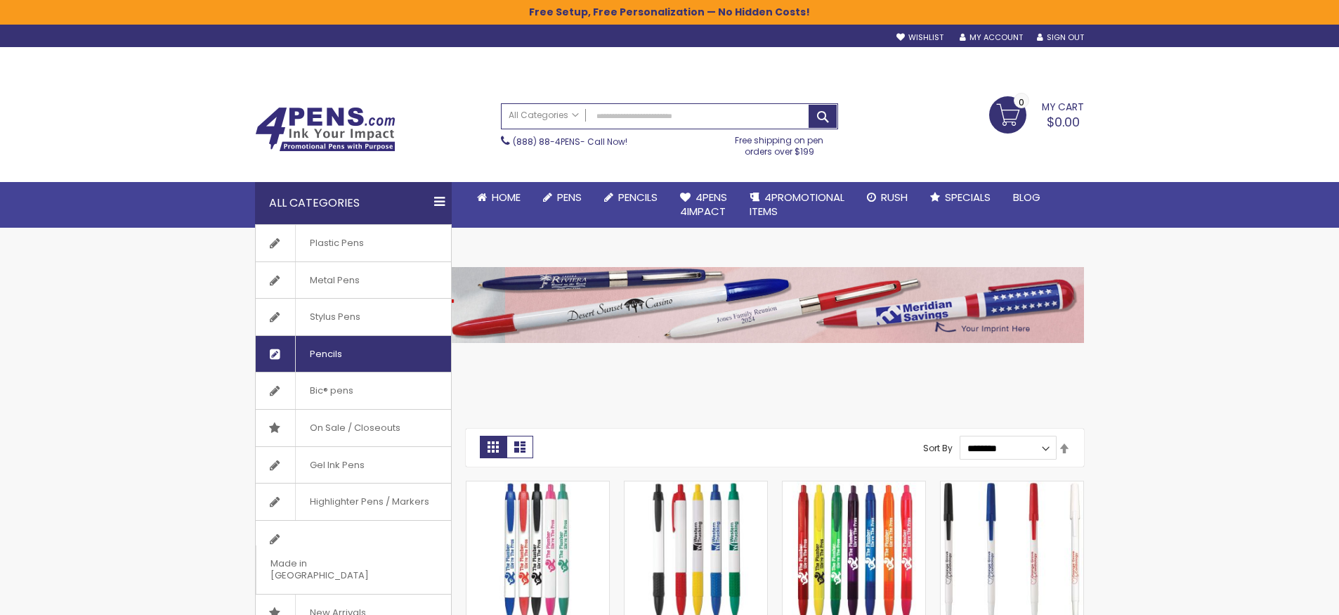
click at [341, 351] on span "Pencils" at bounding box center [325, 354] width 61 height 37
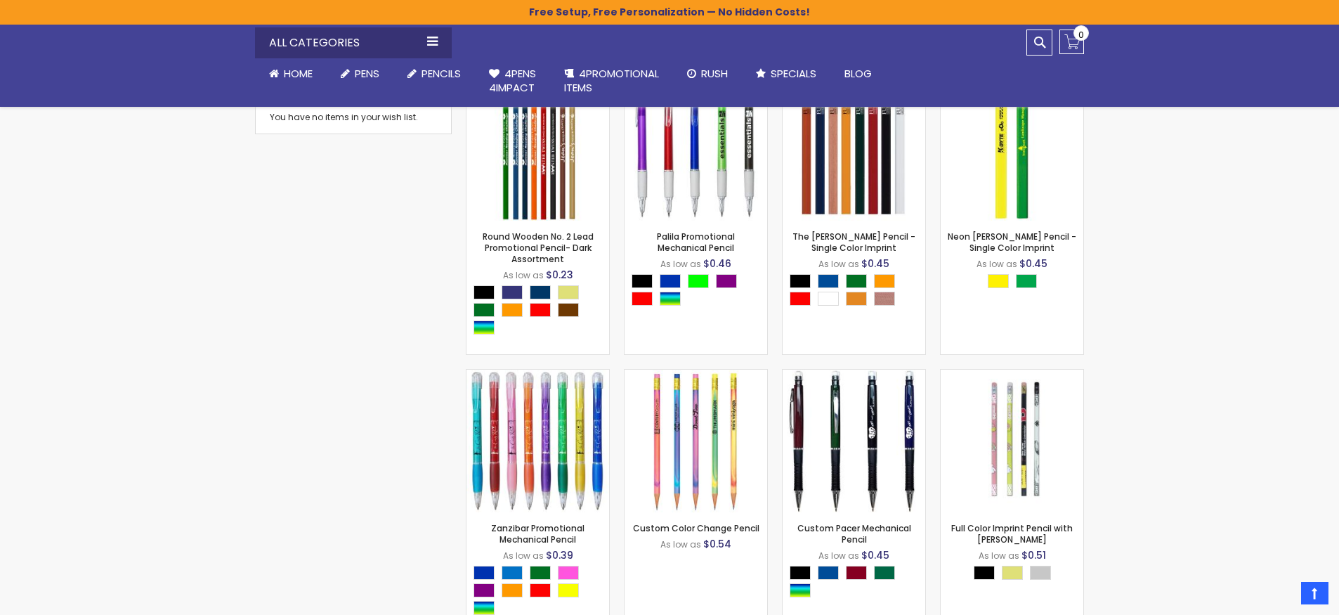
scroll to position [981, 0]
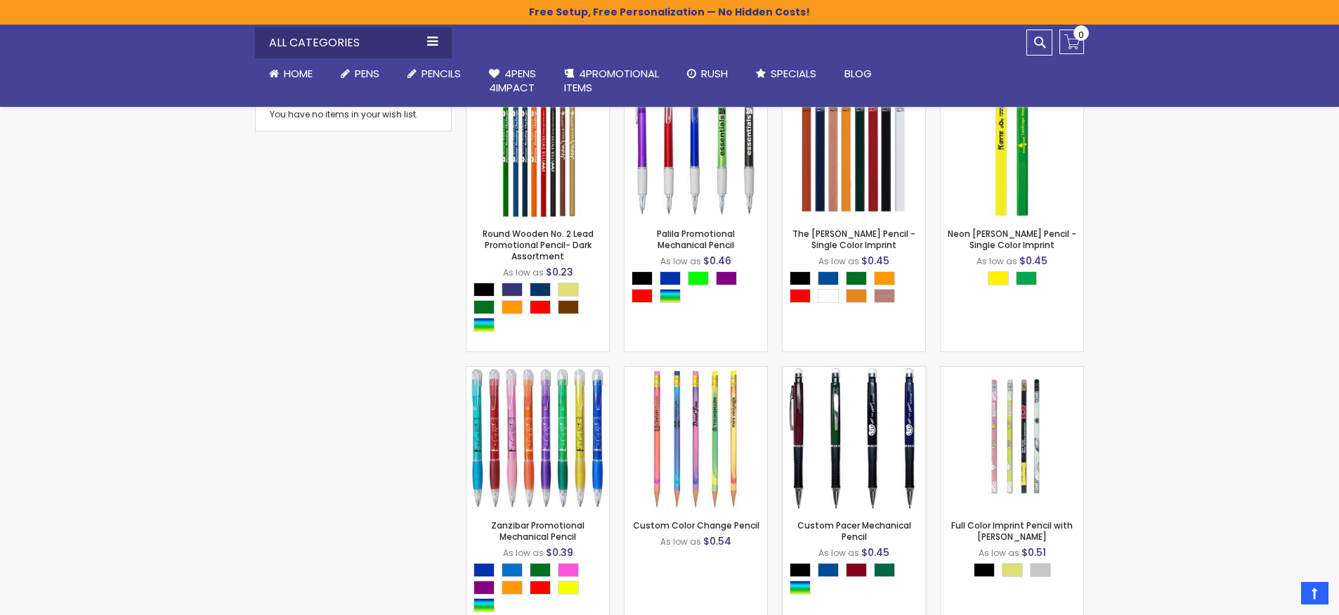
click at [801, 452] on img at bounding box center [853, 438] width 143 height 143
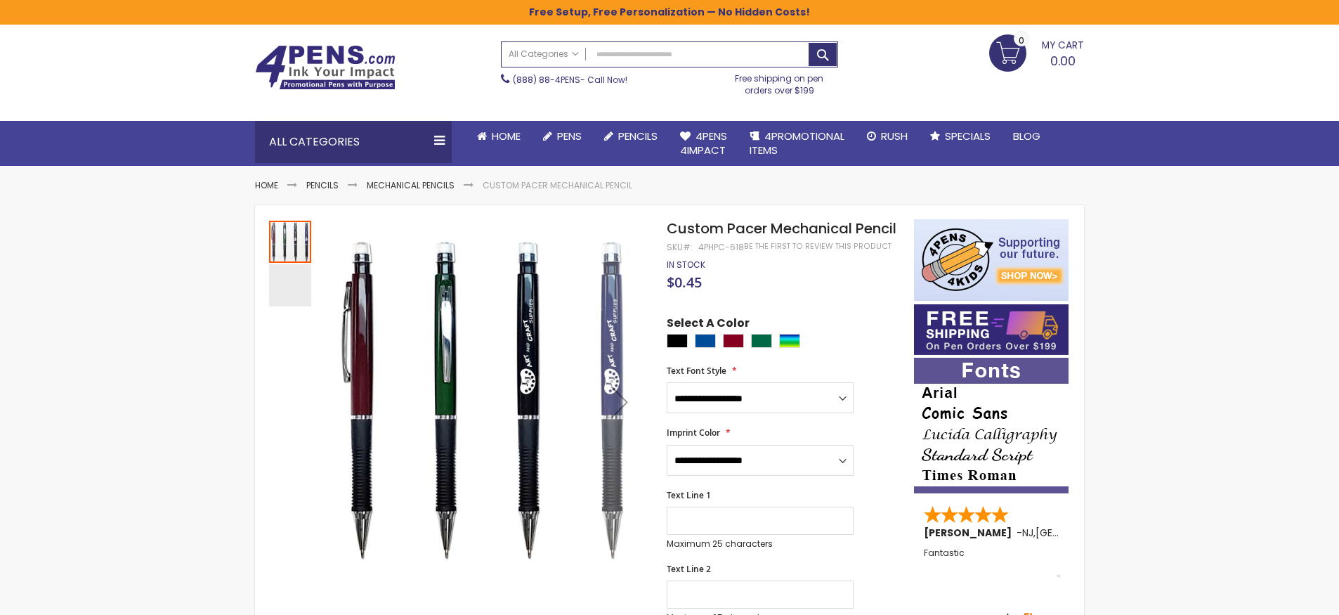
scroll to position [57, 0]
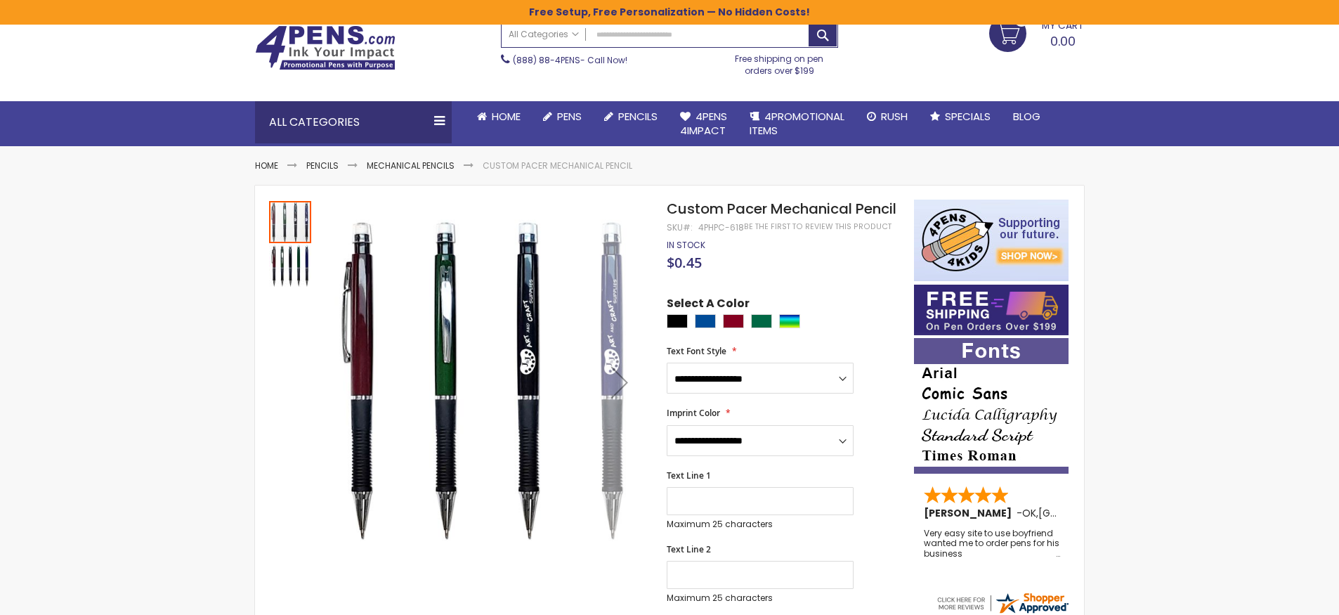
click at [617, 383] on div "Next" at bounding box center [619, 382] width 56 height 56
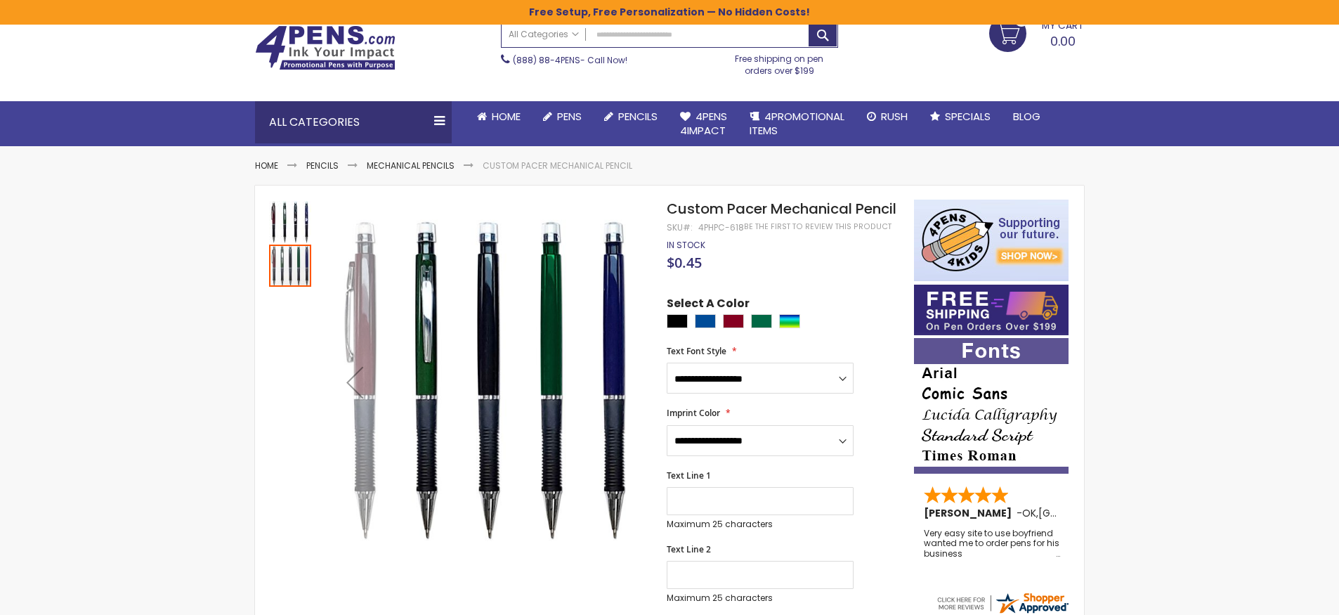
click at [351, 374] on div "Previous" at bounding box center [355, 382] width 56 height 56
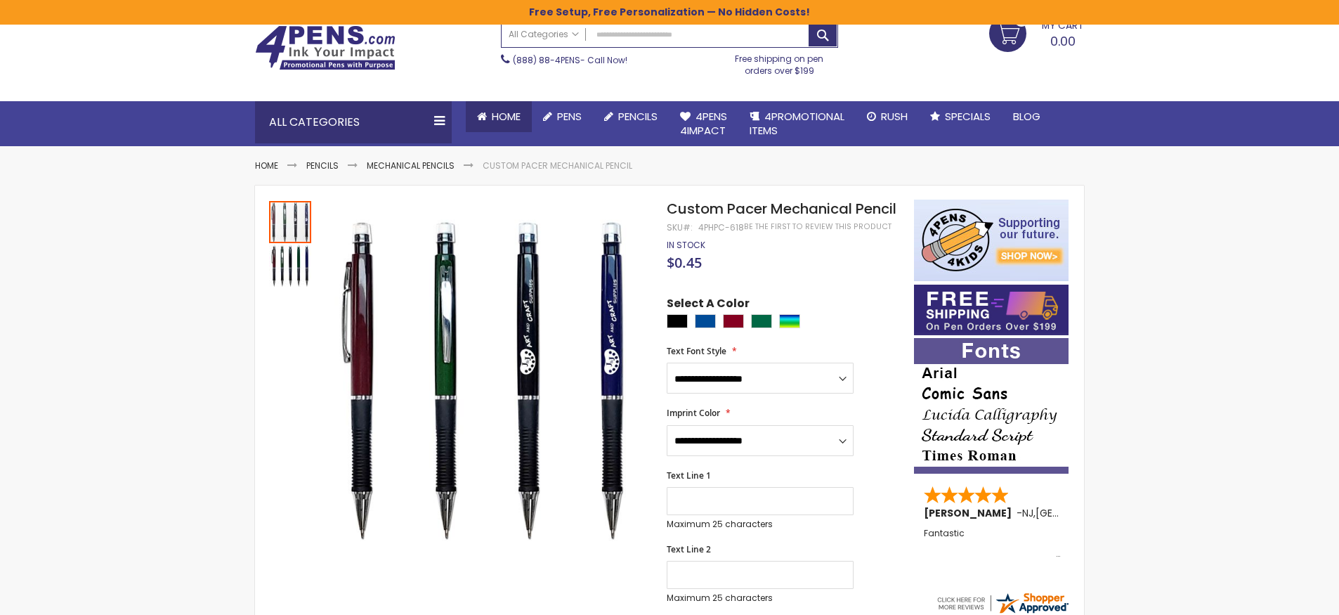
click at [499, 115] on span "Home" at bounding box center [506, 116] width 29 height 15
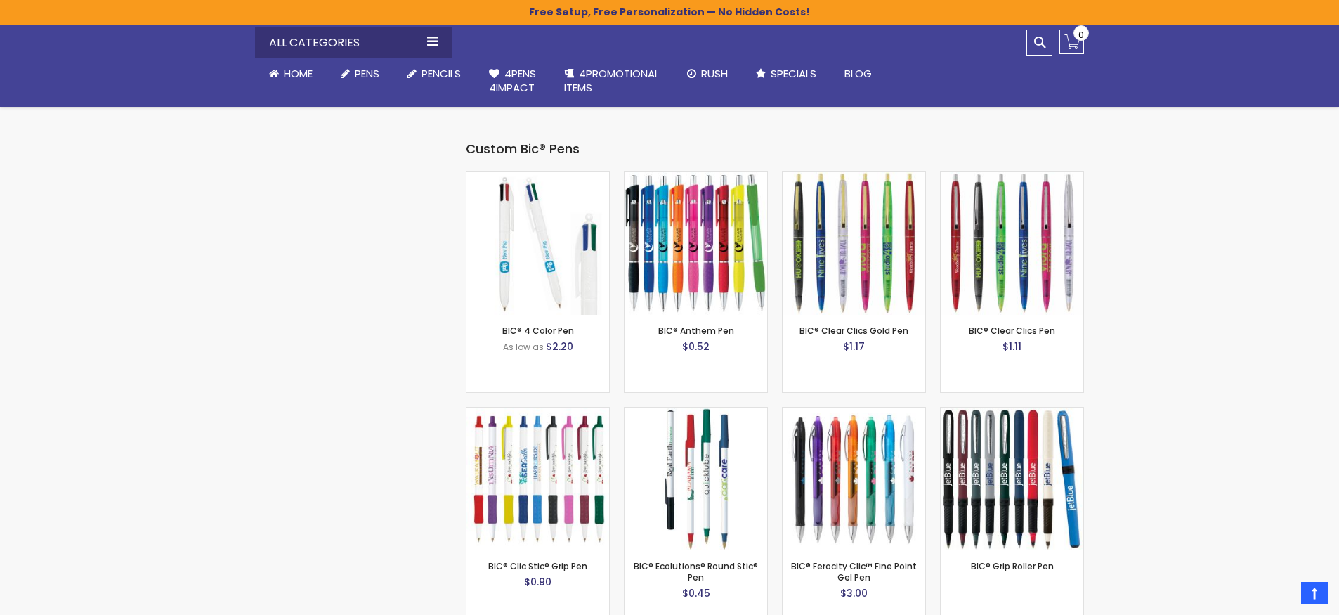
scroll to position [4519, 0]
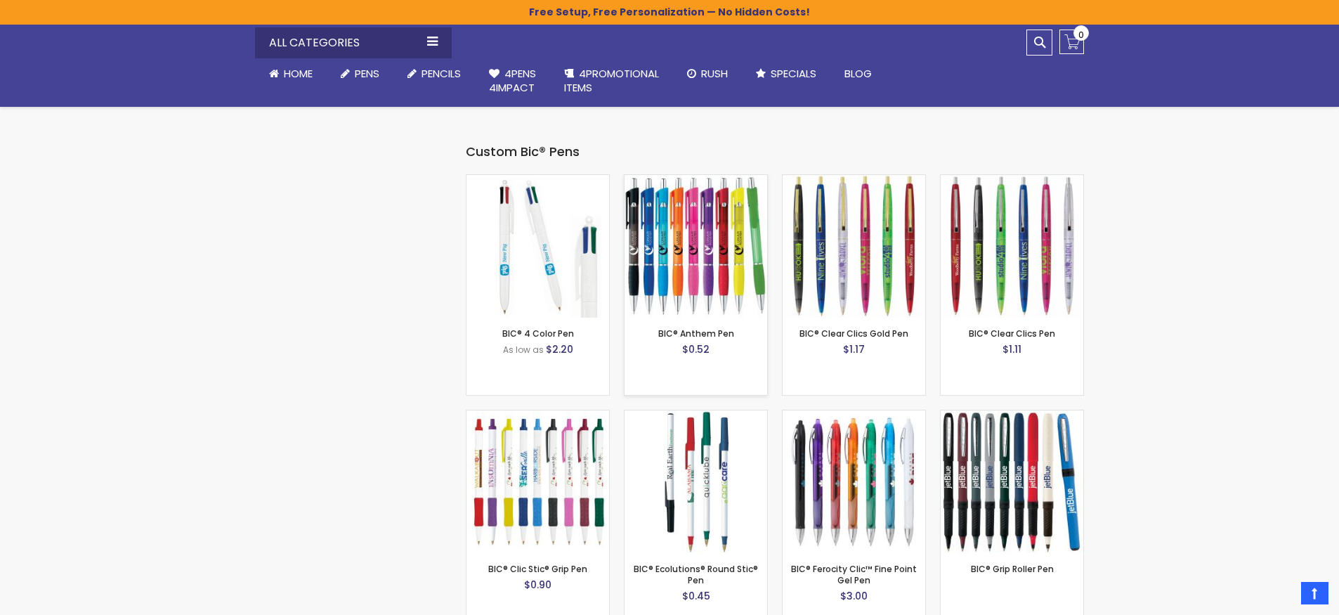
click at [682, 203] on img at bounding box center [695, 246] width 143 height 143
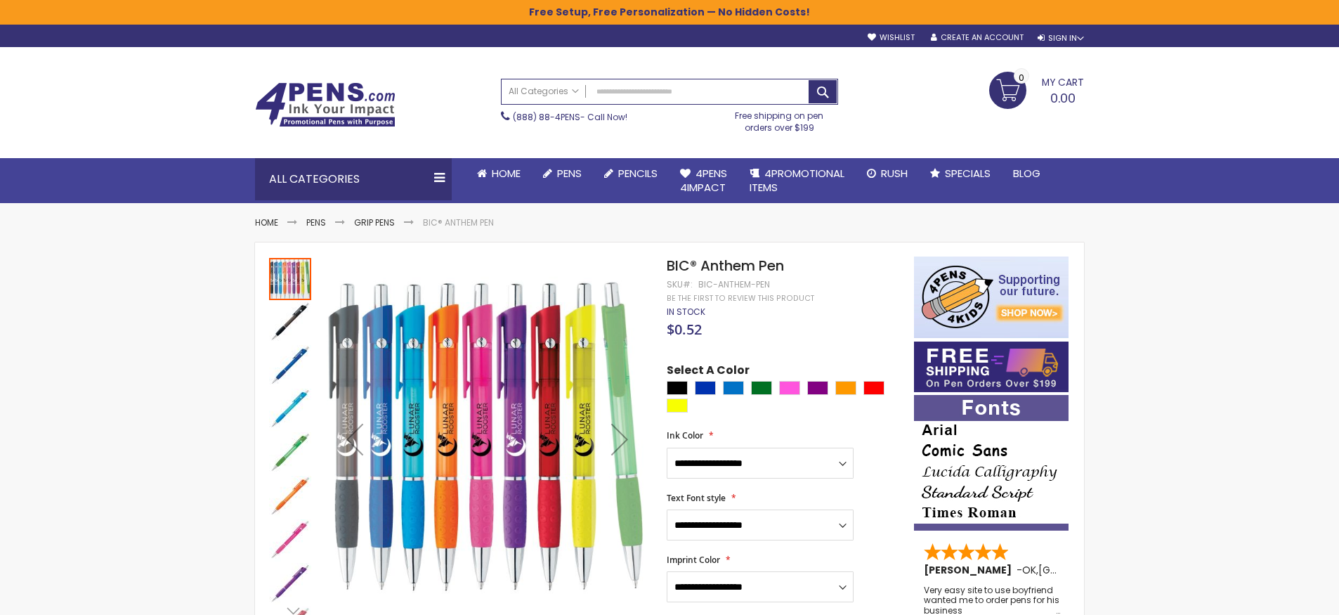
click at [290, 333] on img "BIC® Anthem Pen" at bounding box center [290, 322] width 42 height 42
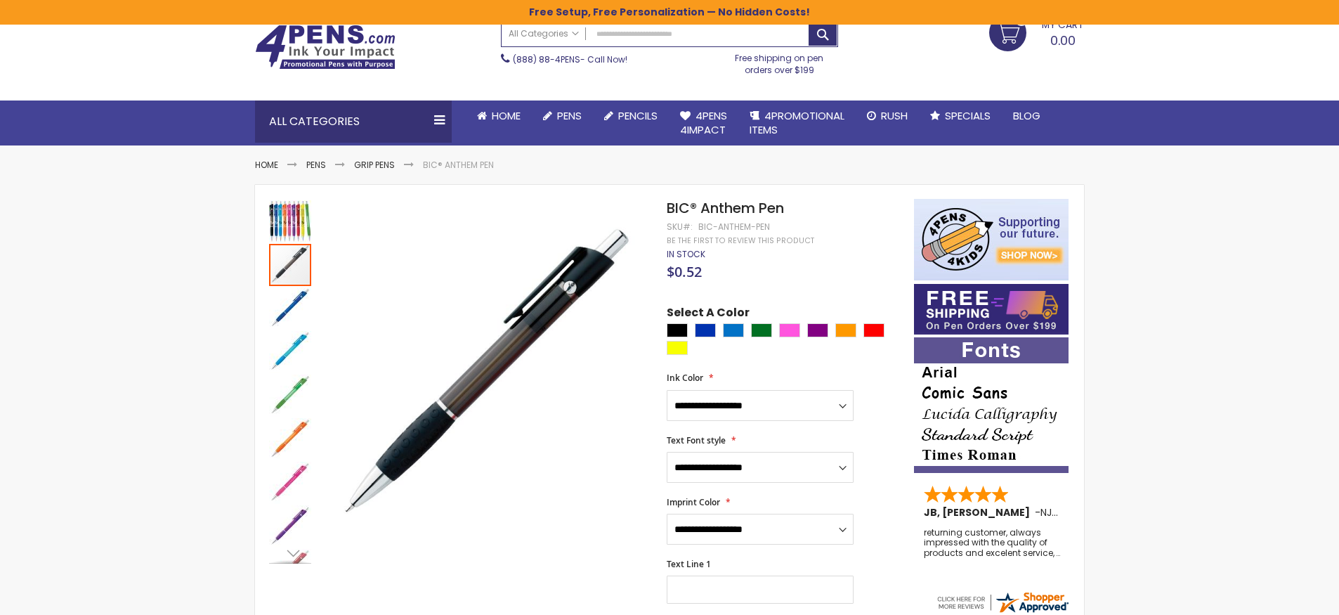
scroll to position [155, 0]
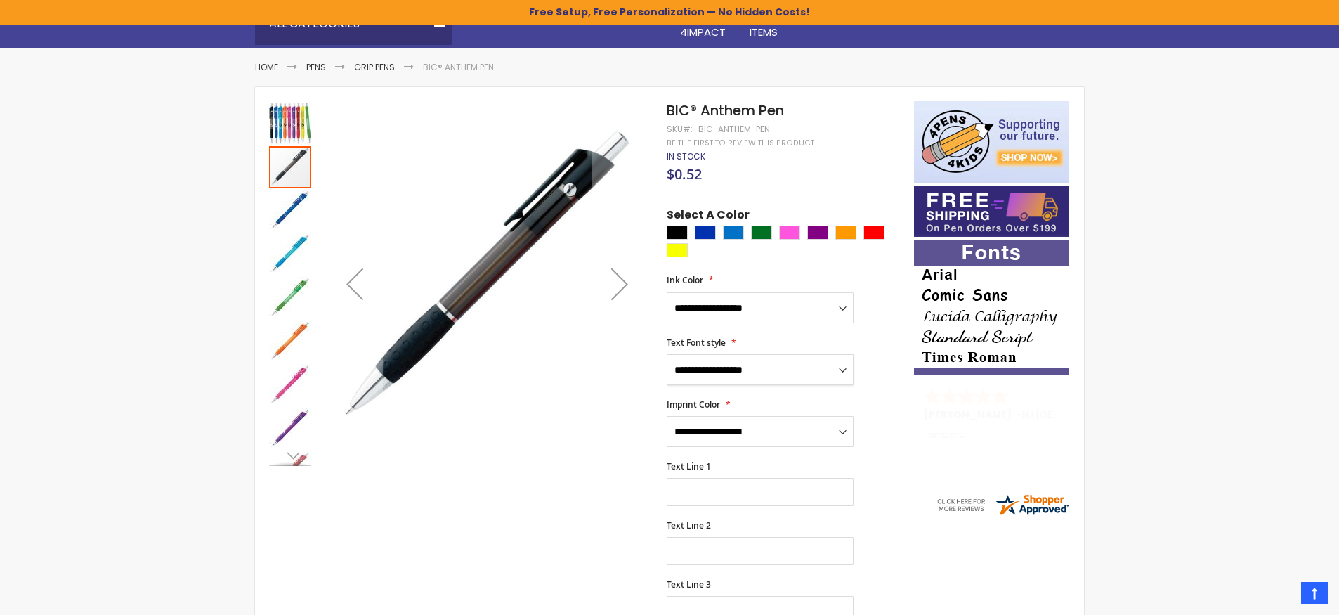
click at [283, 115] on img "BIC® Anthem Pen" at bounding box center [290, 124] width 42 height 42
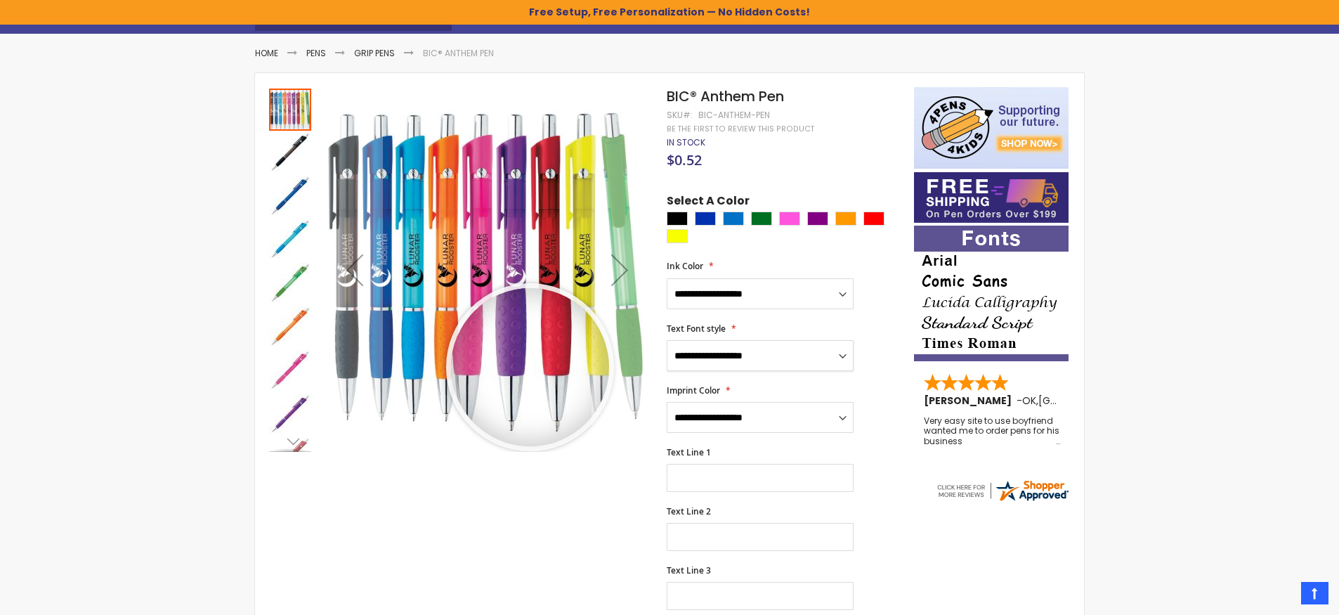
scroll to position [133, 0]
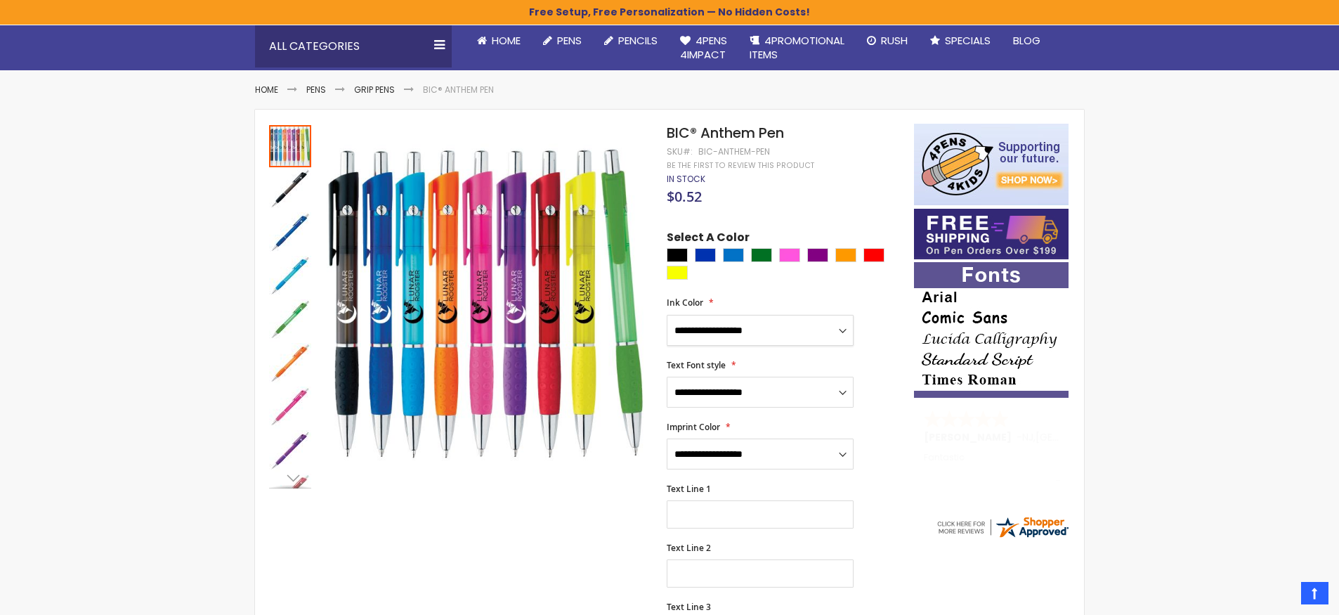
select select "****"
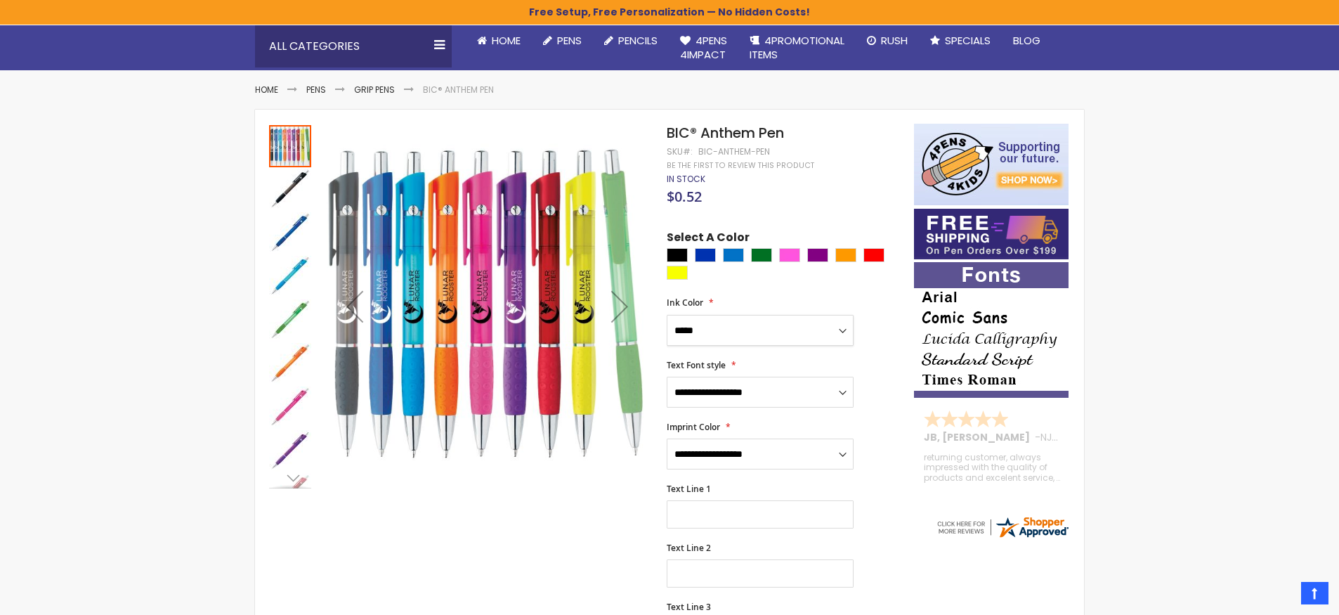
click at [294, 477] on div "Next" at bounding box center [290, 477] width 21 height 21
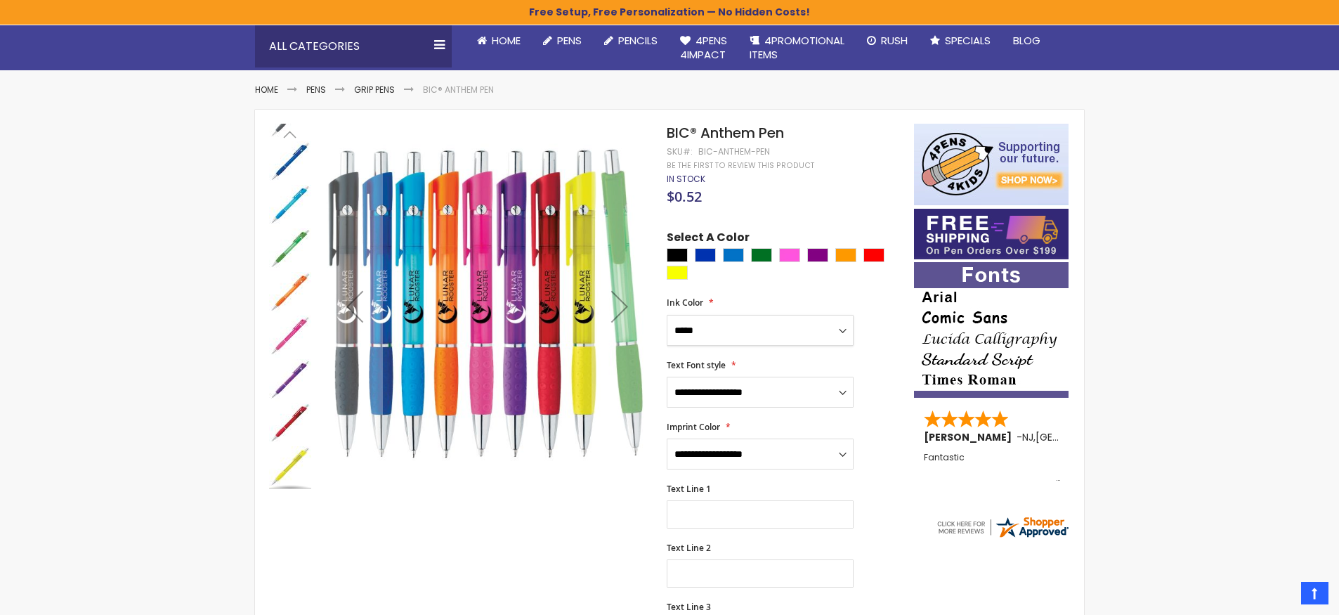
click at [293, 479] on img "BIC® Anthem Pen" at bounding box center [290, 467] width 42 height 42
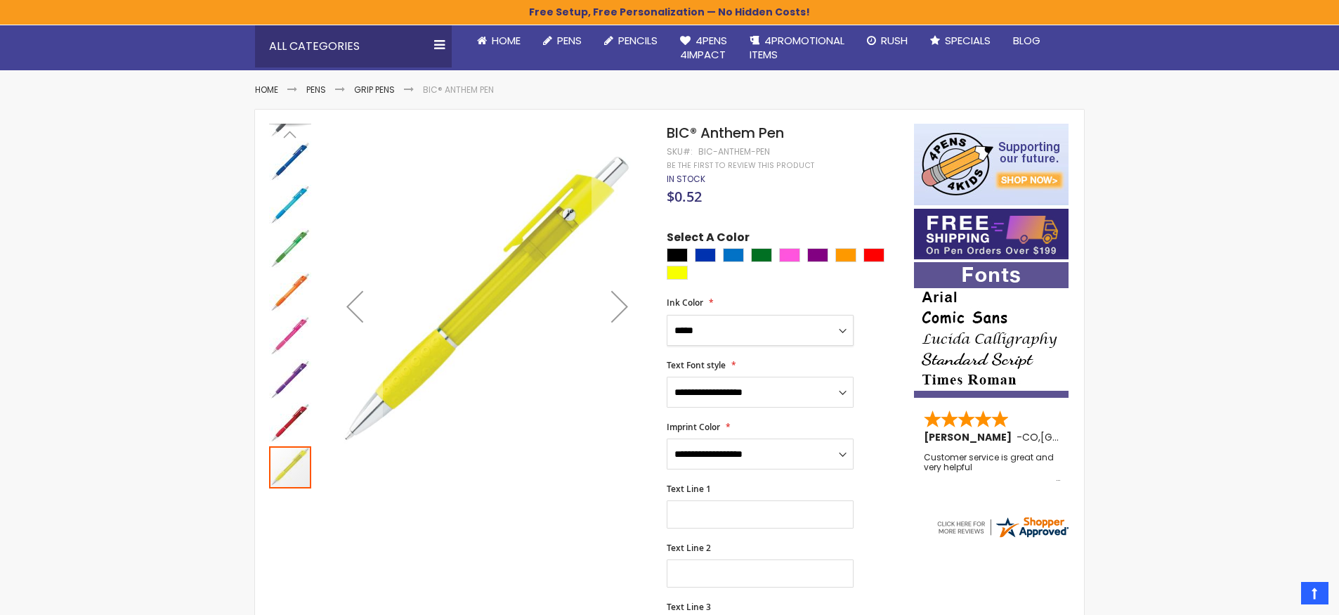
click at [299, 333] on img "BIC® Anthem Pen" at bounding box center [290, 336] width 42 height 42
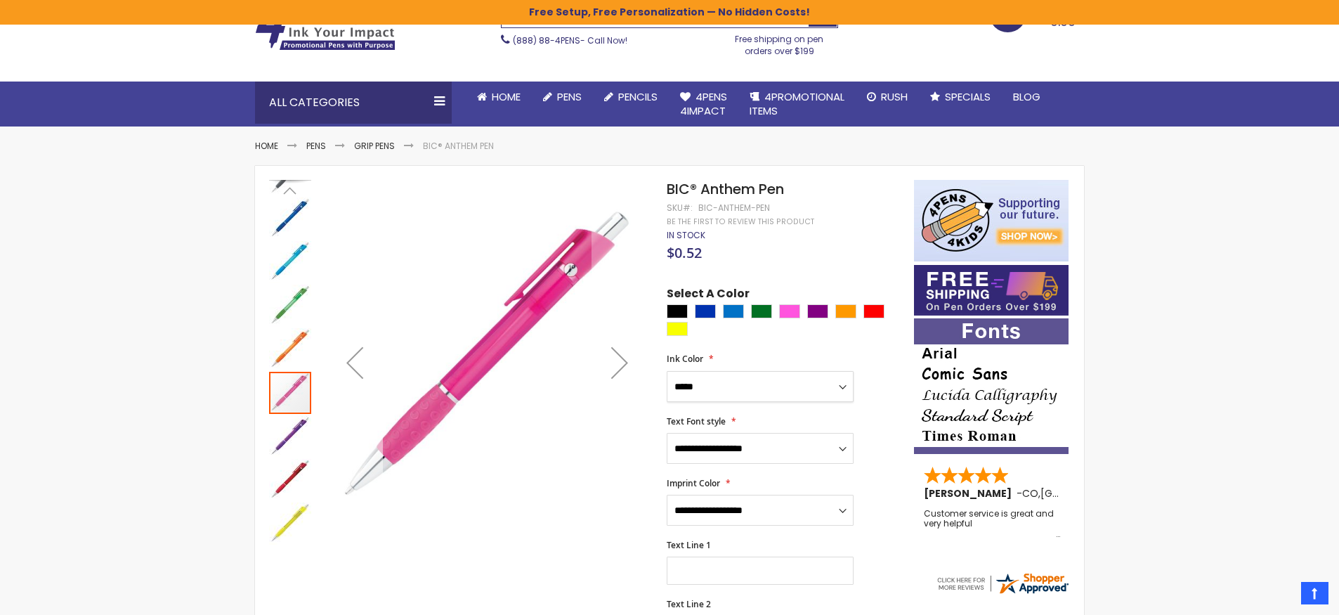
scroll to position [74, 0]
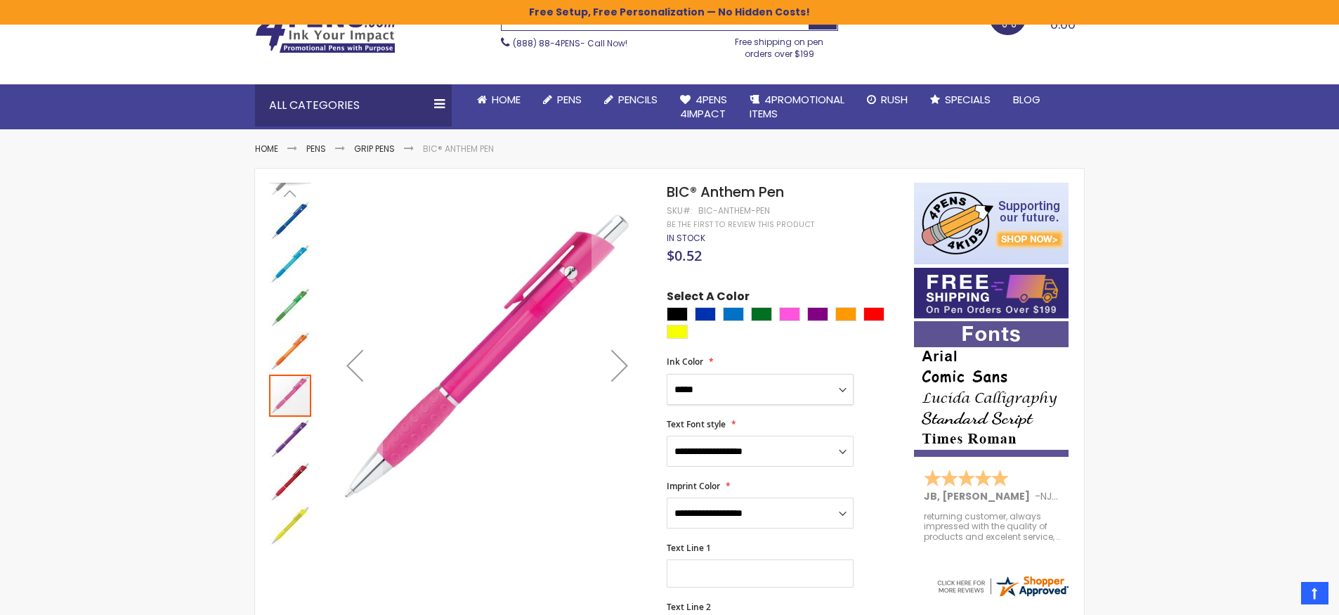
click at [292, 202] on div "Previous" at bounding box center [290, 193] width 21 height 21
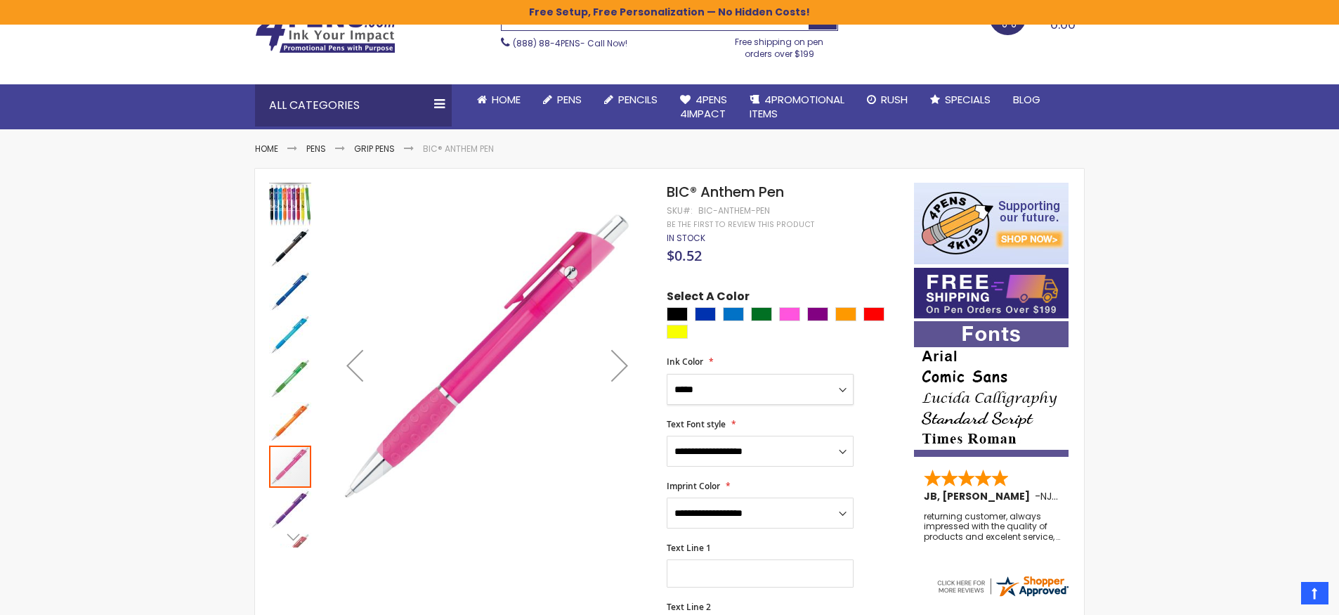
click at [290, 201] on img "BIC® Anthem Pen" at bounding box center [290, 205] width 42 height 42
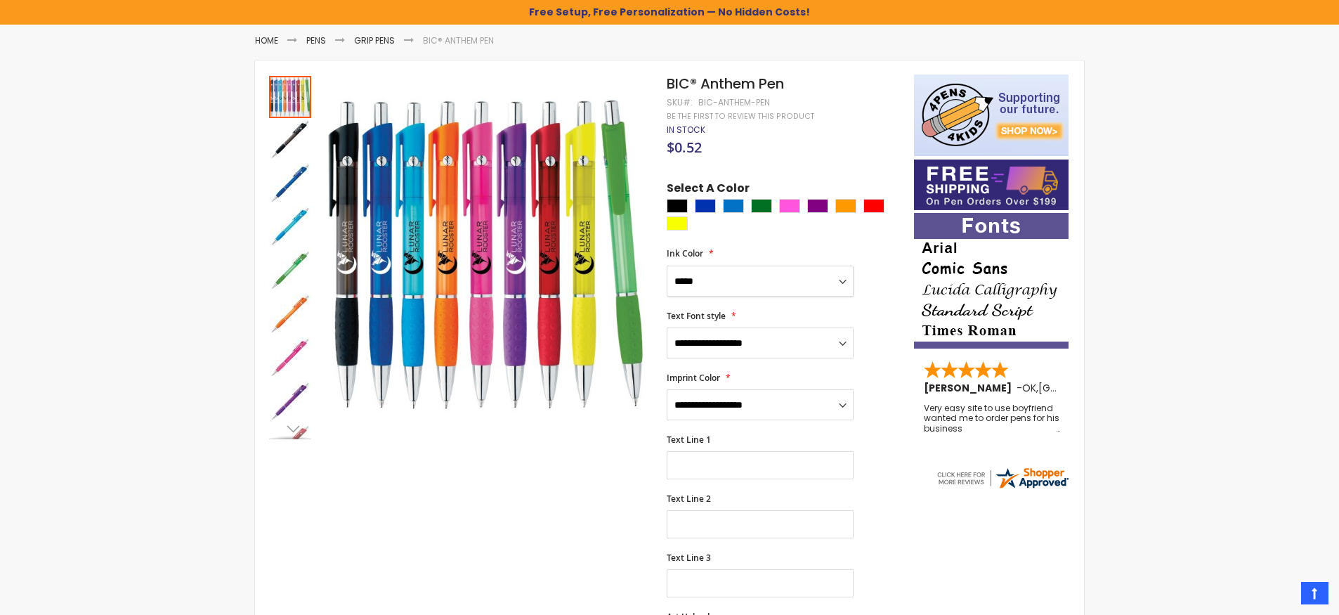
scroll to position [153, 0]
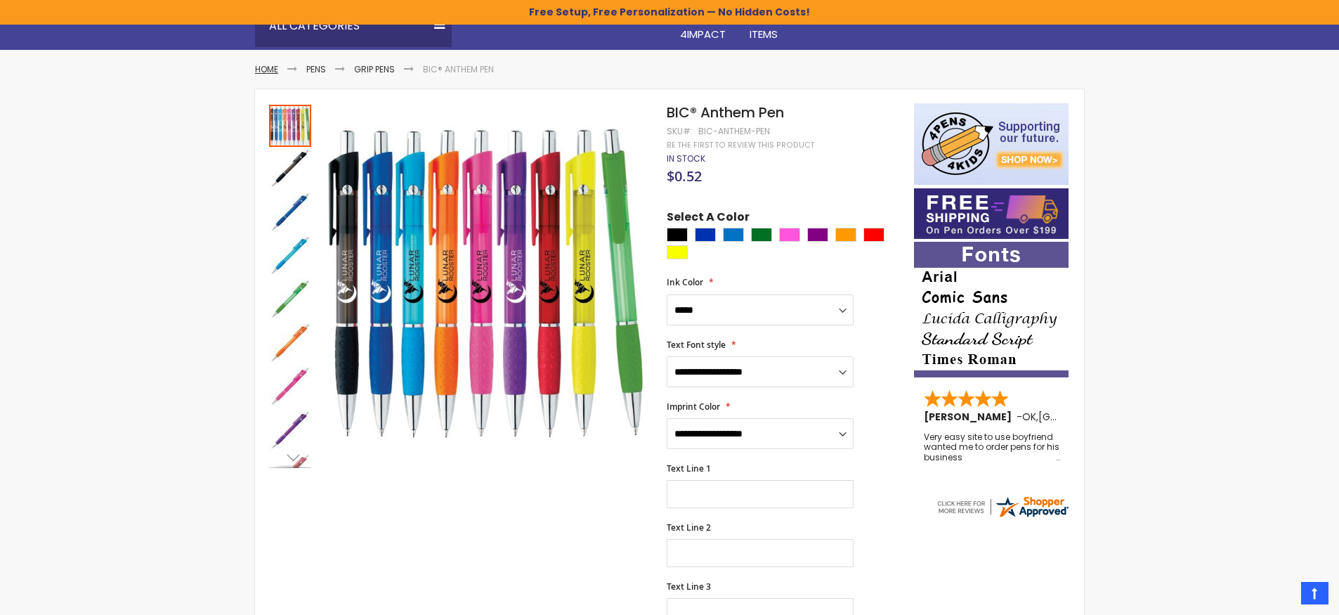
click at [270, 65] on link "Home" at bounding box center [266, 69] width 23 height 12
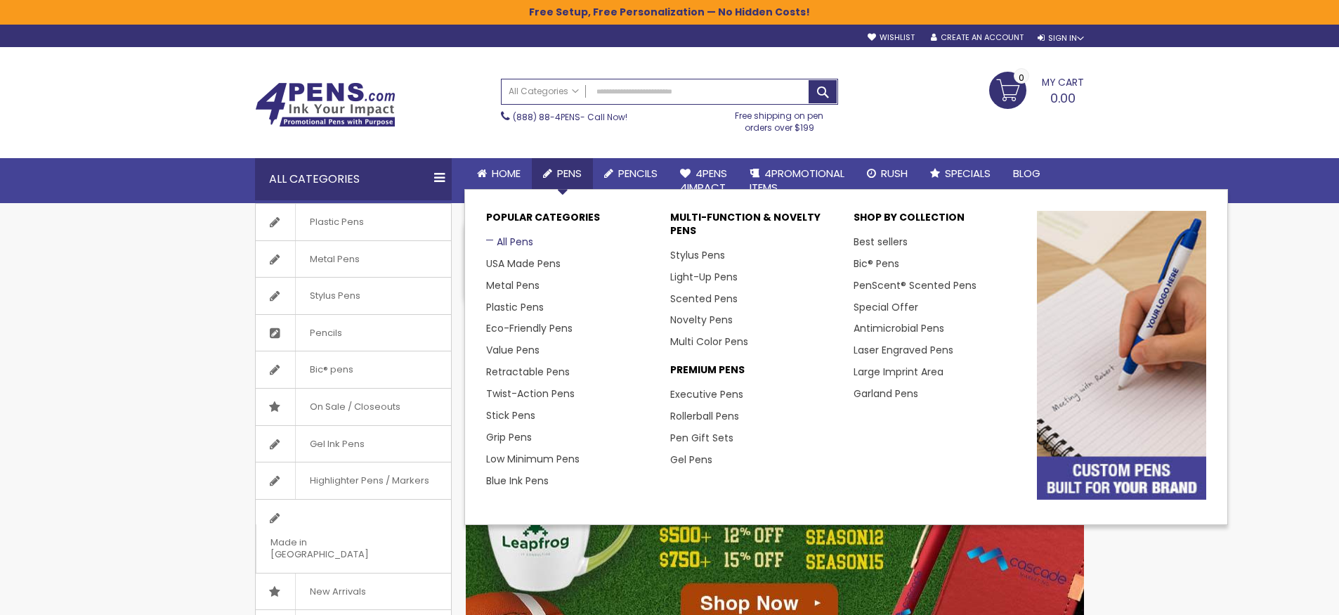
click at [505, 241] on link "All Pens" at bounding box center [509, 242] width 47 height 14
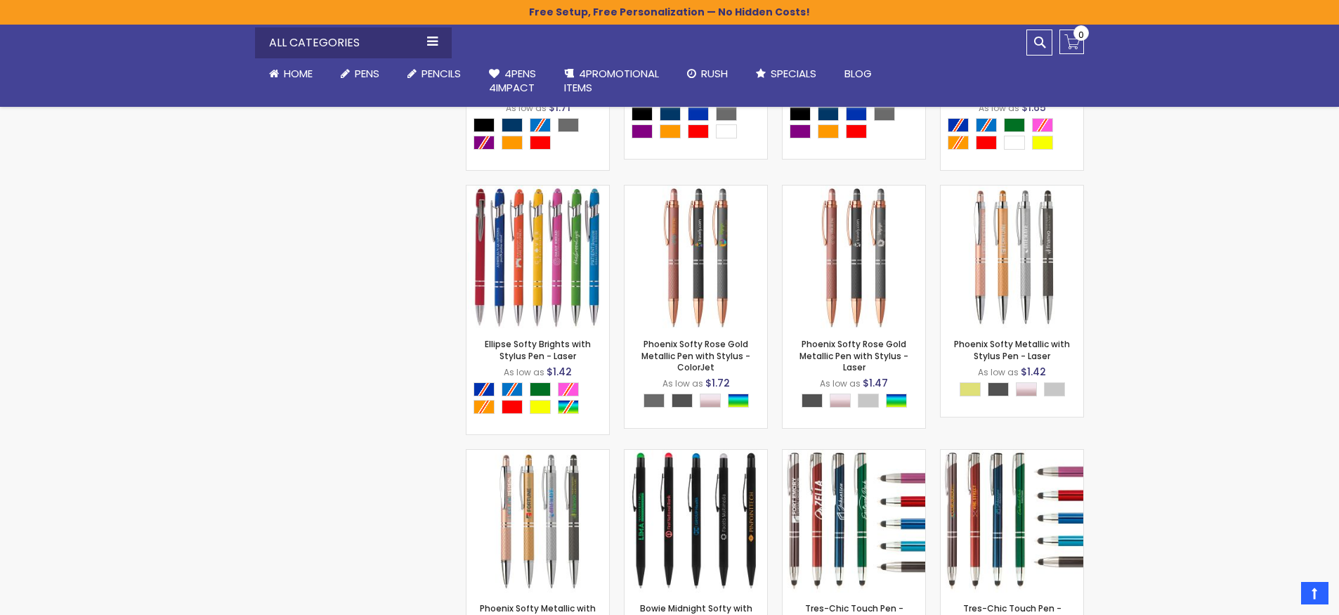
scroll to position [7752, 0]
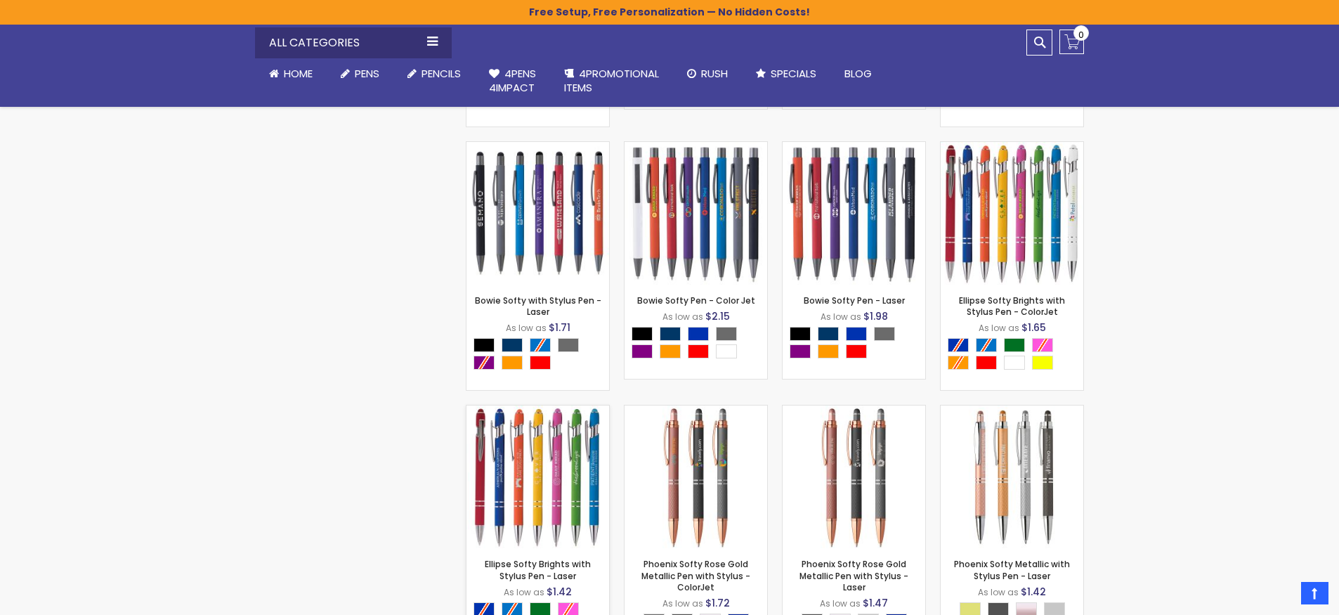
click at [545, 437] on img at bounding box center [537, 476] width 143 height 143
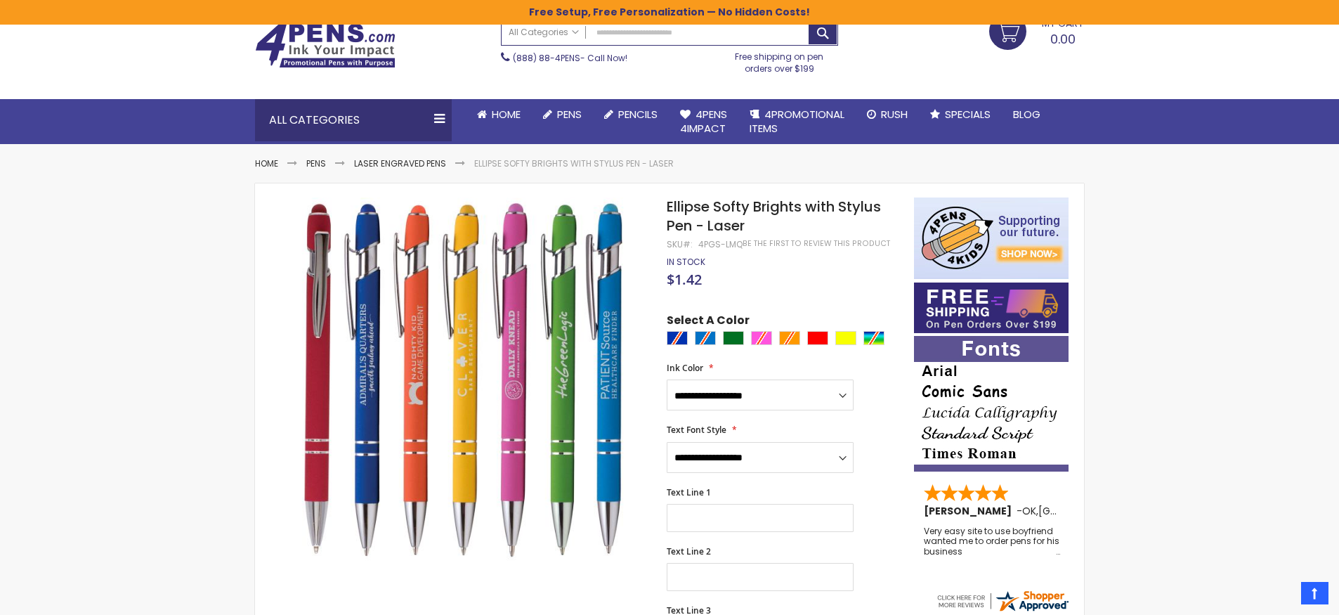
scroll to position [81, 0]
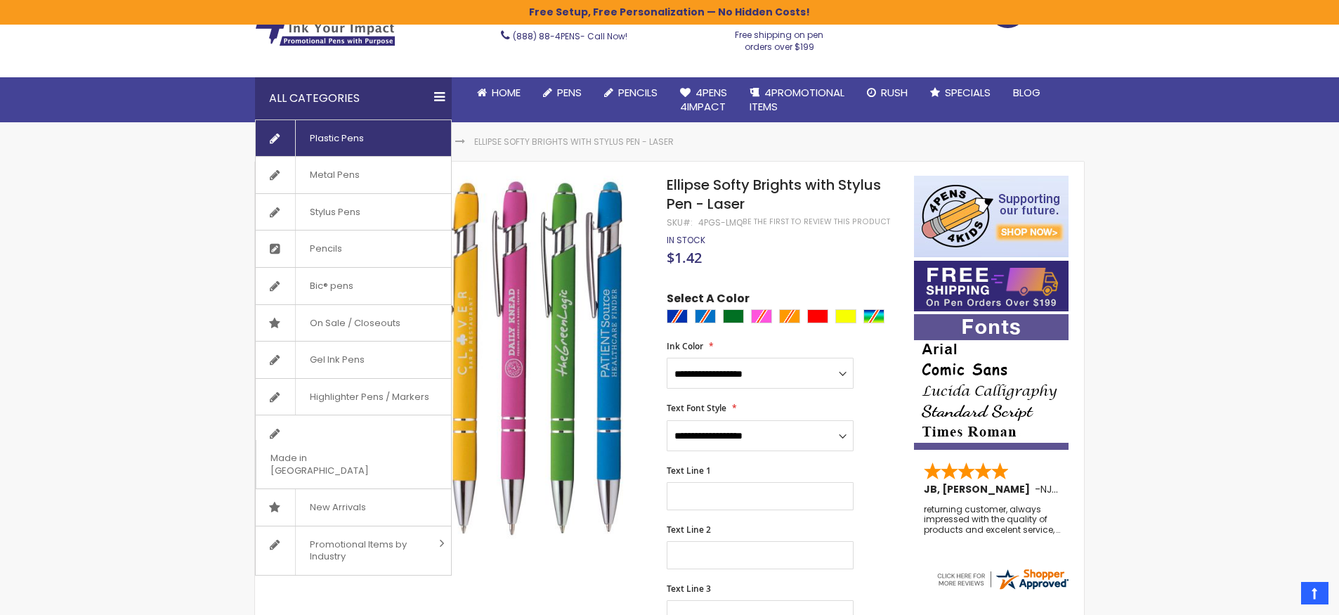
click at [356, 143] on span "Plastic Pens" at bounding box center [336, 138] width 83 height 37
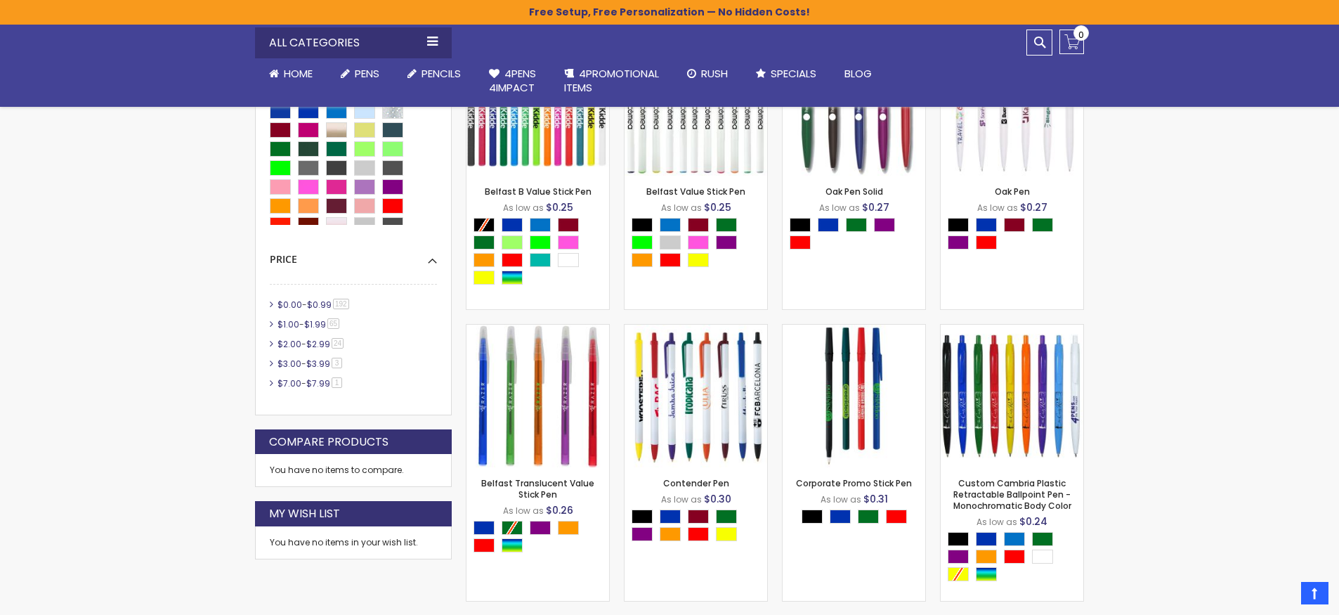
scroll to position [513, 0]
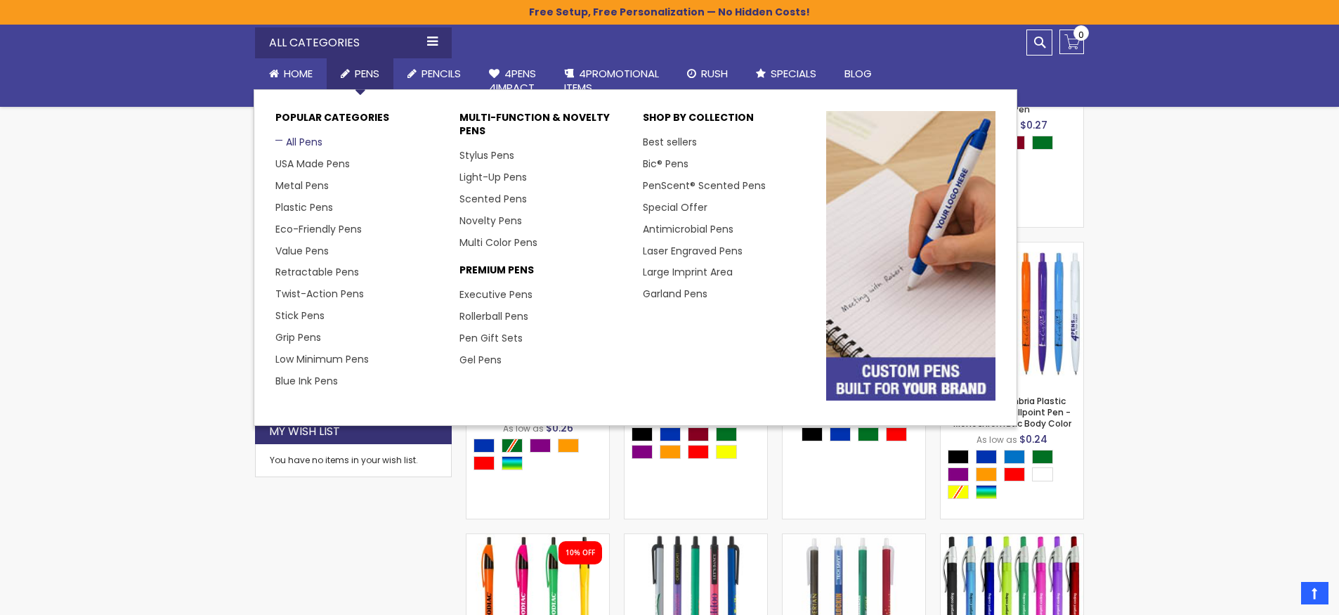
click at [291, 138] on link "All Pens" at bounding box center [298, 142] width 47 height 14
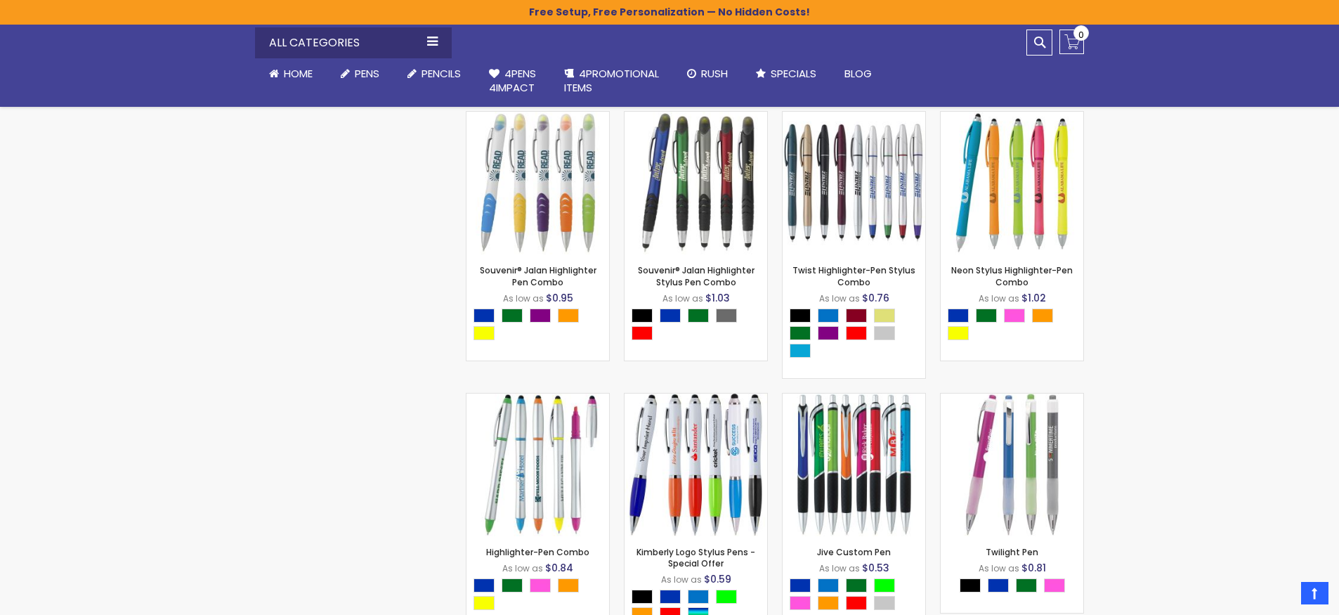
scroll to position [3050, 0]
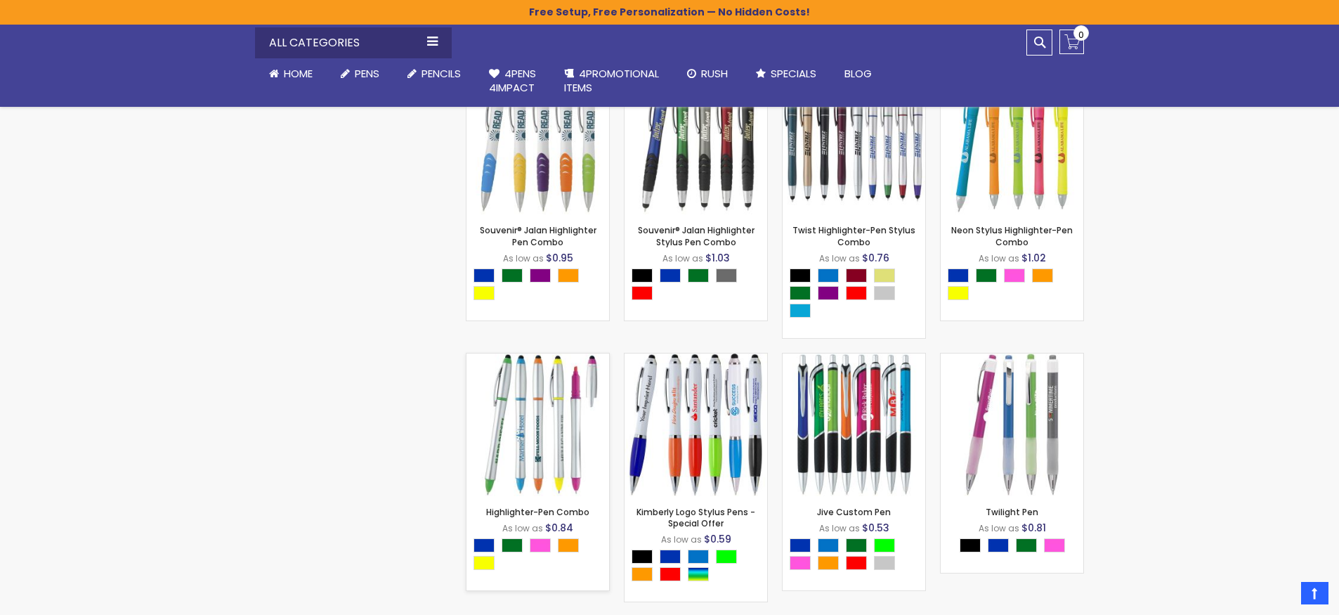
click at [547, 406] on img at bounding box center [537, 424] width 143 height 143
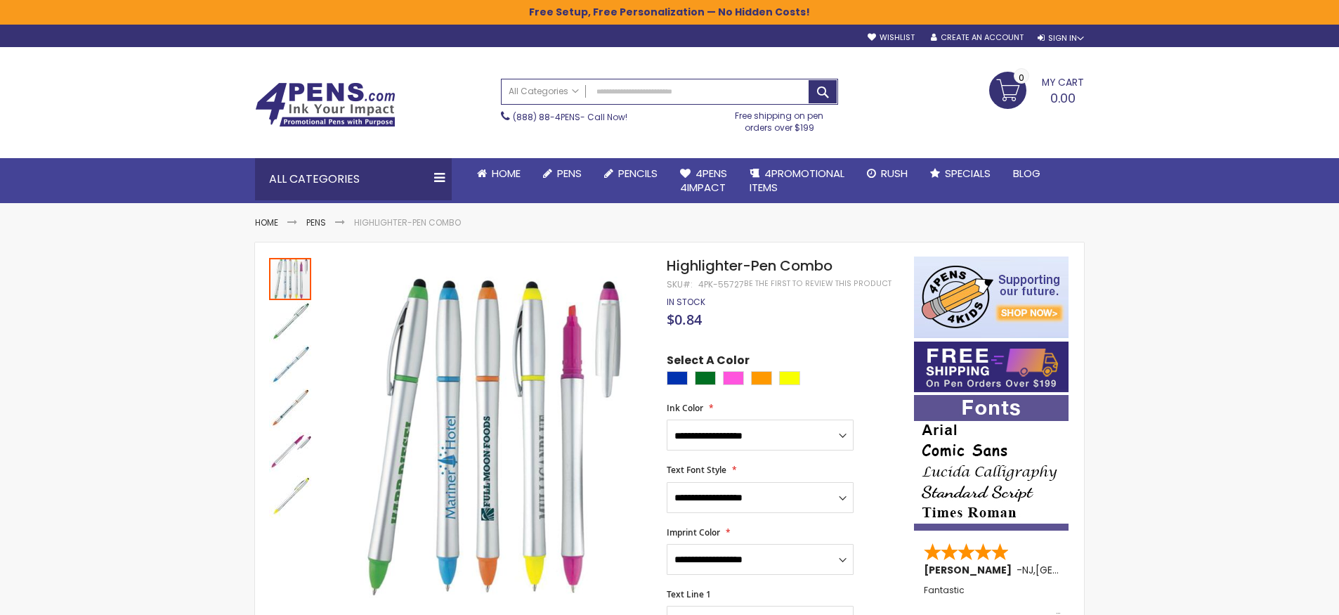
scroll to position [15, 0]
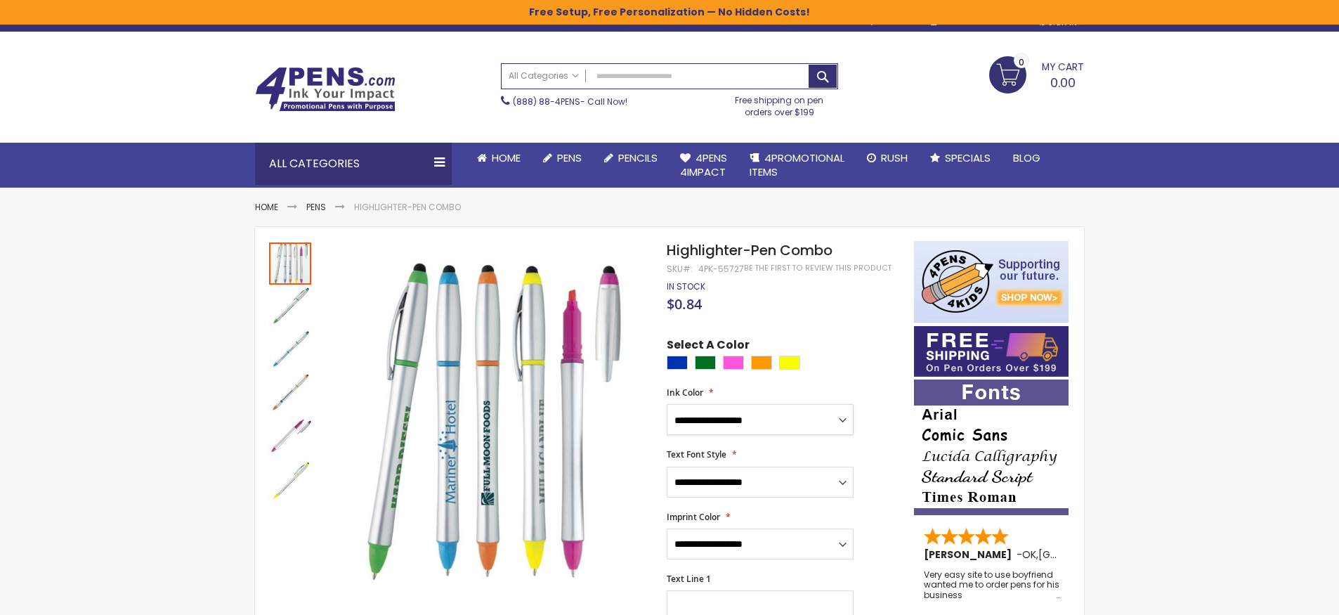
select select "****"
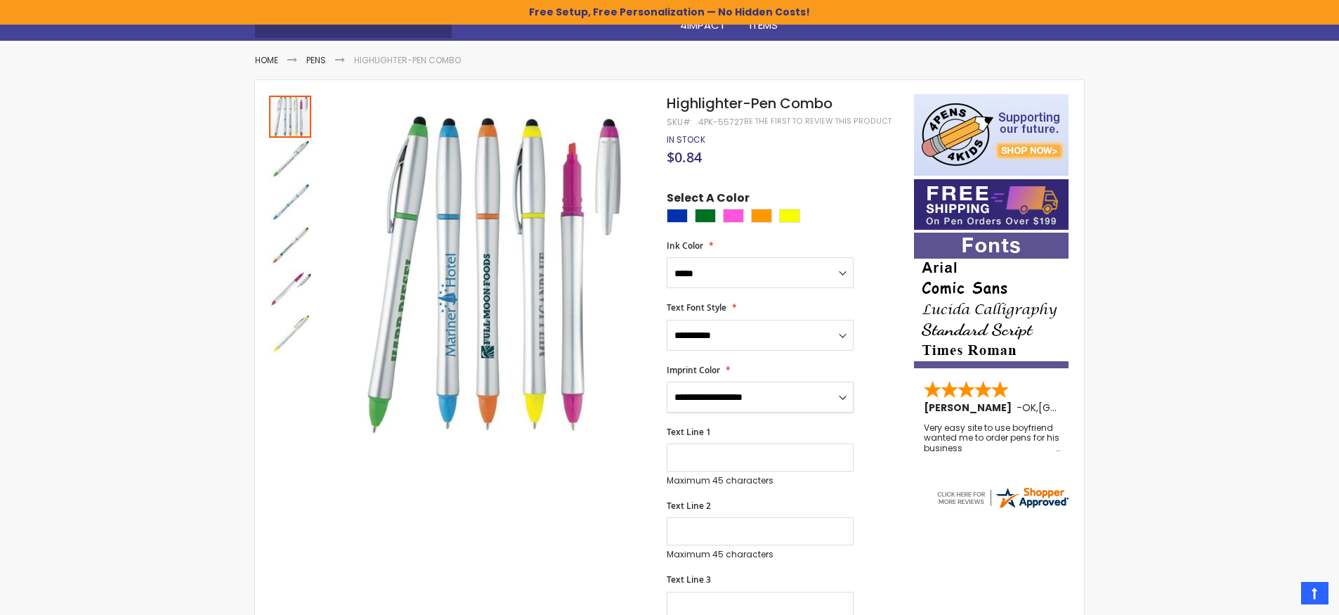
scroll to position [191, 0]
